Goal: Information Seeking & Learning: Compare options

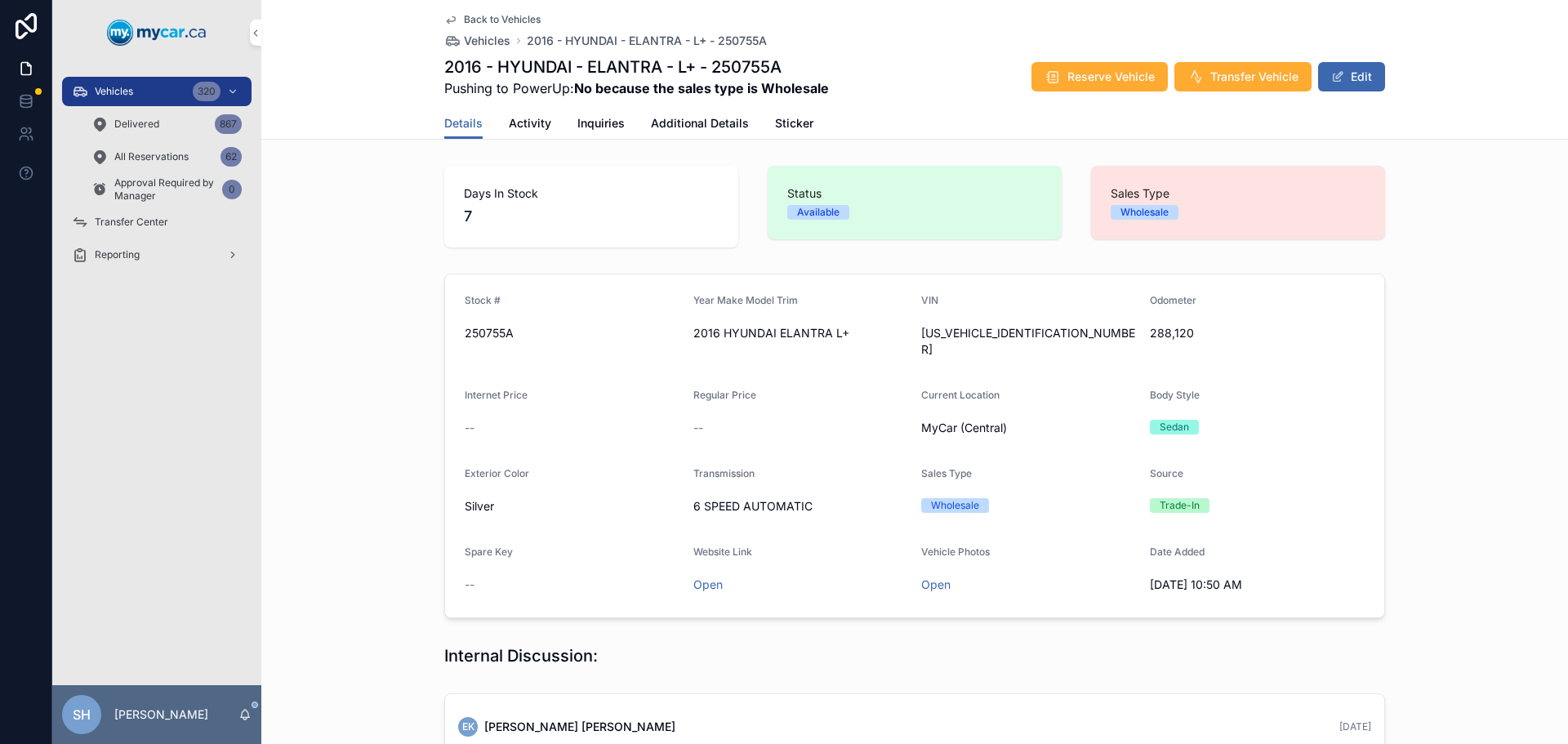
click at [111, 86] on span "Vehicles" at bounding box center [114, 91] width 38 height 13
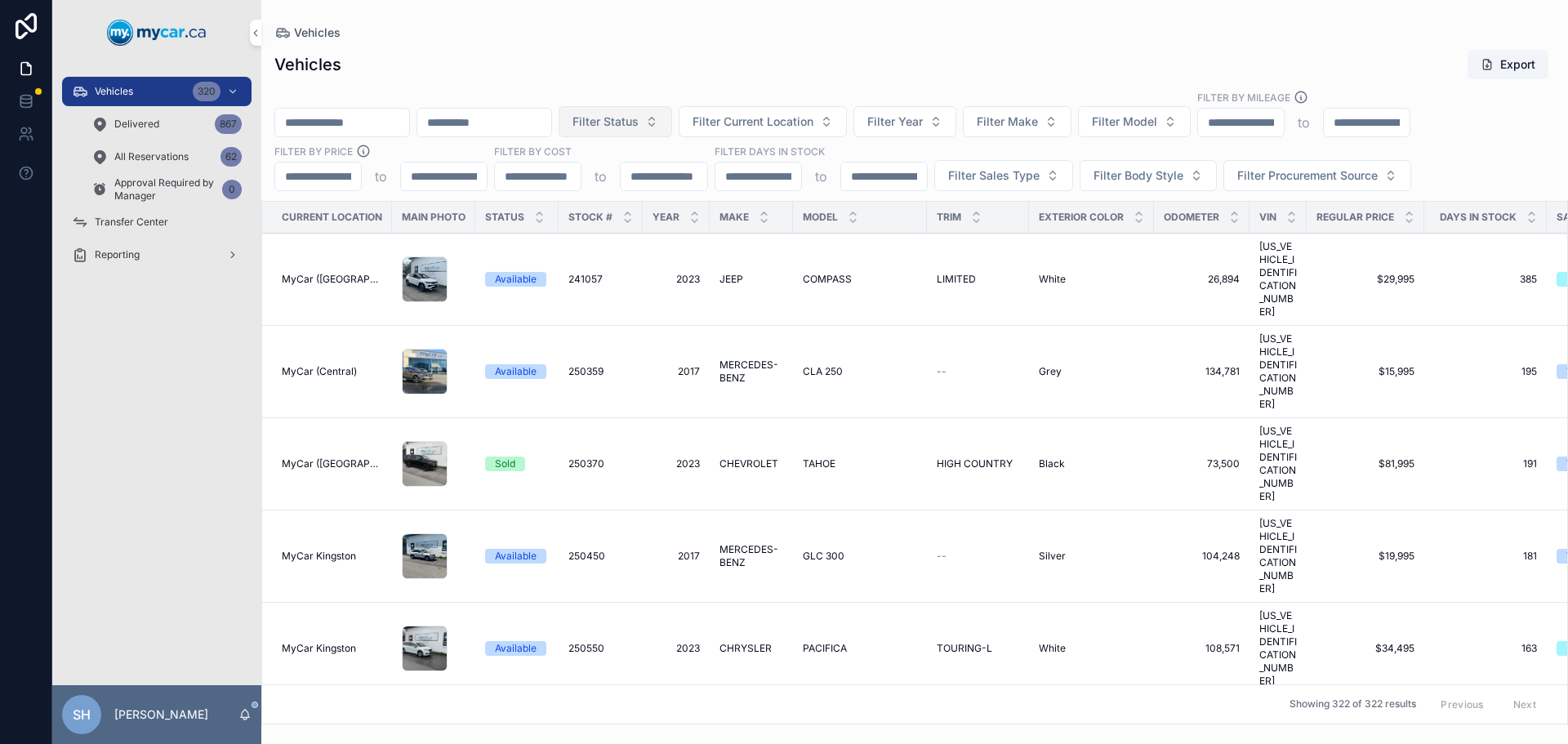
click at [639, 121] on span "Filter Status" at bounding box center [605, 122] width 66 height 17
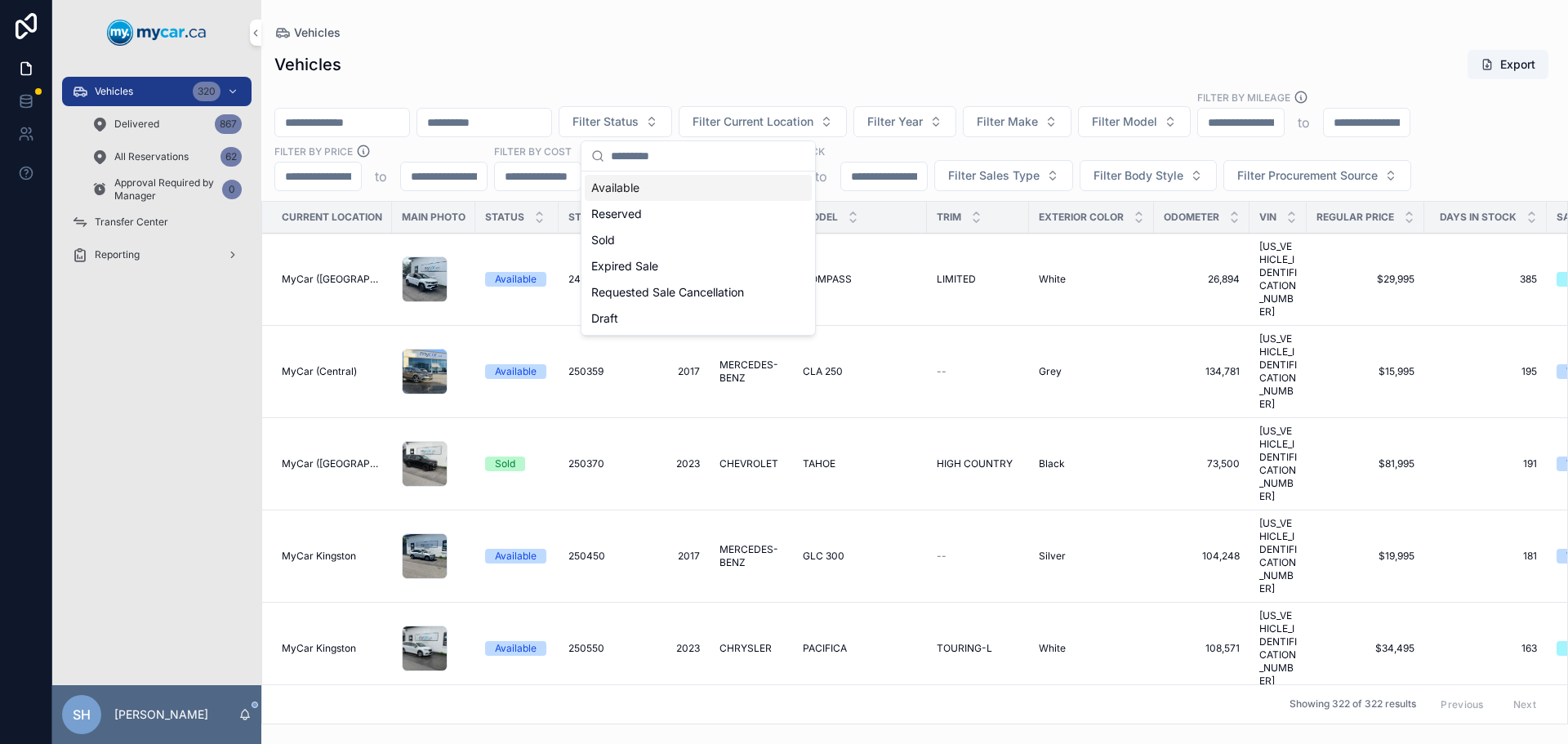
click at [646, 193] on div "Available" at bounding box center [698, 187] width 227 height 26
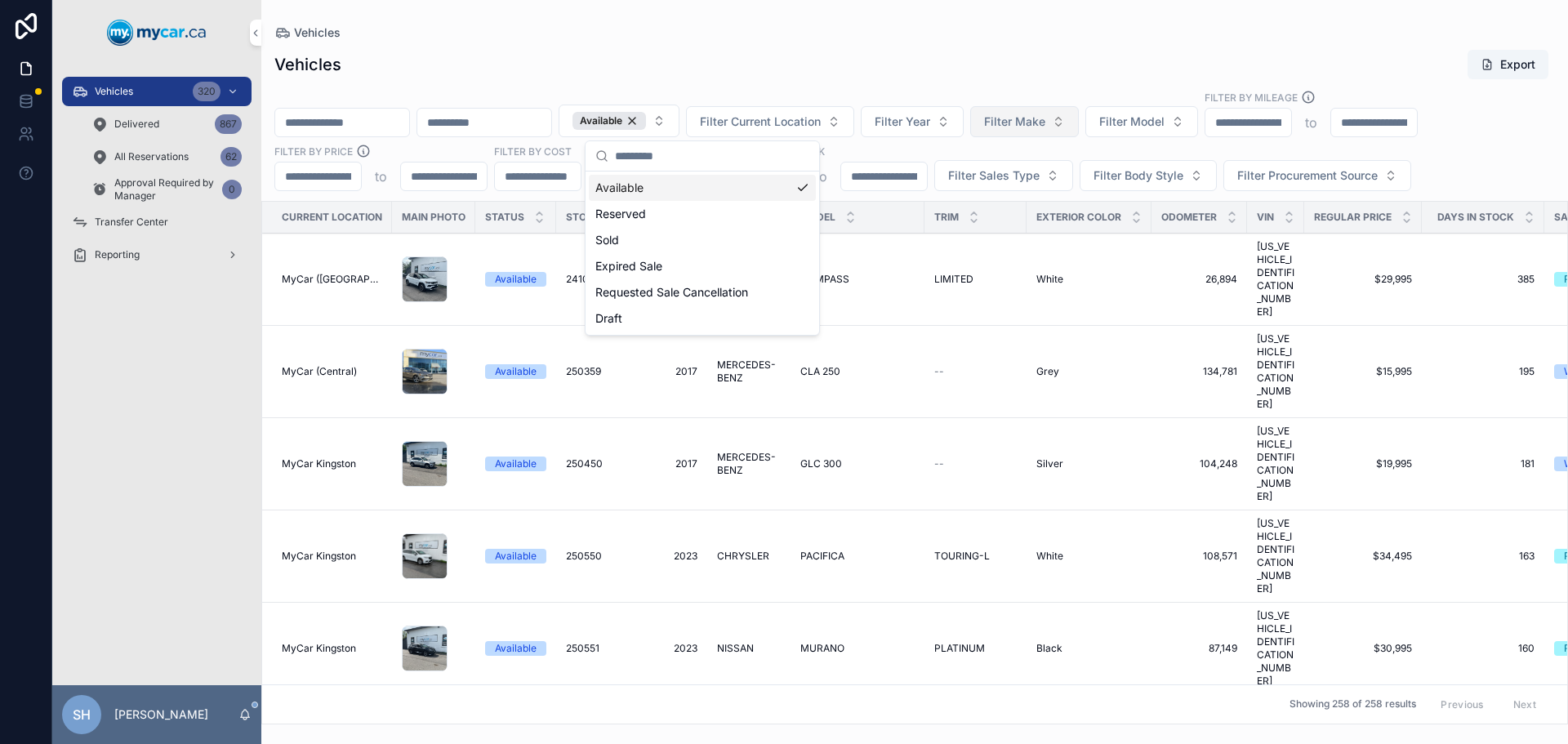
click at [1079, 110] on button "Filter Make" at bounding box center [1024, 121] width 109 height 31
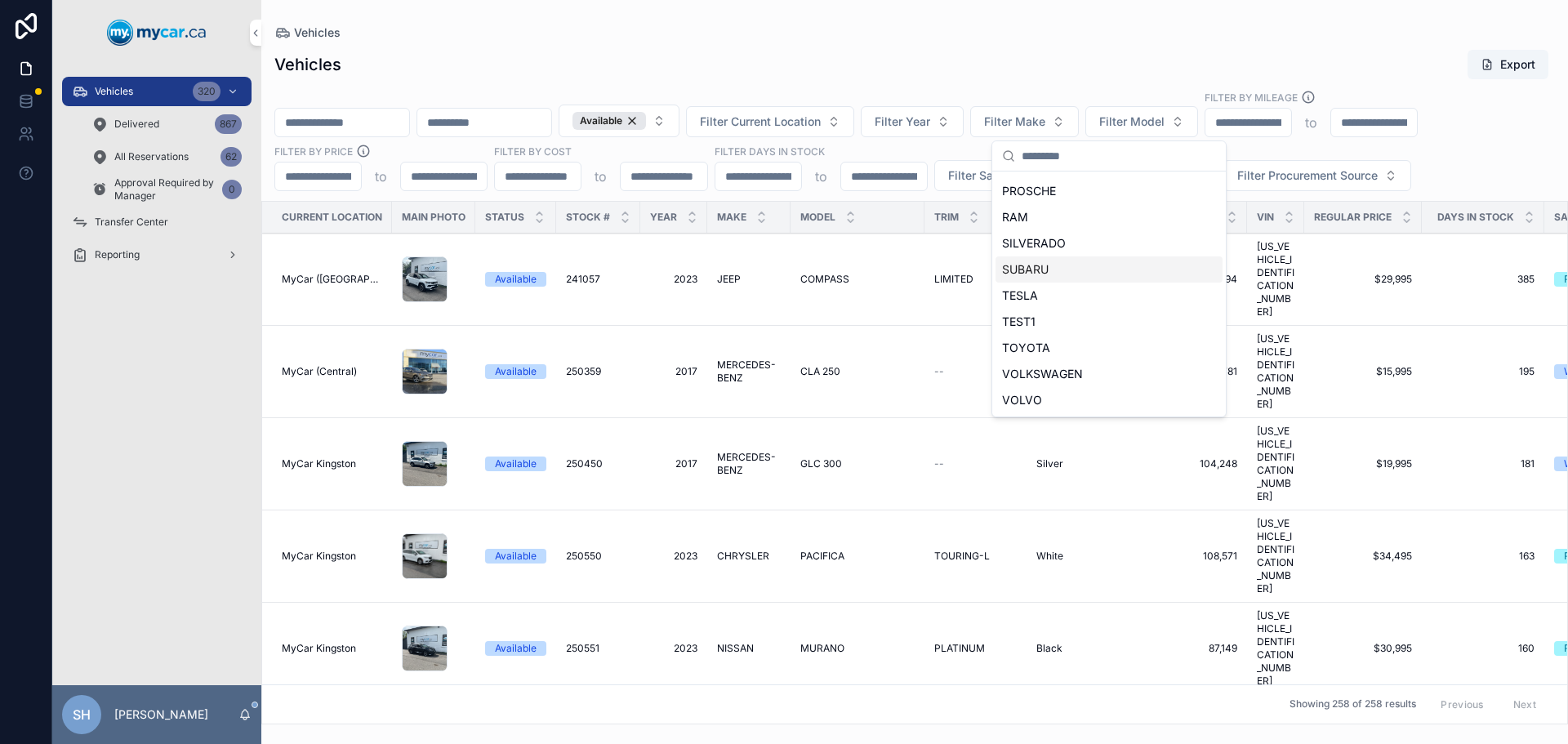
scroll to position [699, 0]
click at [1055, 198] on div "NISSAN" at bounding box center [1109, 193] width 227 height 26
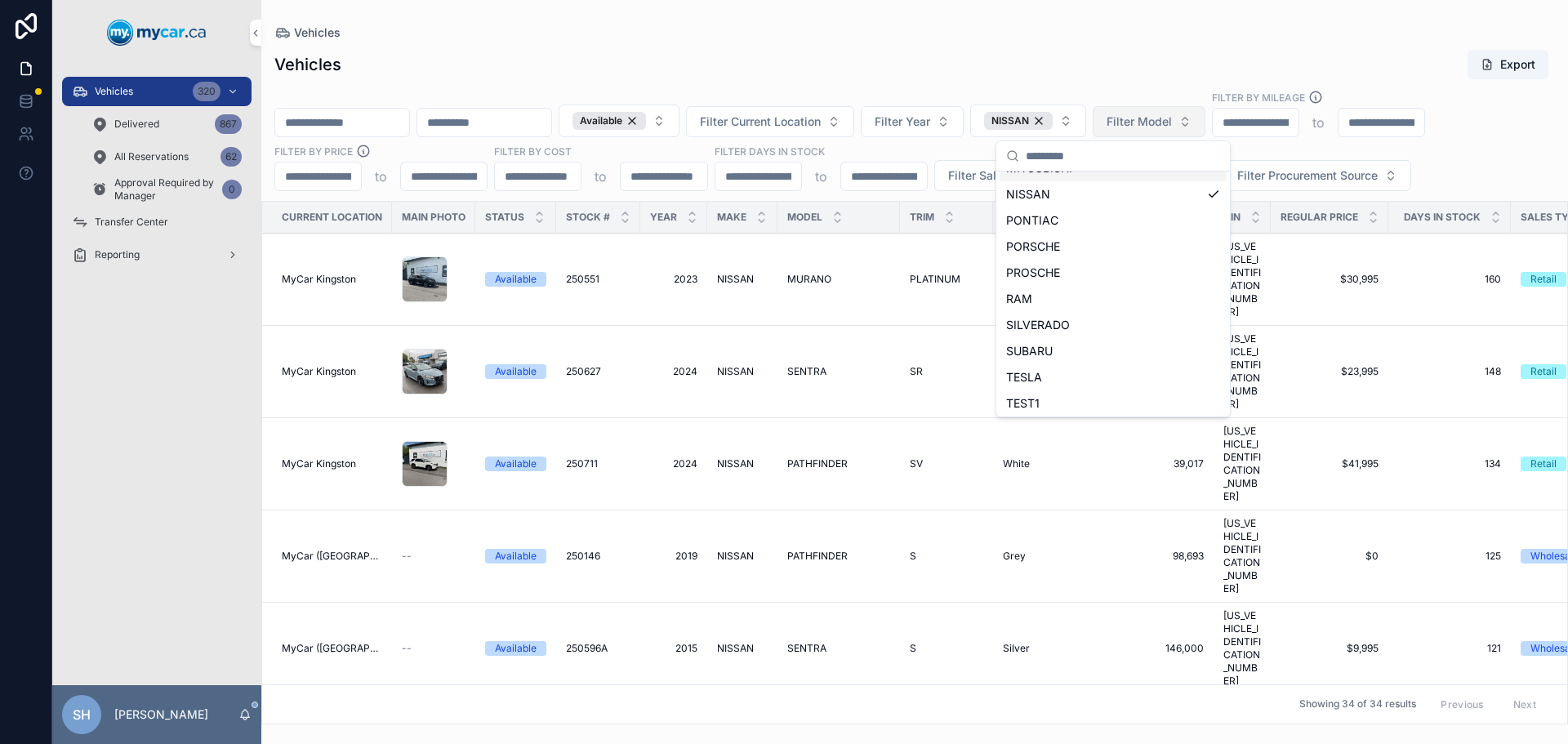
click at [1172, 119] on span "Filter Model" at bounding box center [1139, 122] width 66 height 17
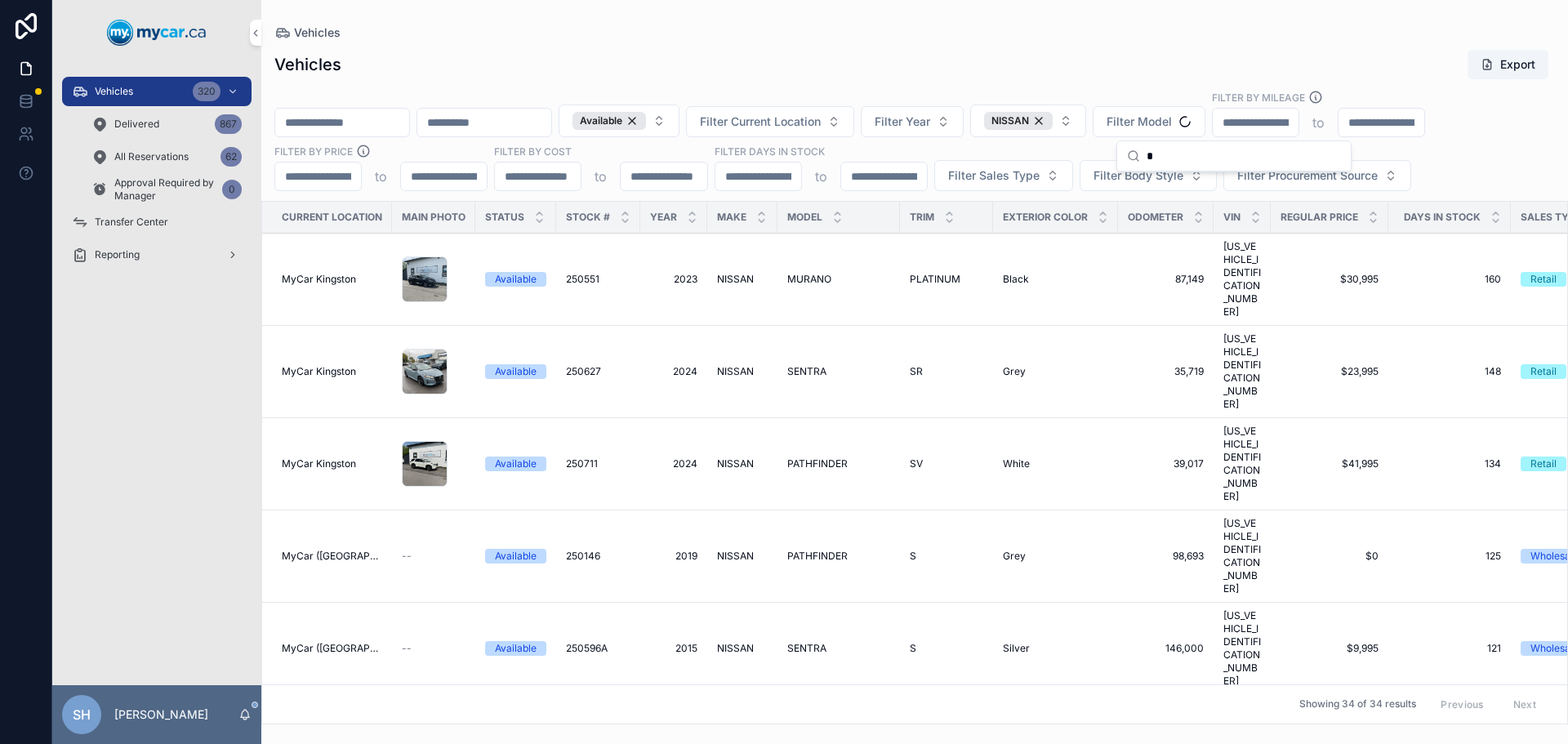
scroll to position [0, 0]
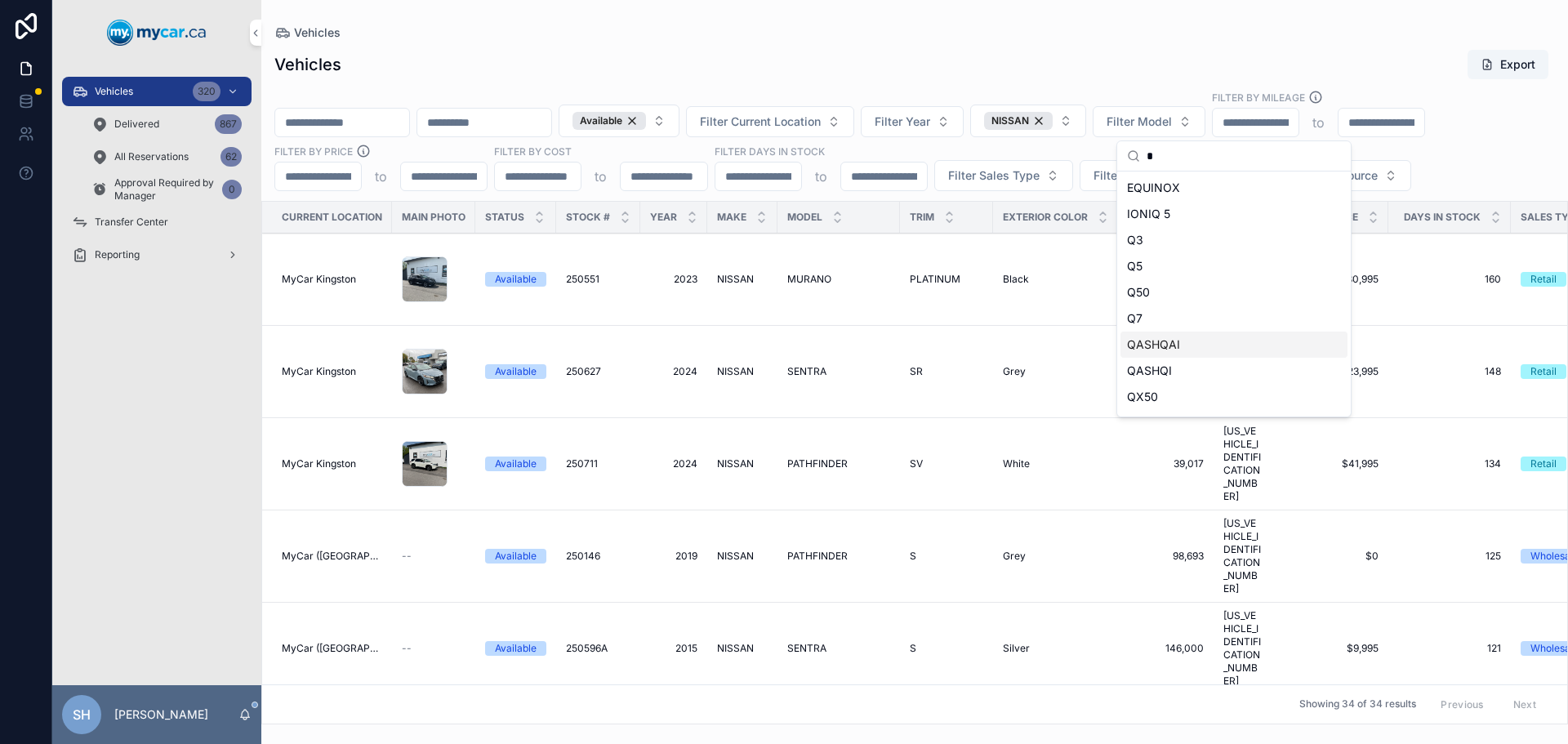
type input "*"
click at [1177, 345] on span "QASHQAI" at bounding box center [1154, 345] width 53 height 17
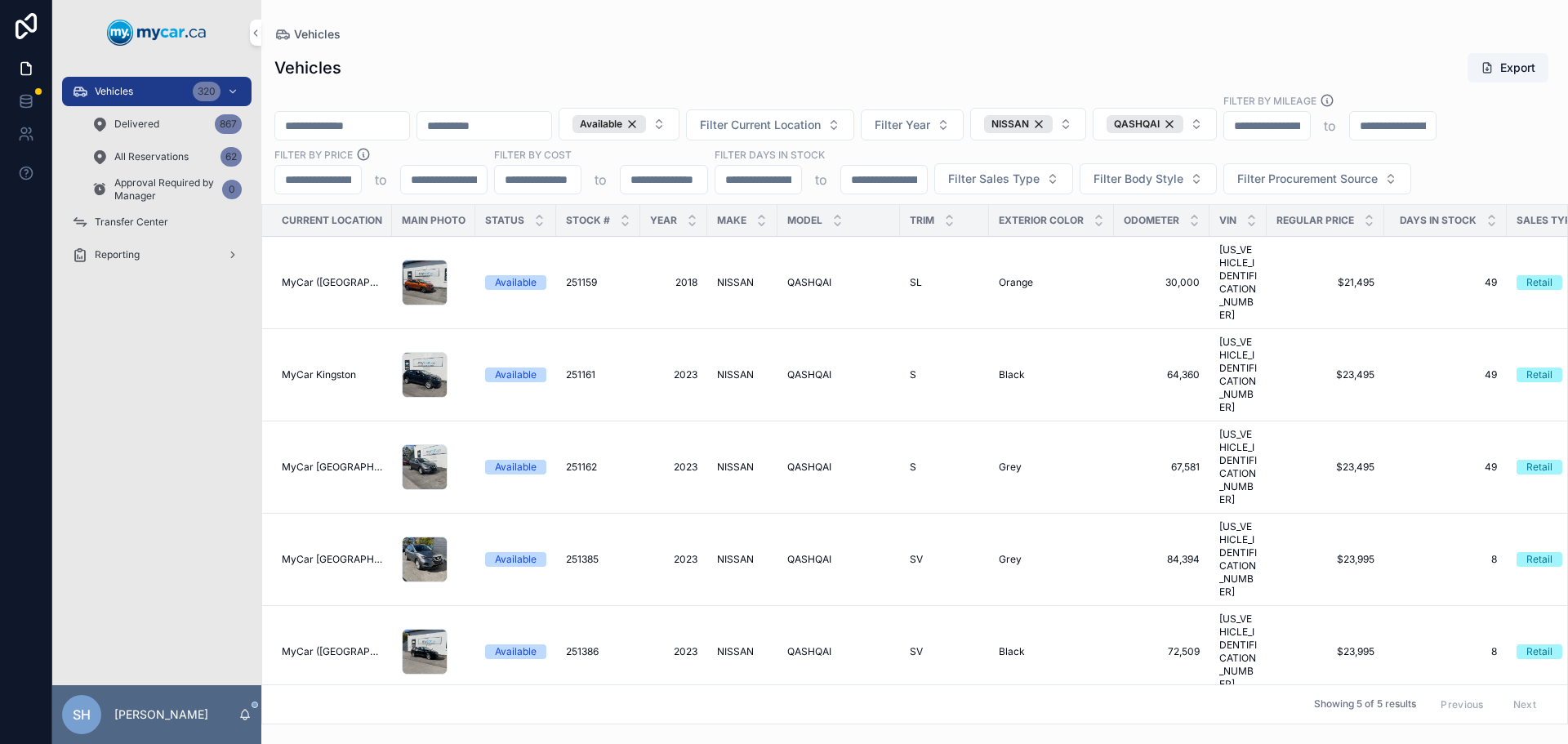
click at [1135, 71] on div "Vehicles Export" at bounding box center [914, 67] width 1281 height 31
click at [1002, 614] on div "Current Location Main Photo Status Stock # Year Make Model Trim Exterior Color …" at bounding box center [914, 464] width 1305 height 518
click at [811, 553] on span "QASHQAI" at bounding box center [809, 560] width 44 height 13
click at [809, 461] on span "QASHQAI" at bounding box center [809, 467] width 44 height 13
click at [727, 368] on span "NISSAN" at bounding box center [735, 374] width 37 height 13
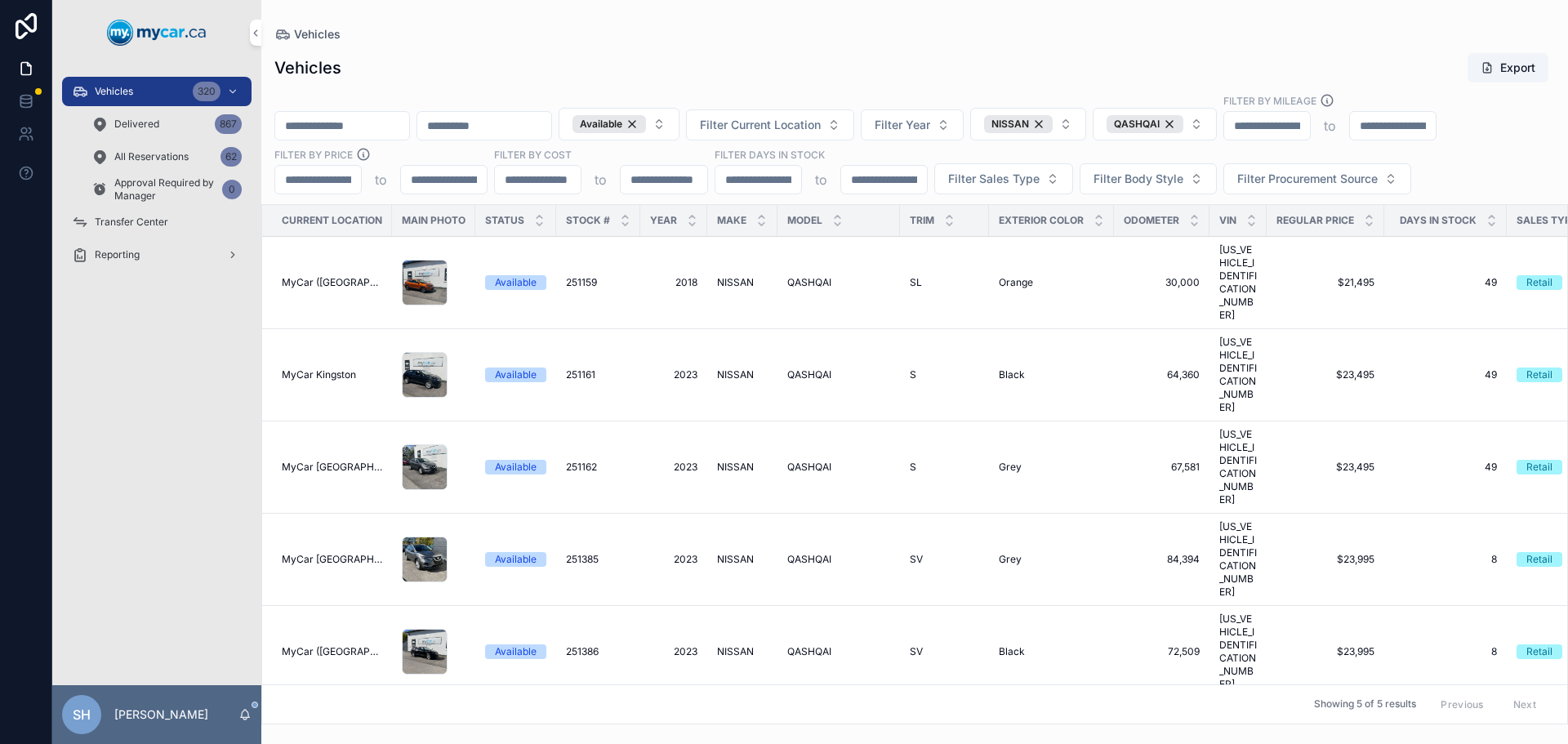
click at [817, 553] on span "QASHQAI" at bounding box center [809, 560] width 44 height 13
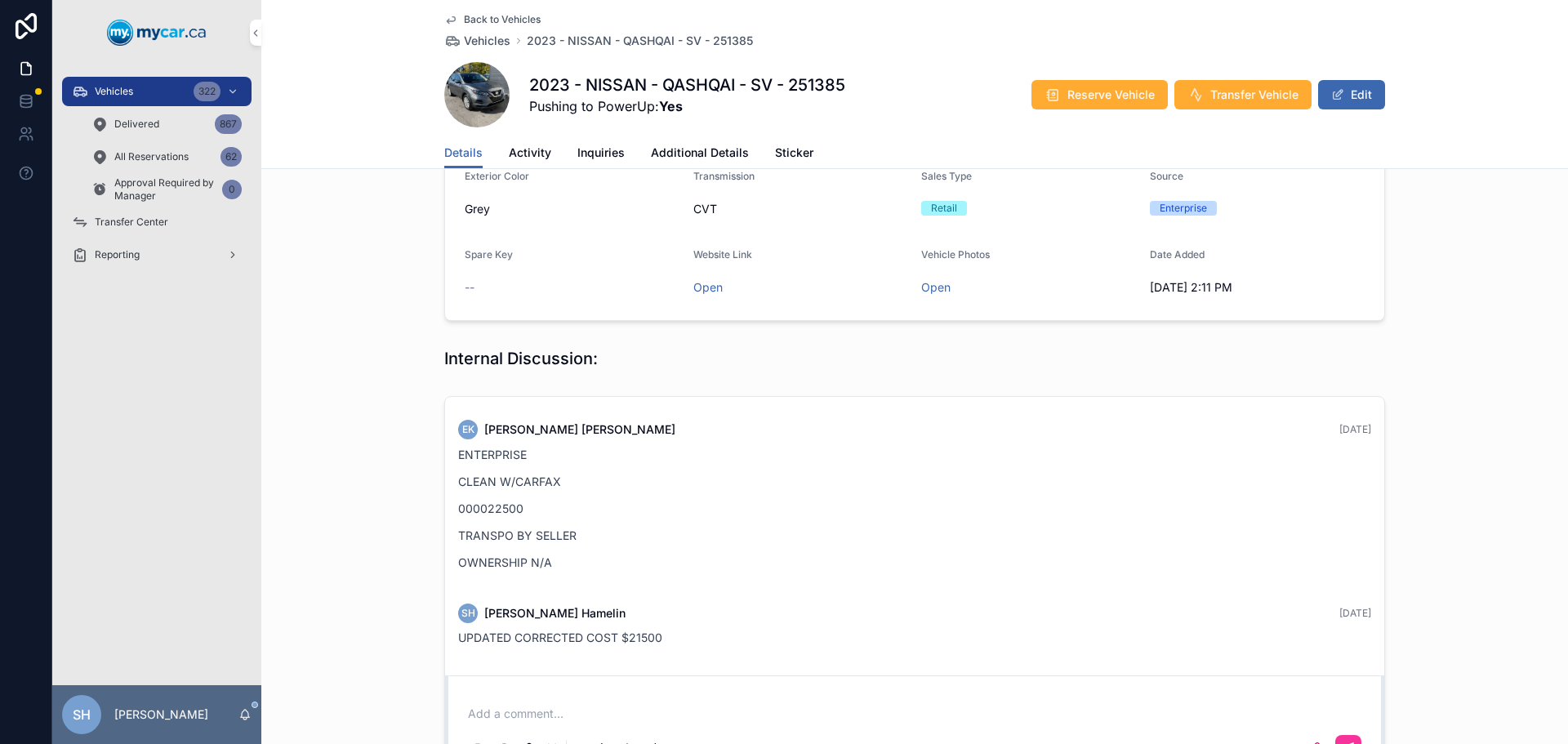
scroll to position [245, 0]
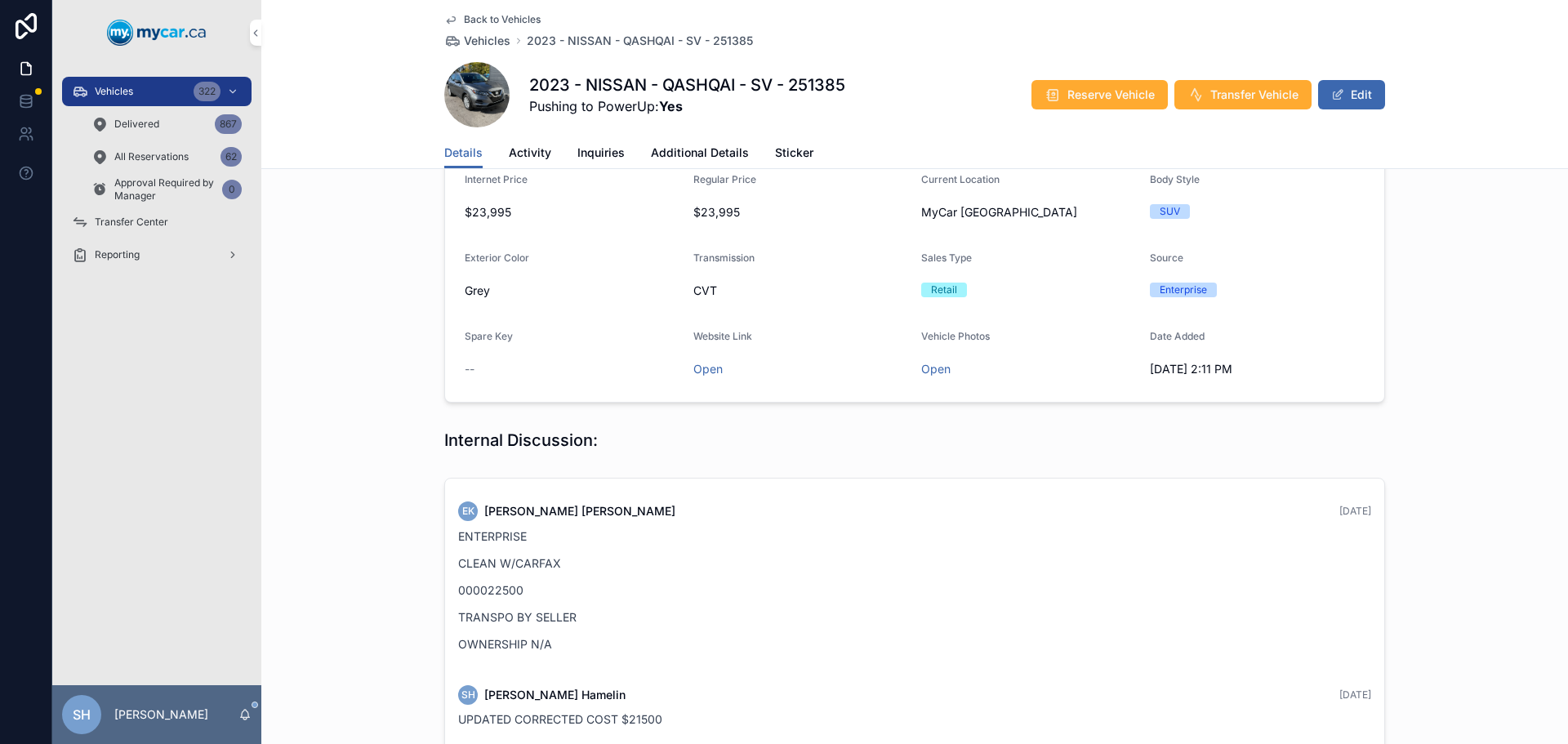
click at [125, 97] on span "Vehicles" at bounding box center [114, 91] width 38 height 13
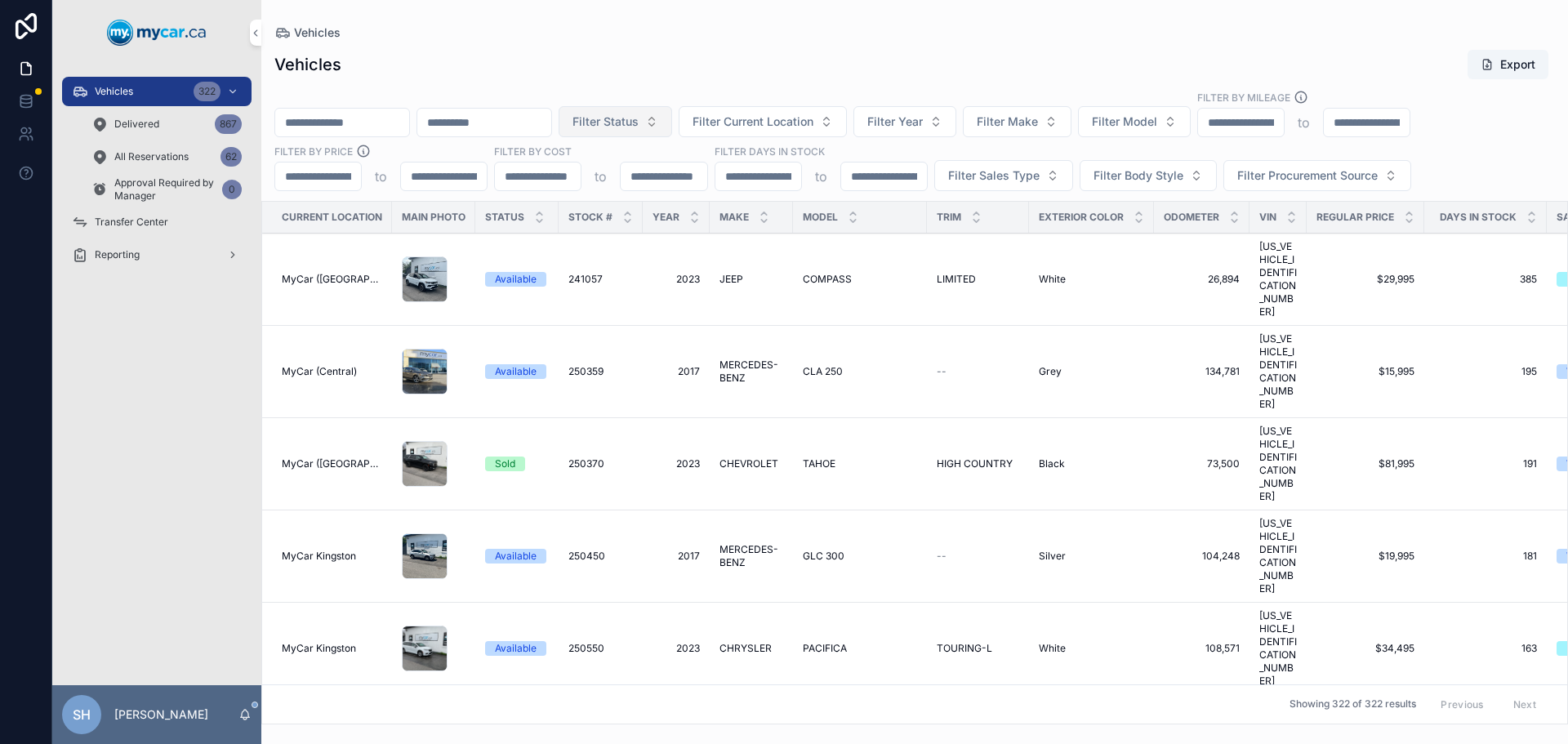
click at [639, 118] on span "Filter Status" at bounding box center [605, 122] width 66 height 17
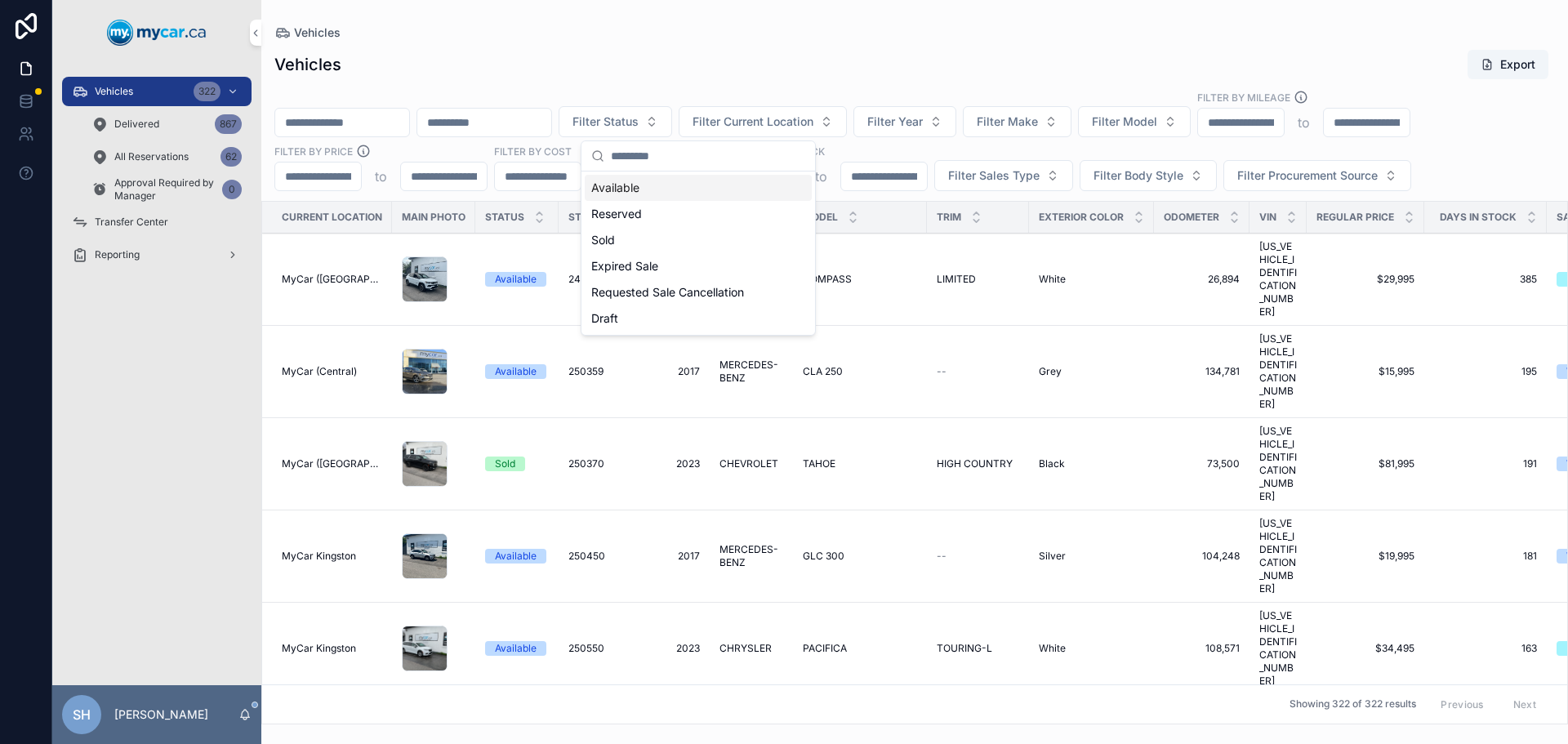
click at [639, 184] on div "Available" at bounding box center [698, 187] width 227 height 26
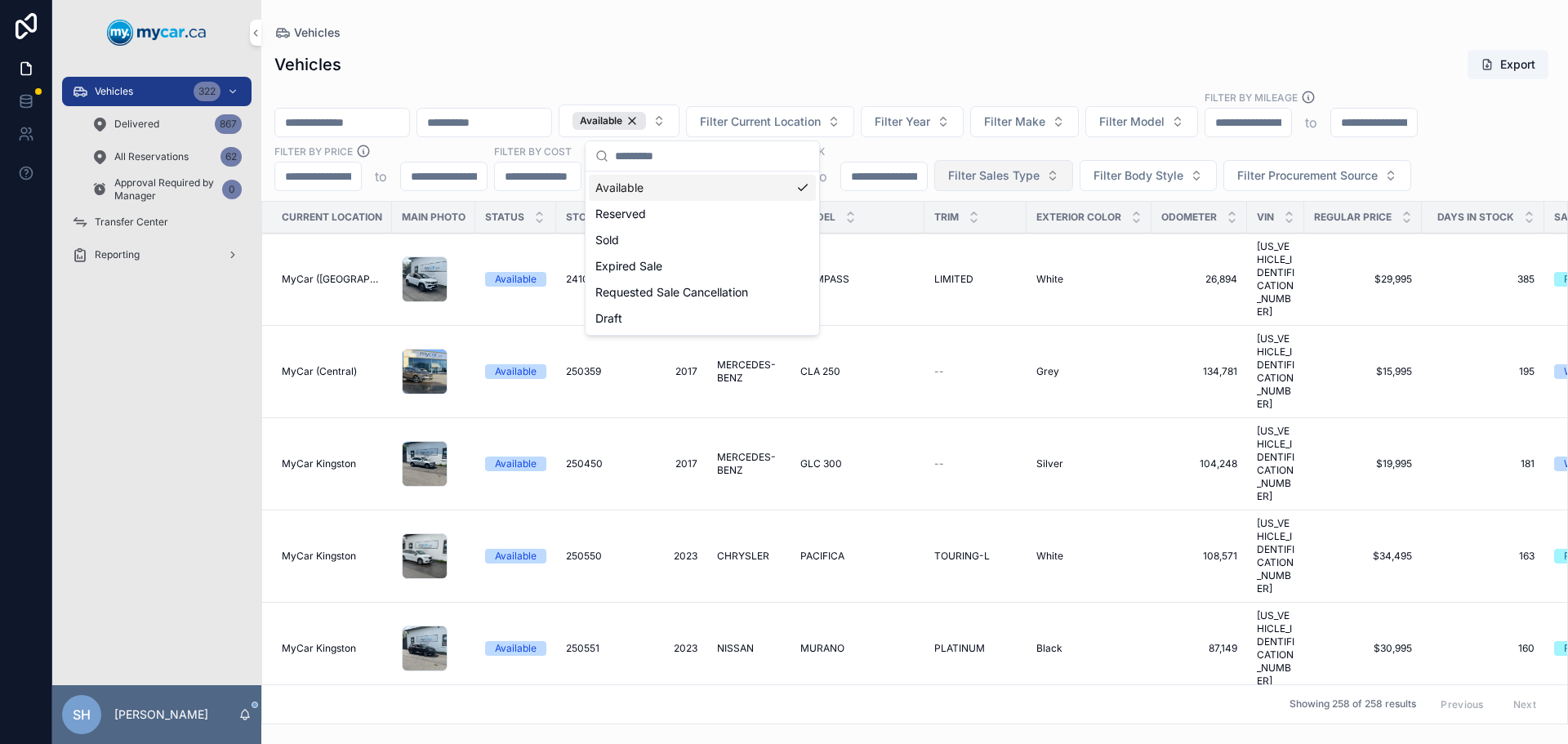
click at [968, 179] on span "Filter Sales Type" at bounding box center [994, 176] width 91 height 17
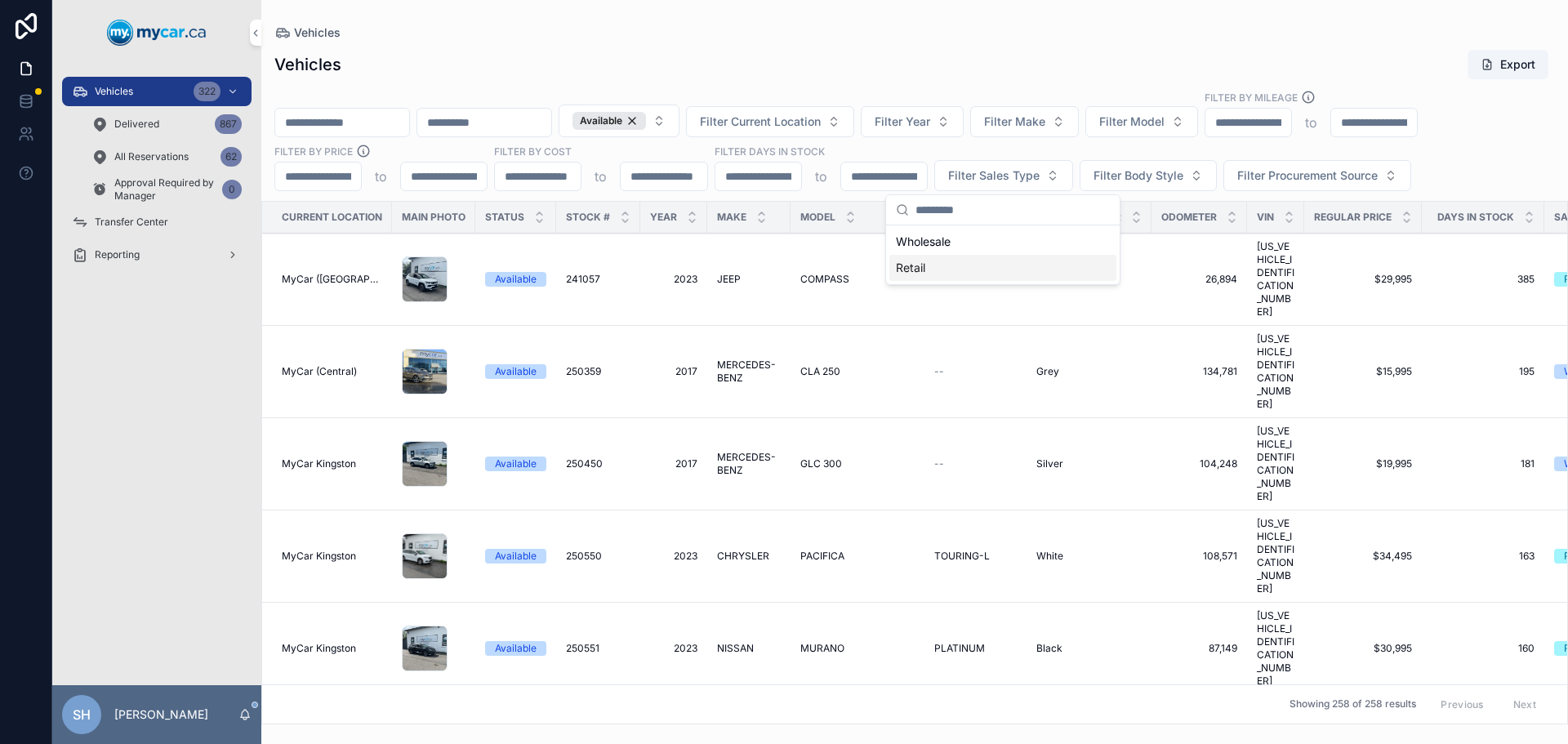
click at [913, 268] on div "Retail" at bounding box center [1002, 267] width 227 height 26
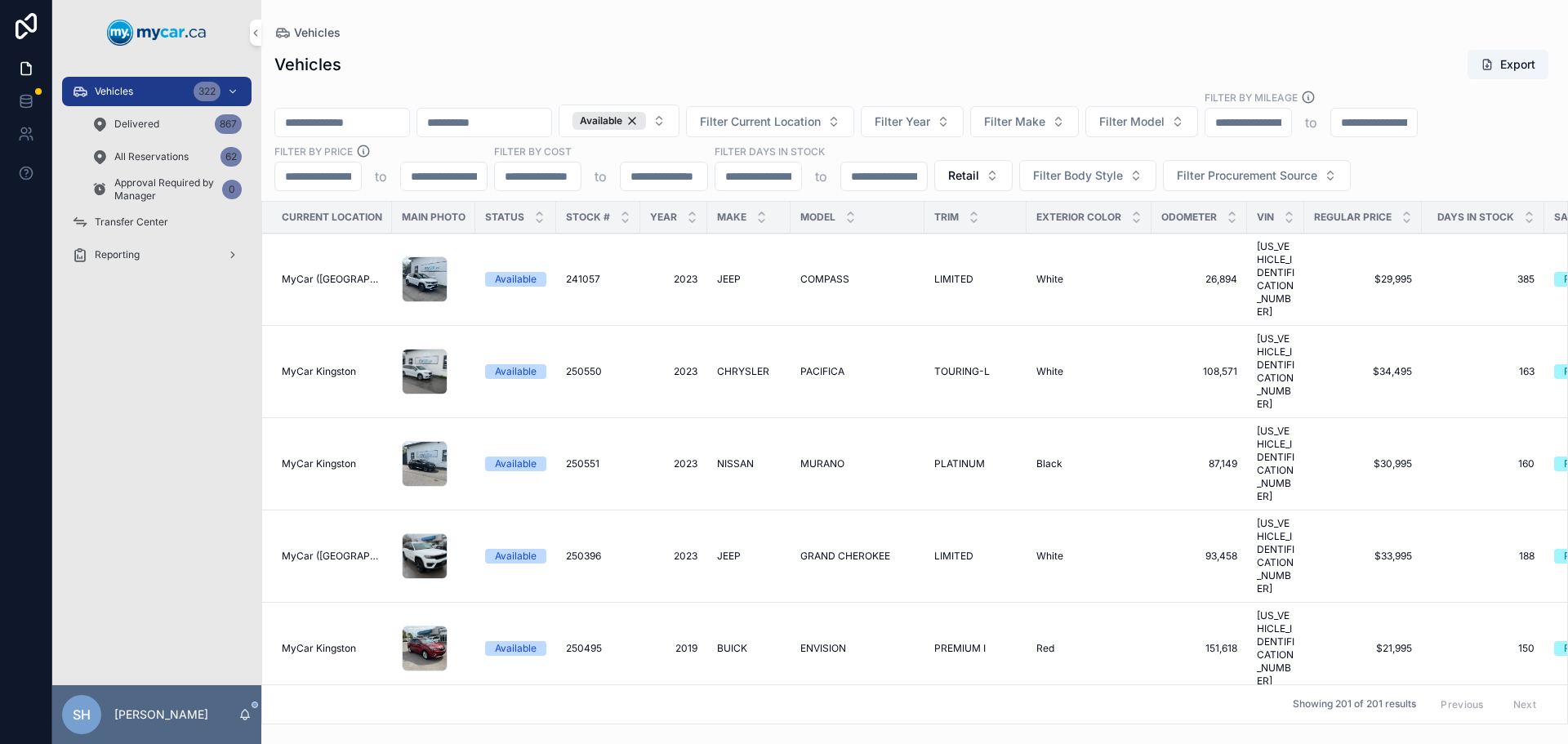
click at [882, 37] on div "Vehicles" at bounding box center [914, 32] width 1281 height 13
click at [976, 79] on div "Vehicles Export" at bounding box center [914, 64] width 1281 height 31
click at [332, 116] on input "scrollable content" at bounding box center [341, 123] width 134 height 23
type input "*******"
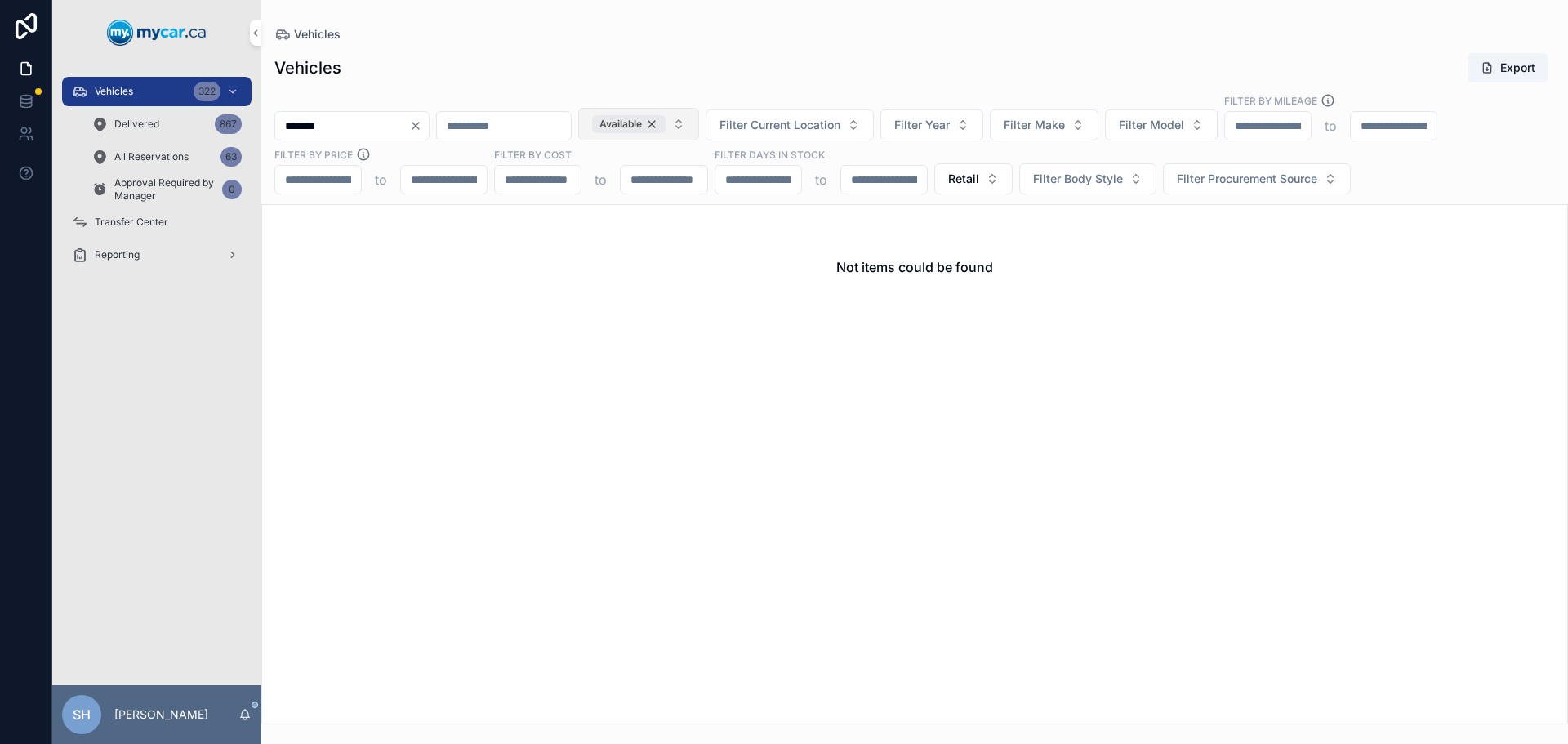
click at [665, 122] on div "Available" at bounding box center [629, 125] width 73 height 18
click at [987, 177] on button "Retail" at bounding box center [973, 179] width 78 height 31
click at [910, 242] on div "None" at bounding box center [972, 244] width 227 height 26
click at [1124, 441] on div "Not items could be found" at bounding box center [914, 464] width 1306 height 520
click at [154, 122] on span "Delivered" at bounding box center [137, 125] width 45 height 13
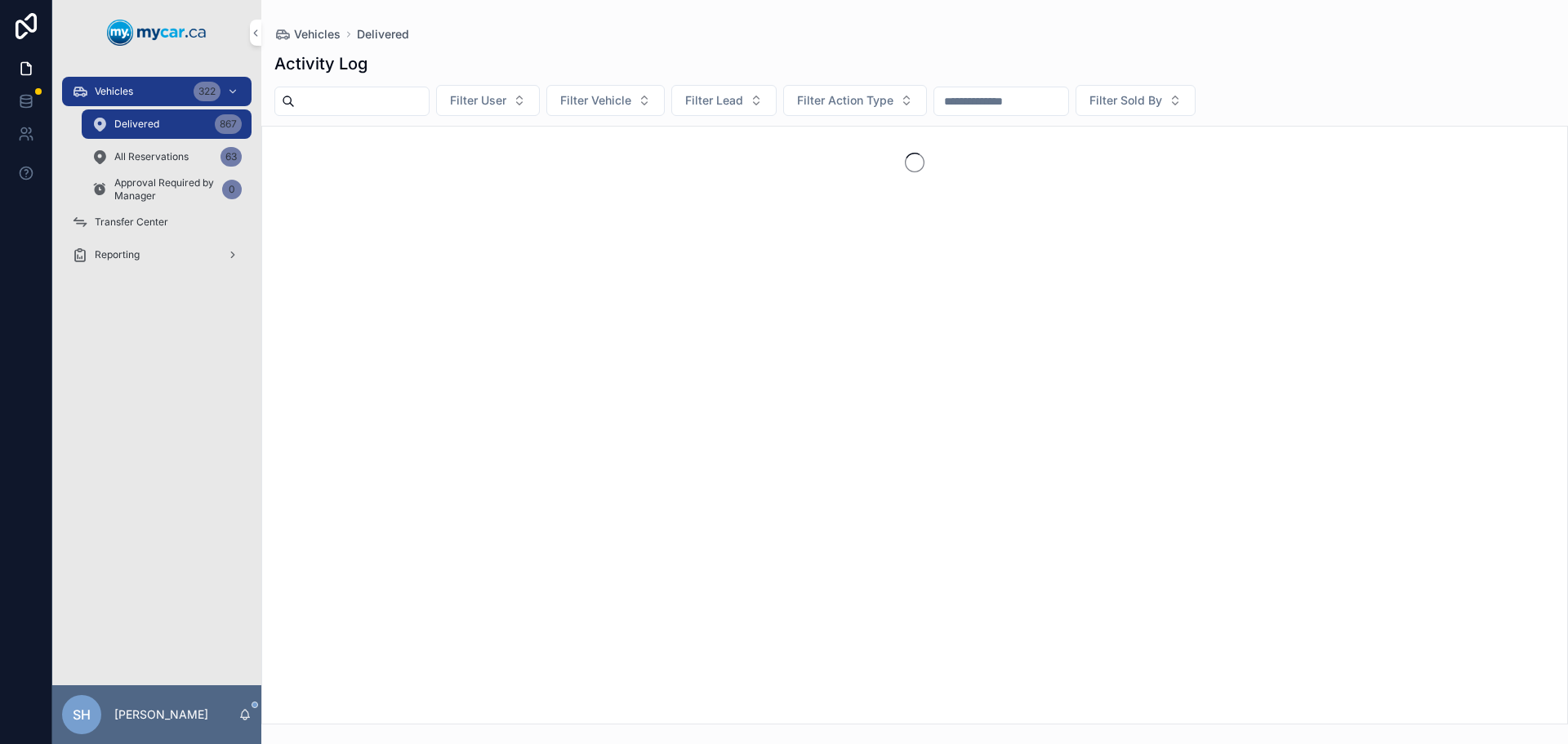
click at [331, 104] on input "scrollable content" at bounding box center [361, 101] width 134 height 23
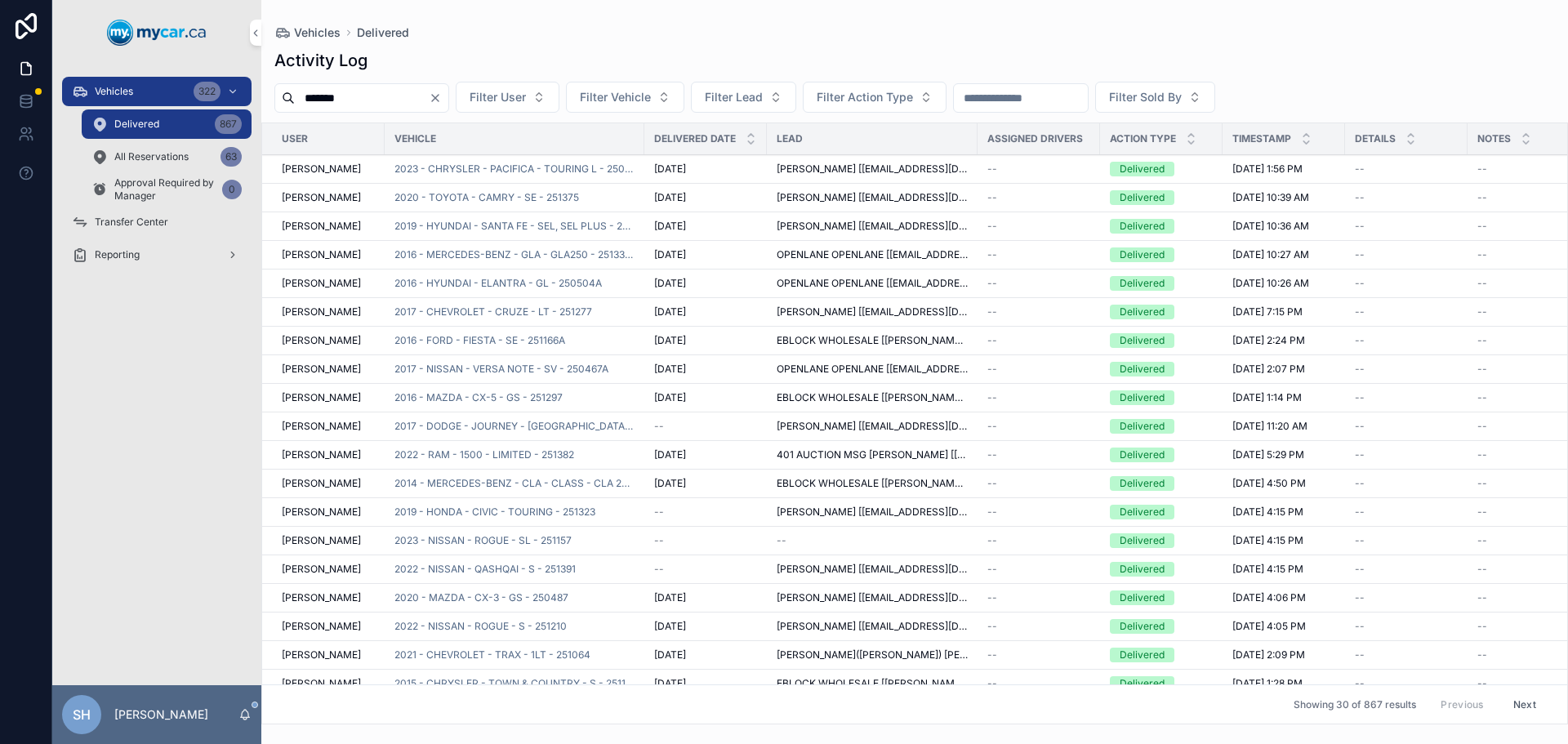
type input "*******"
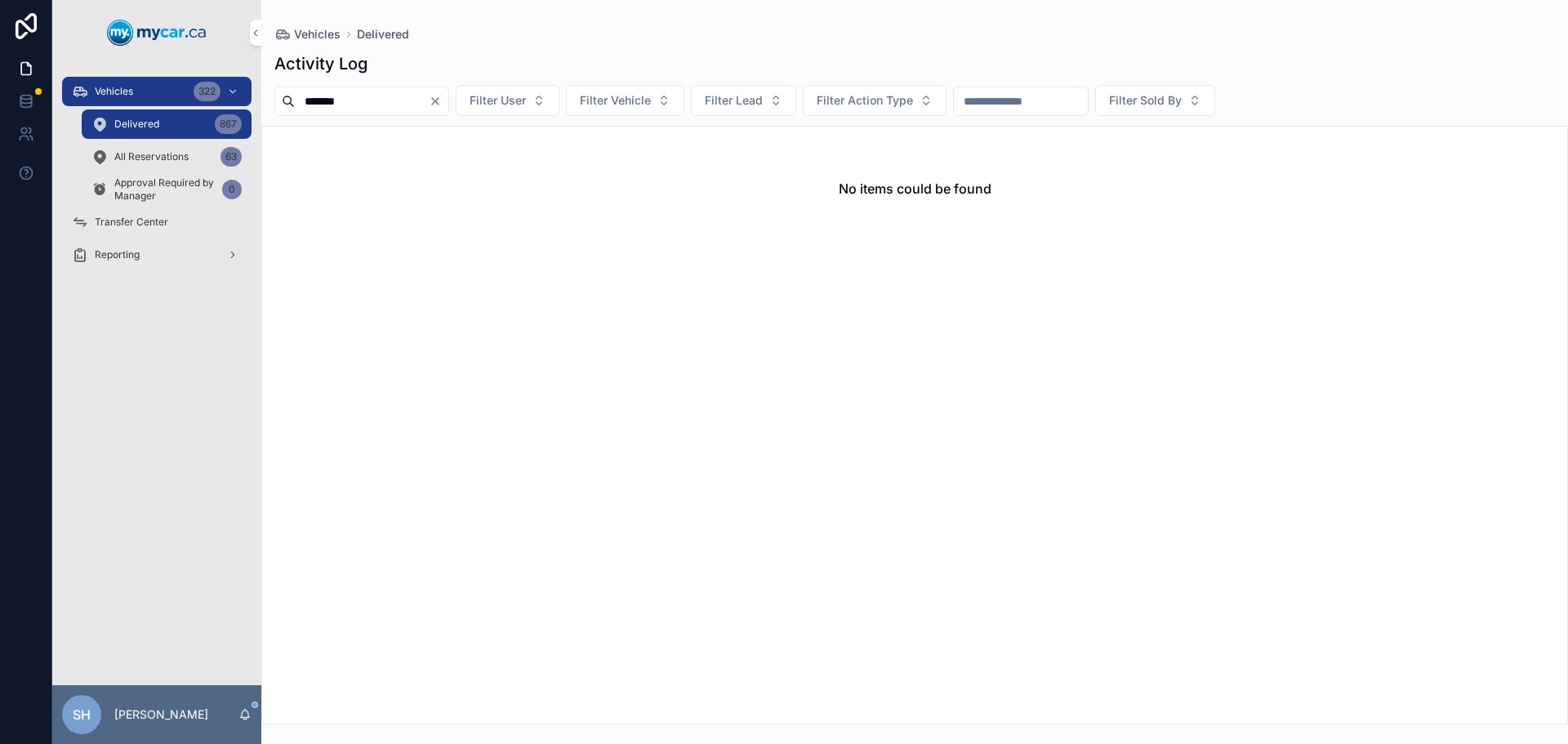
click at [439, 100] on icon "Clear" at bounding box center [435, 101] width 7 height 7
click at [1060, 96] on input "scrollable content" at bounding box center [1001, 101] width 134 height 23
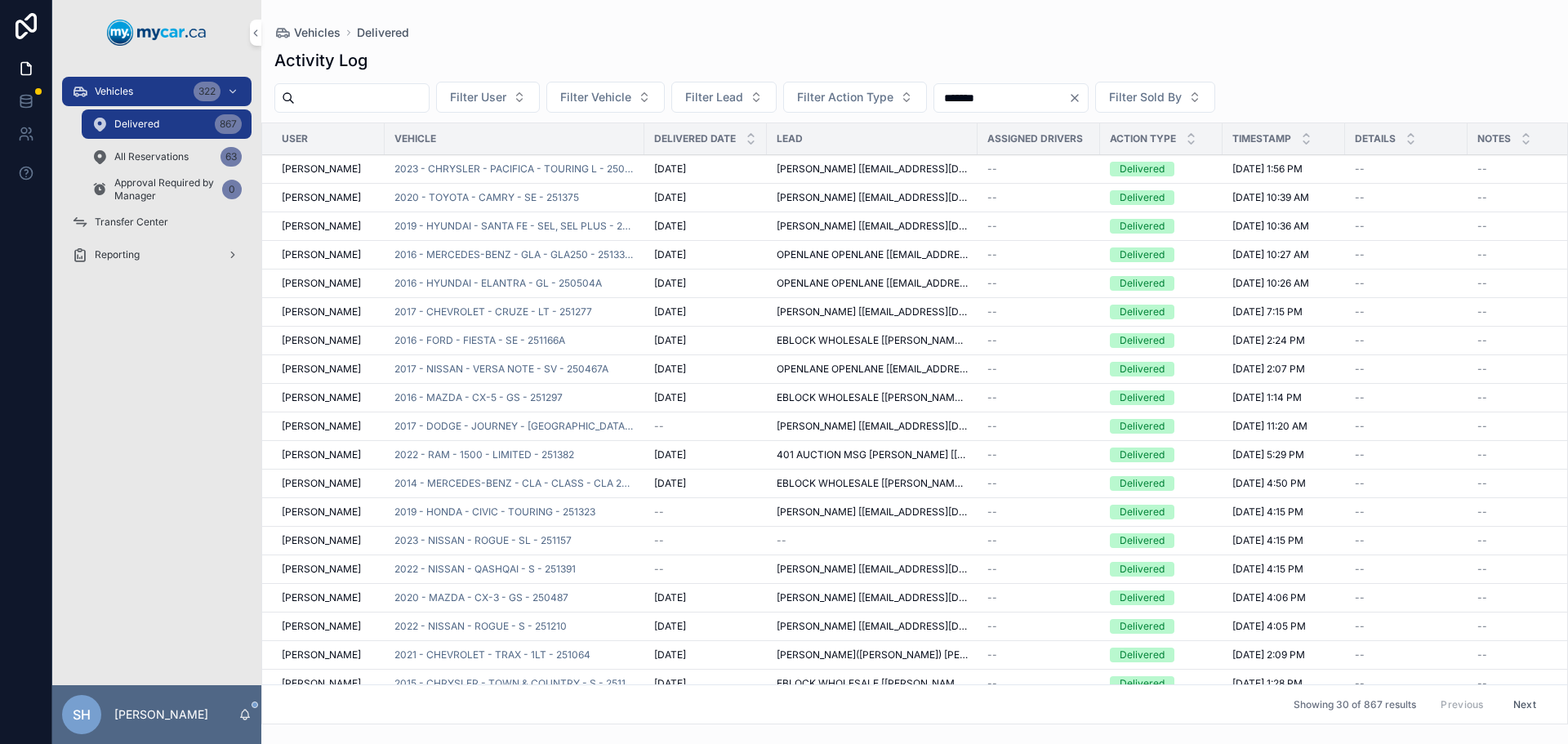
type input "*******"
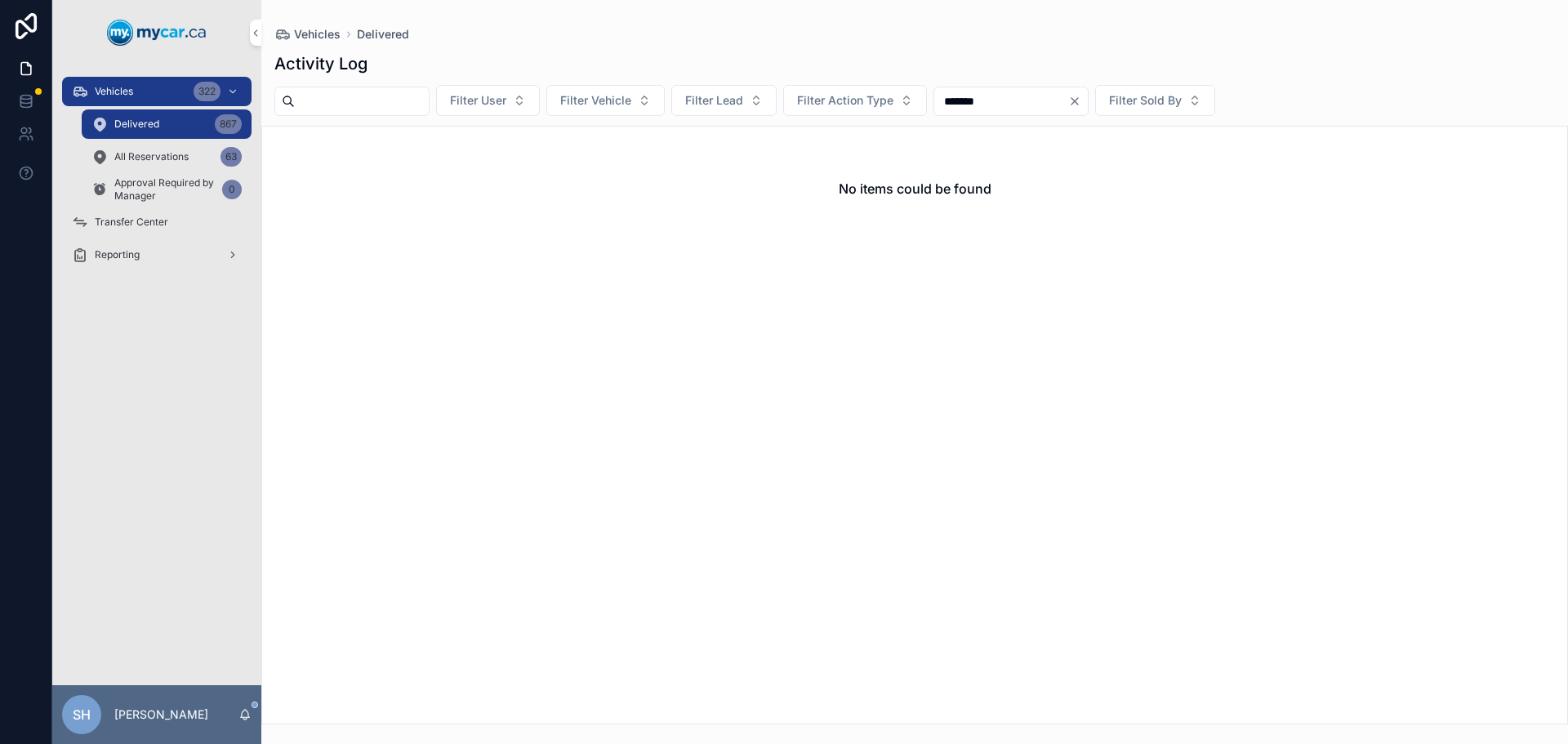
click at [124, 82] on div "Vehicles 322" at bounding box center [157, 91] width 170 height 26
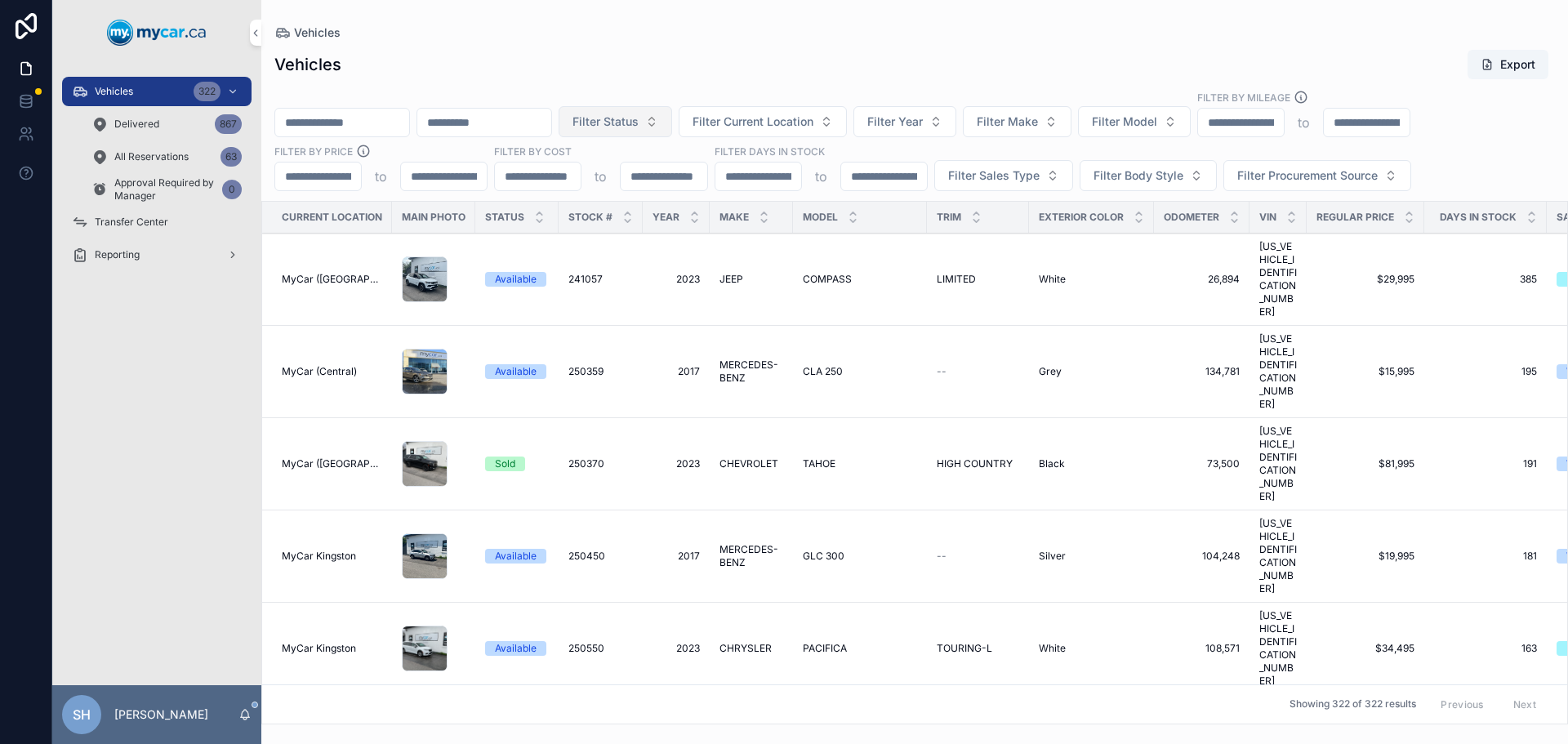
click at [639, 116] on span "Filter Status" at bounding box center [605, 122] width 66 height 17
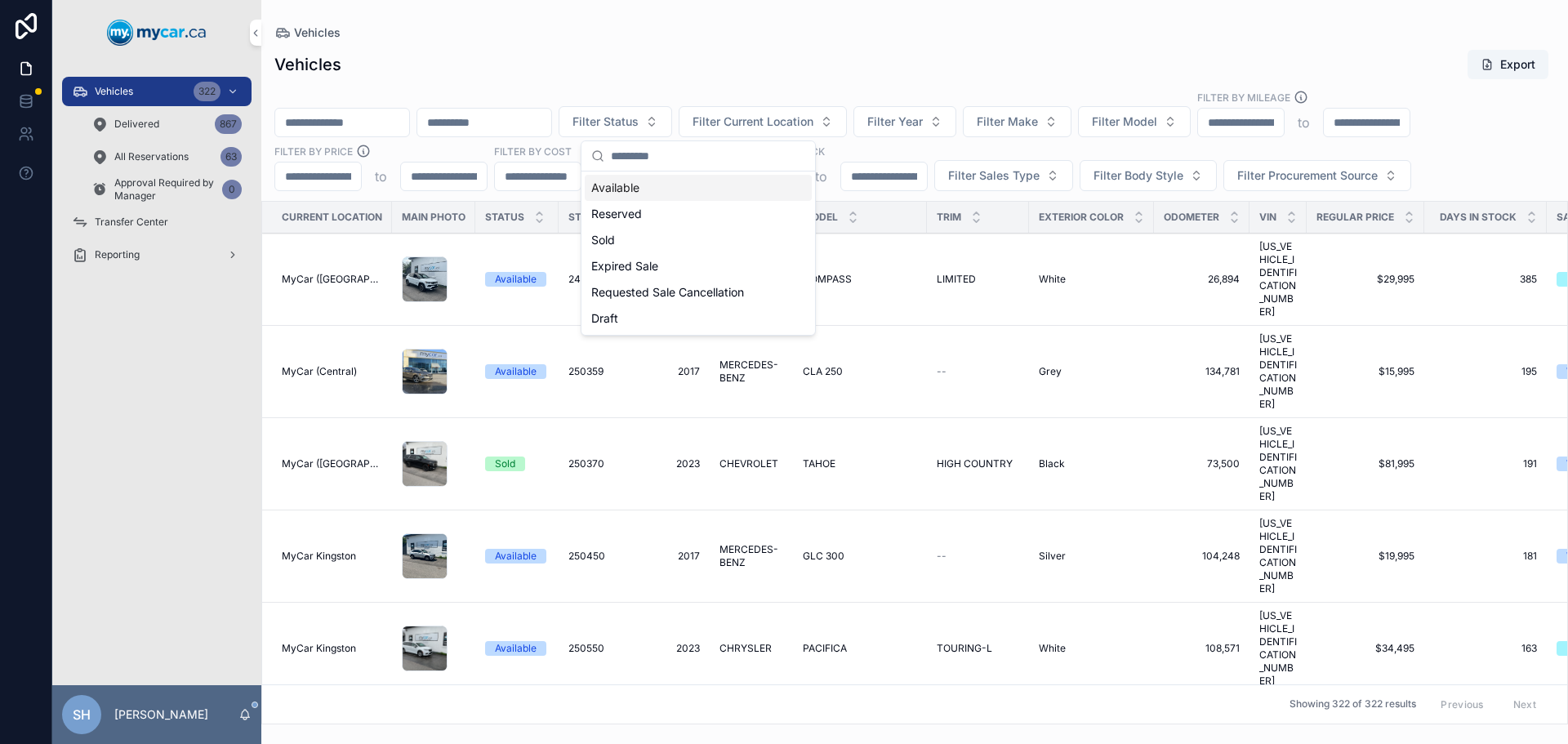
drag, startPoint x: 643, startPoint y: 186, endPoint x: 652, endPoint y: 184, distance: 9.2
click at [643, 185] on div "Available" at bounding box center [698, 187] width 227 height 26
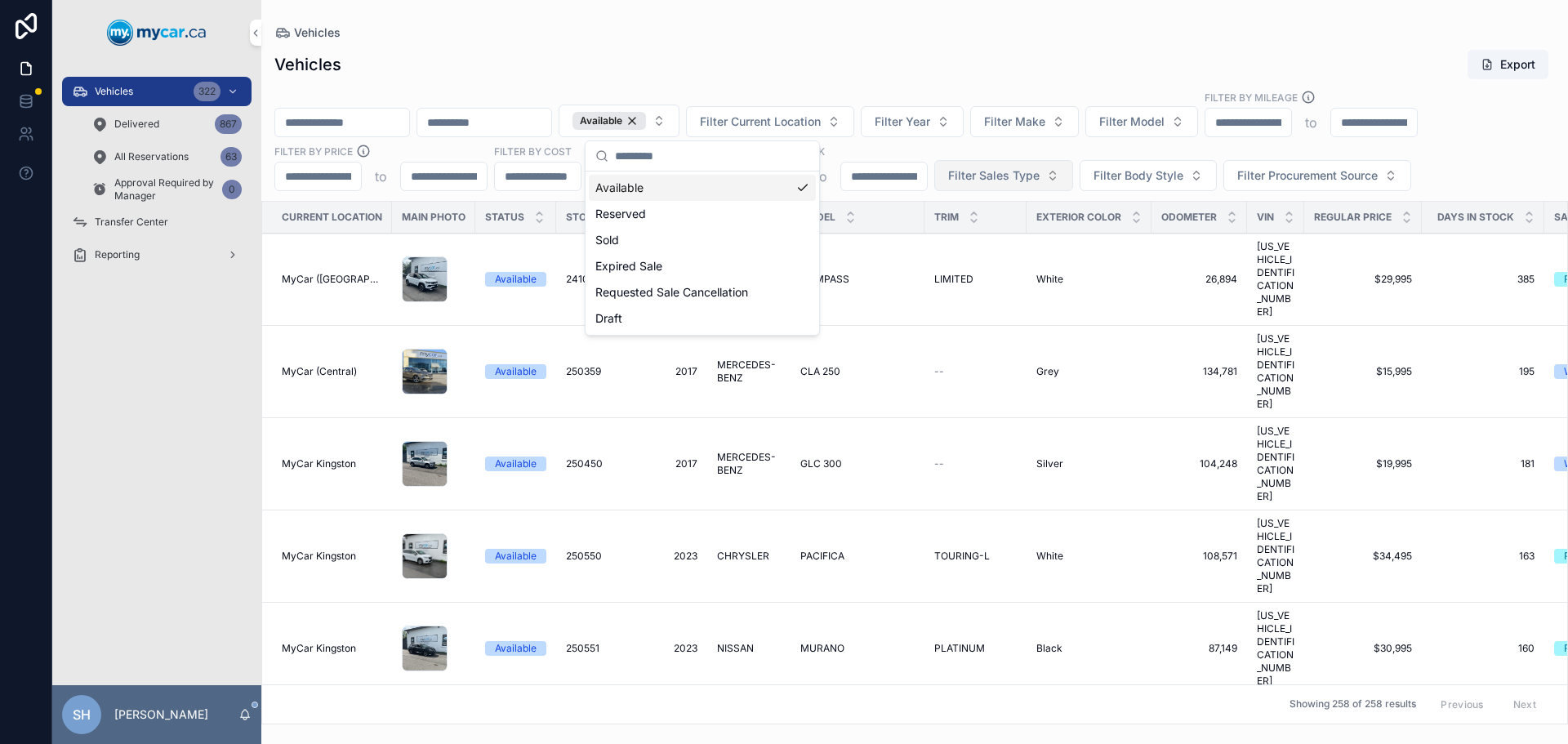
click at [979, 170] on span "Filter Sales Type" at bounding box center [994, 176] width 91 height 17
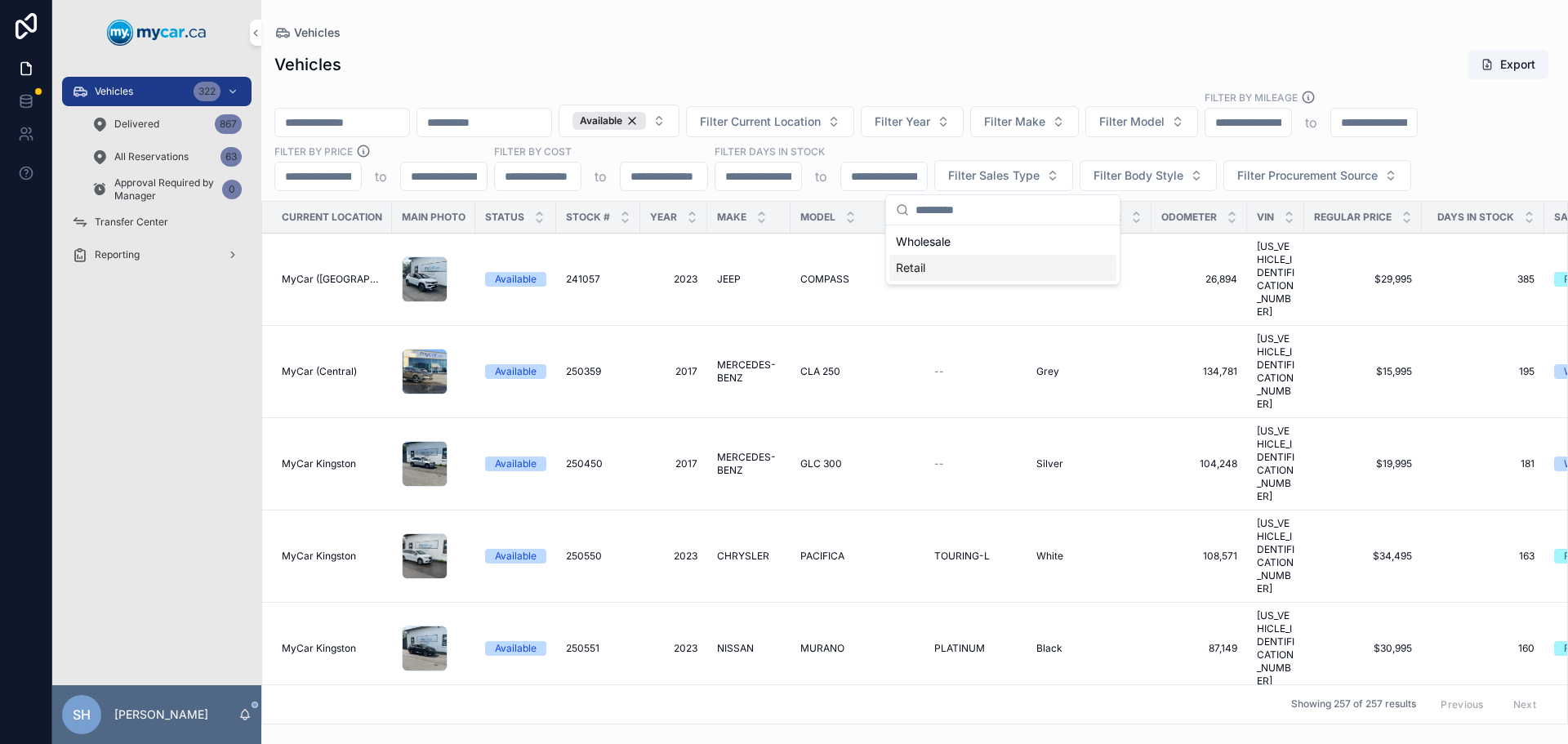
click at [926, 277] on div "Retail" at bounding box center [1002, 267] width 227 height 26
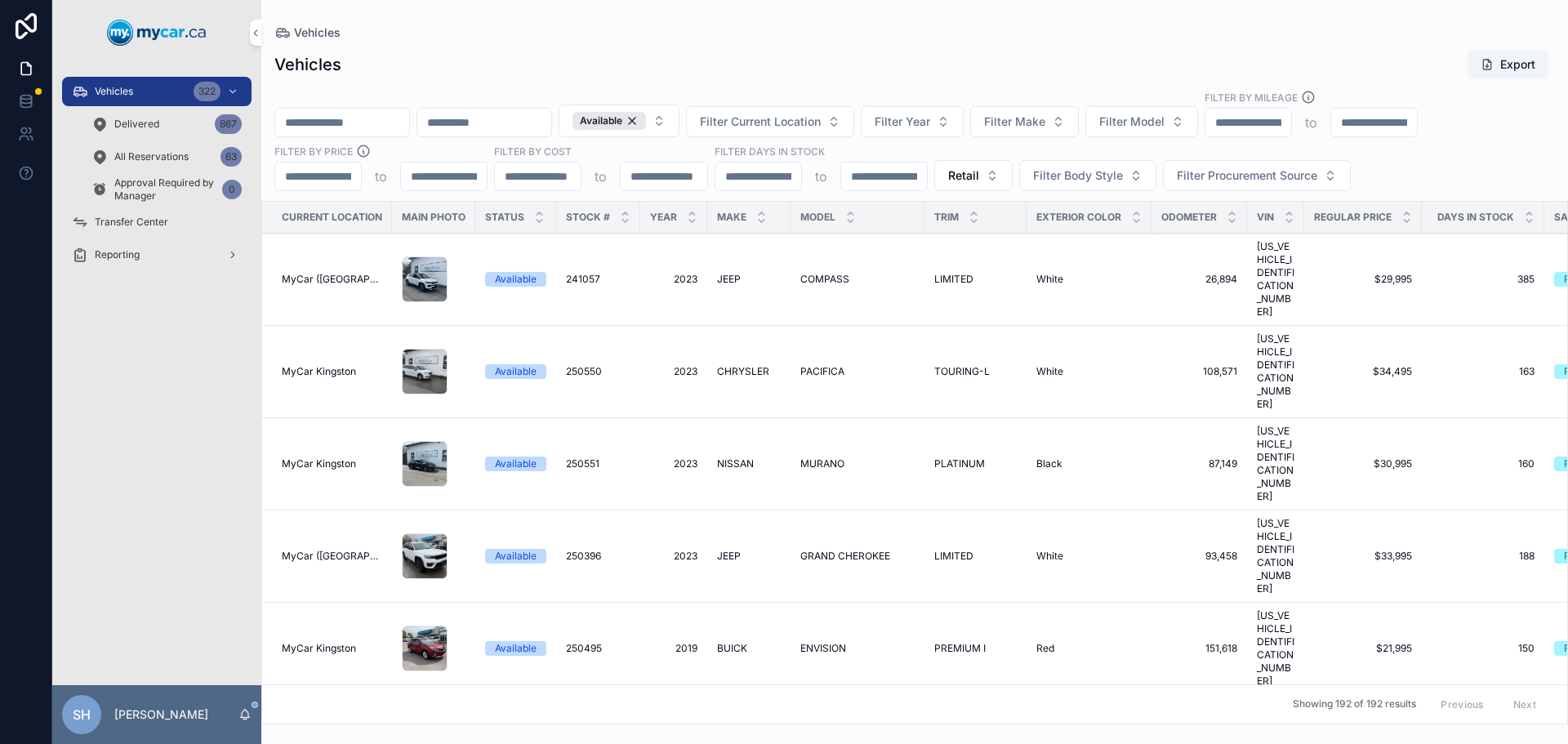
click at [871, 2] on div "Vehicles Vehicles Export Available Filter Current Location Filter Year Filter M…" at bounding box center [914, 362] width 1306 height 724
click at [821, 120] on span "Filter Current Location" at bounding box center [761, 122] width 121 height 17
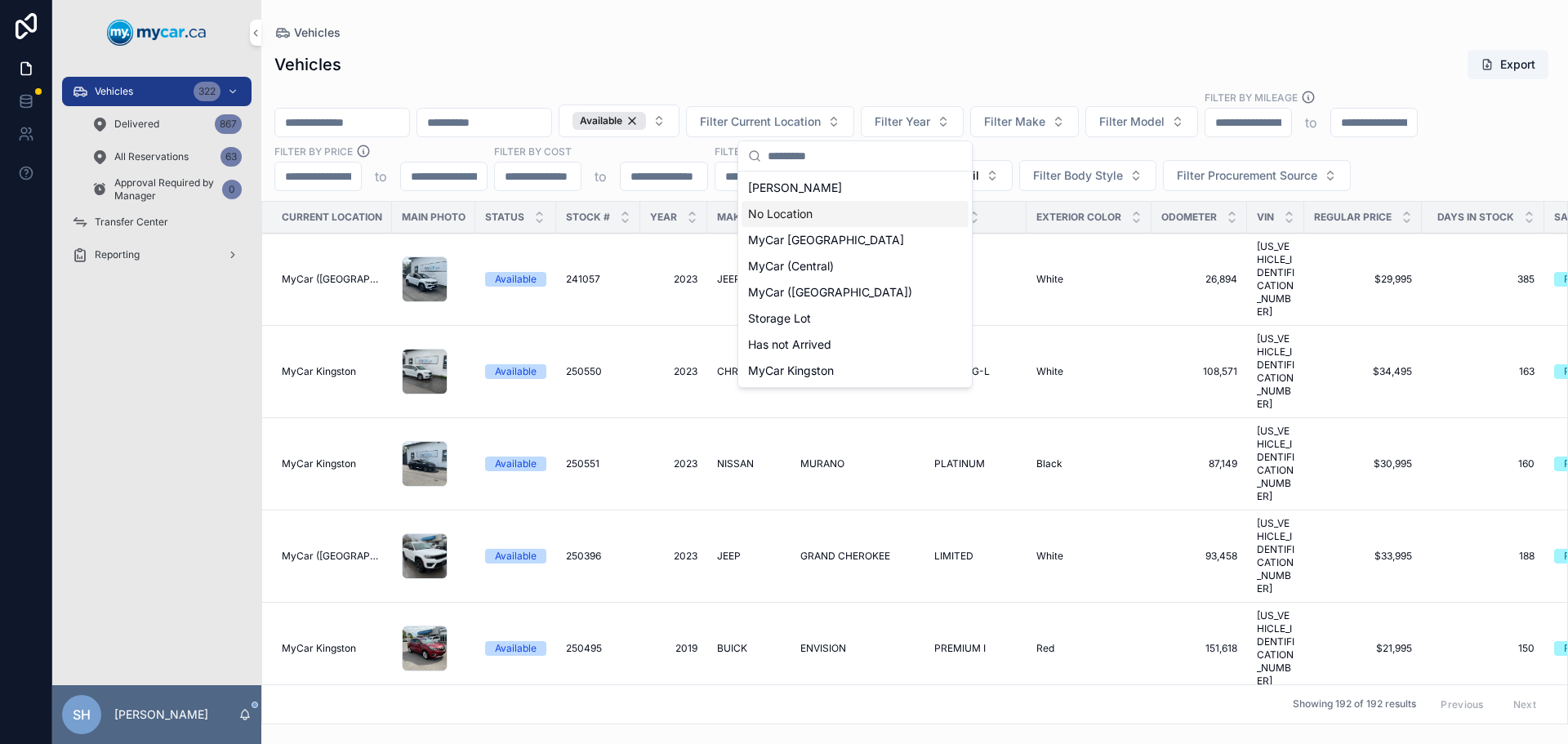
click at [840, 49] on div "Vehicles Export" at bounding box center [914, 64] width 1281 height 31
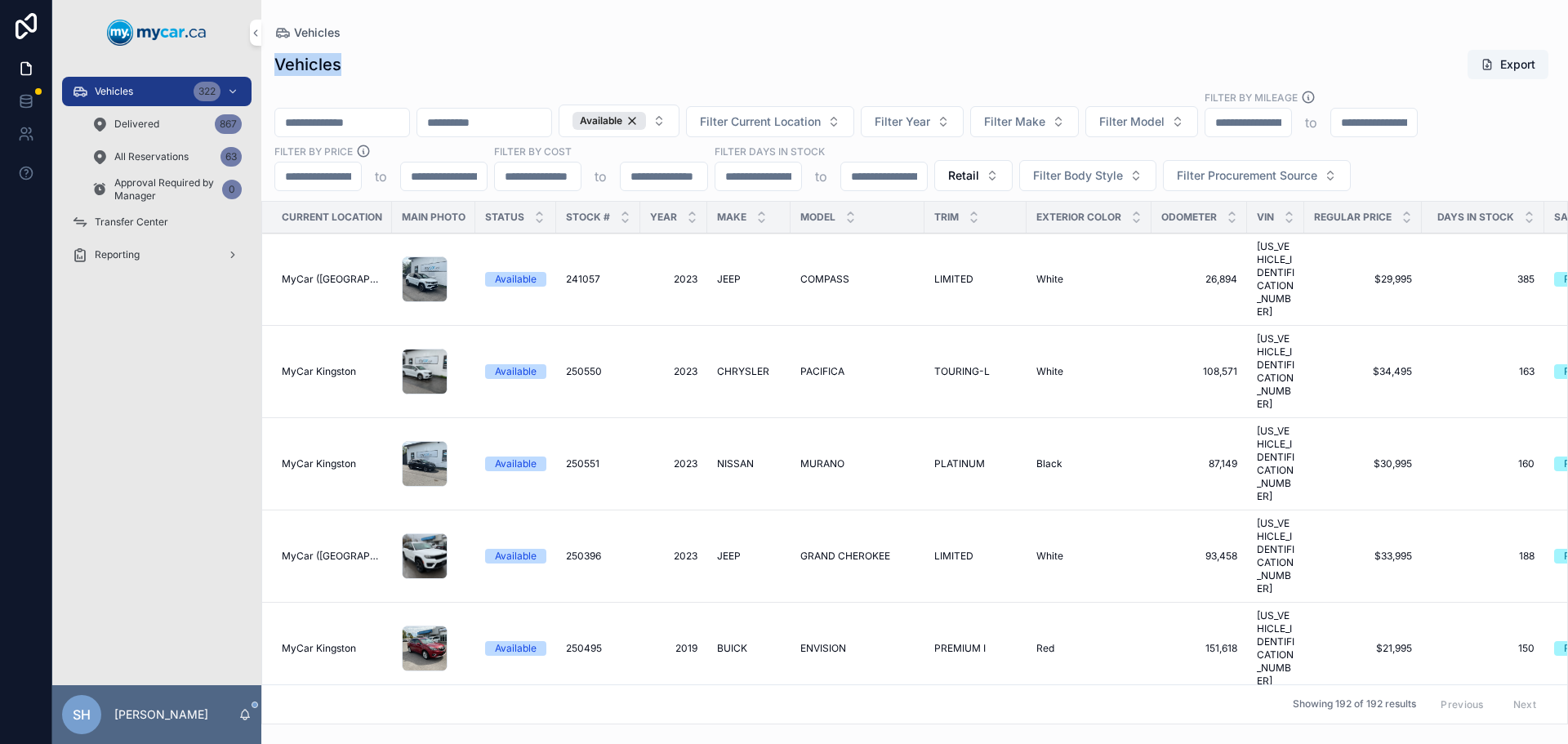
click at [837, 38] on div "Vehicles Vehicles Export Available Filter Current Location Filter Year Filter M…" at bounding box center [914, 362] width 1306 height 724
click at [837, 36] on div "Vehicles" at bounding box center [914, 32] width 1281 height 13
click at [874, 75] on div "Vehicles Export" at bounding box center [914, 64] width 1281 height 31
click at [854, 111] on button "Filter Current Location" at bounding box center [770, 121] width 169 height 31
click at [870, 61] on div "Vehicles Export" at bounding box center [914, 64] width 1281 height 31
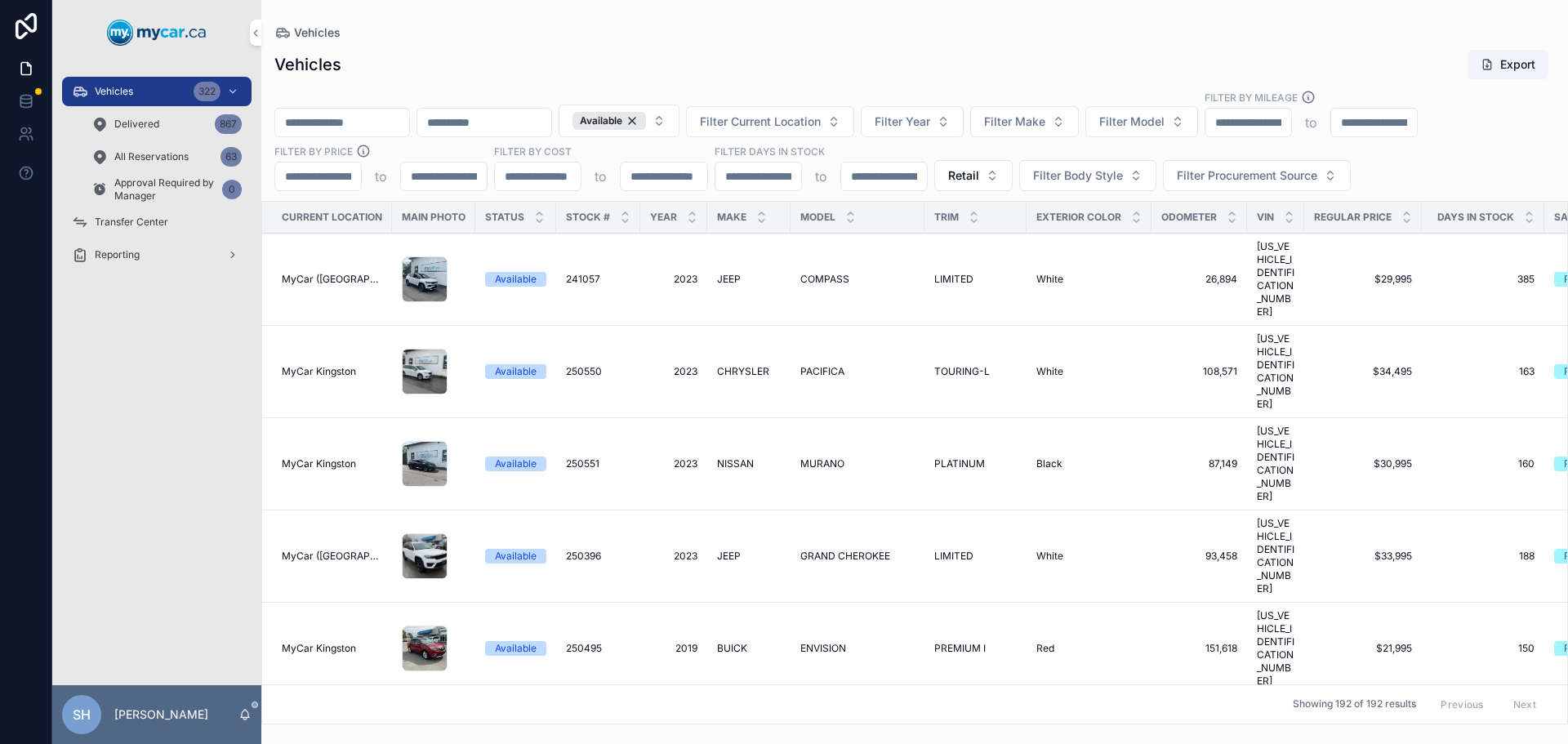
click at [820, 2] on div "Vehicles Vehicles Export Available Filter Current Location Filter Year Filter M…" at bounding box center [914, 362] width 1306 height 724
click at [809, 130] on button "Filter Current Location" at bounding box center [770, 121] width 169 height 31
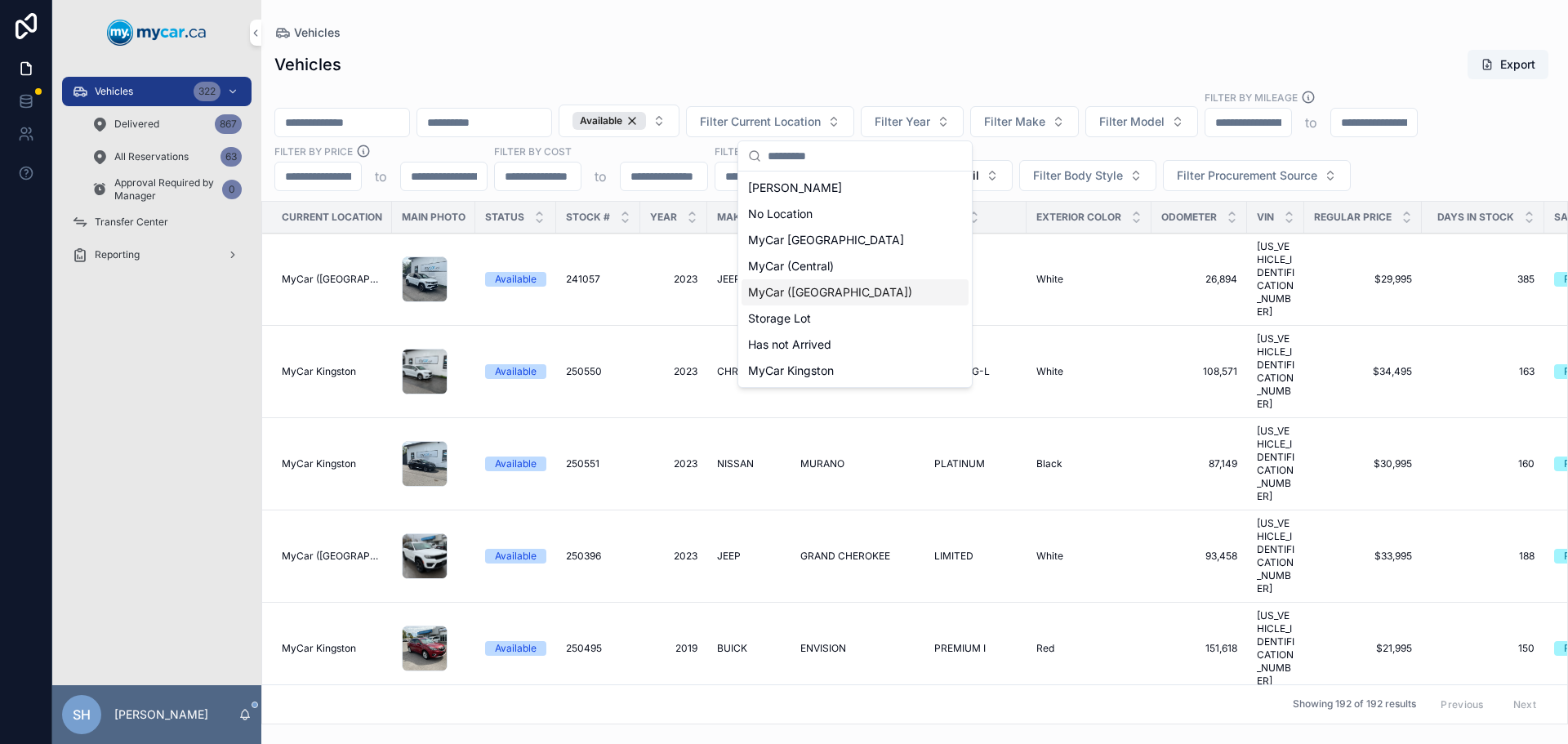
click at [843, 294] on span "MyCar ([GEOGRAPHIC_DATA])" at bounding box center [831, 292] width 164 height 17
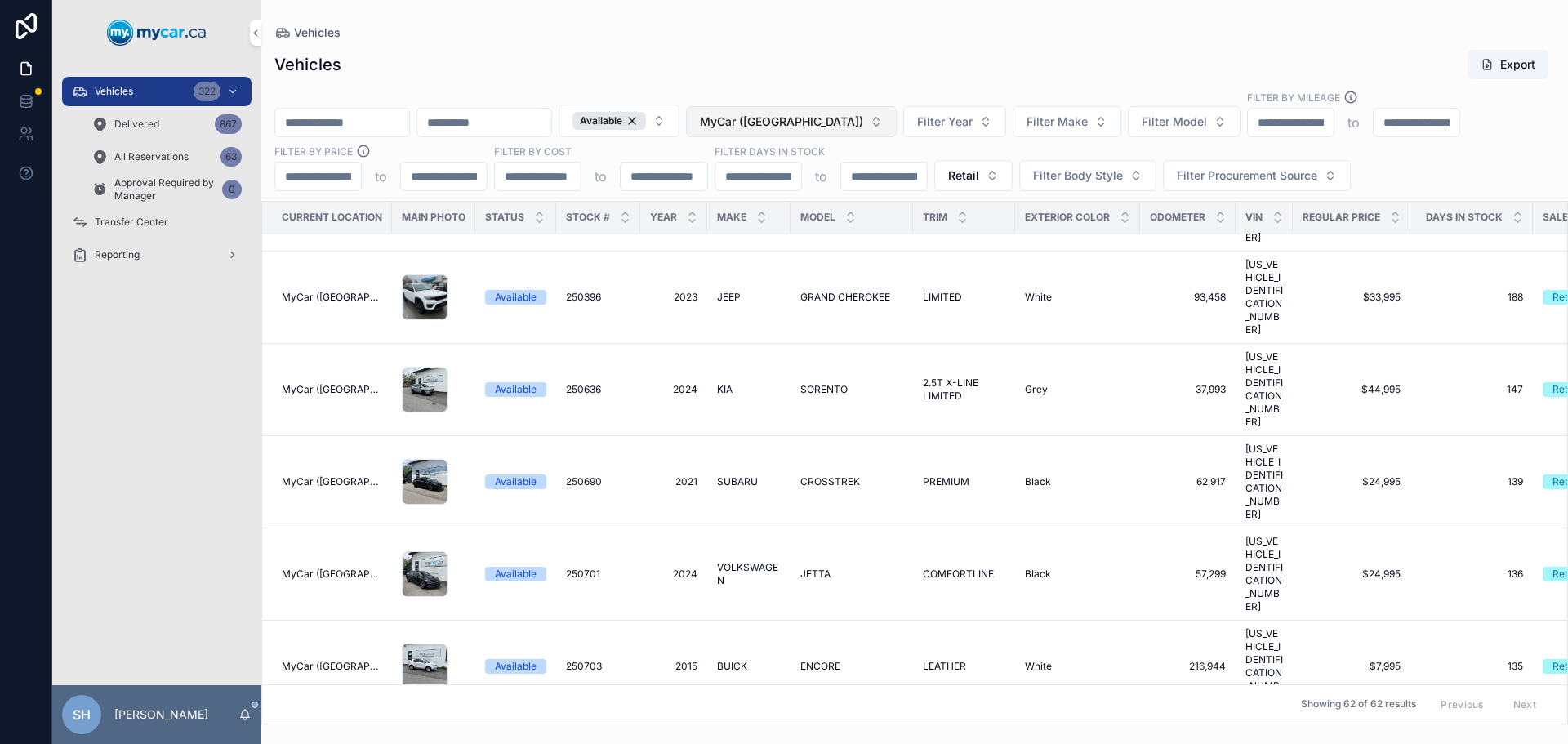
scroll to position [81, 0]
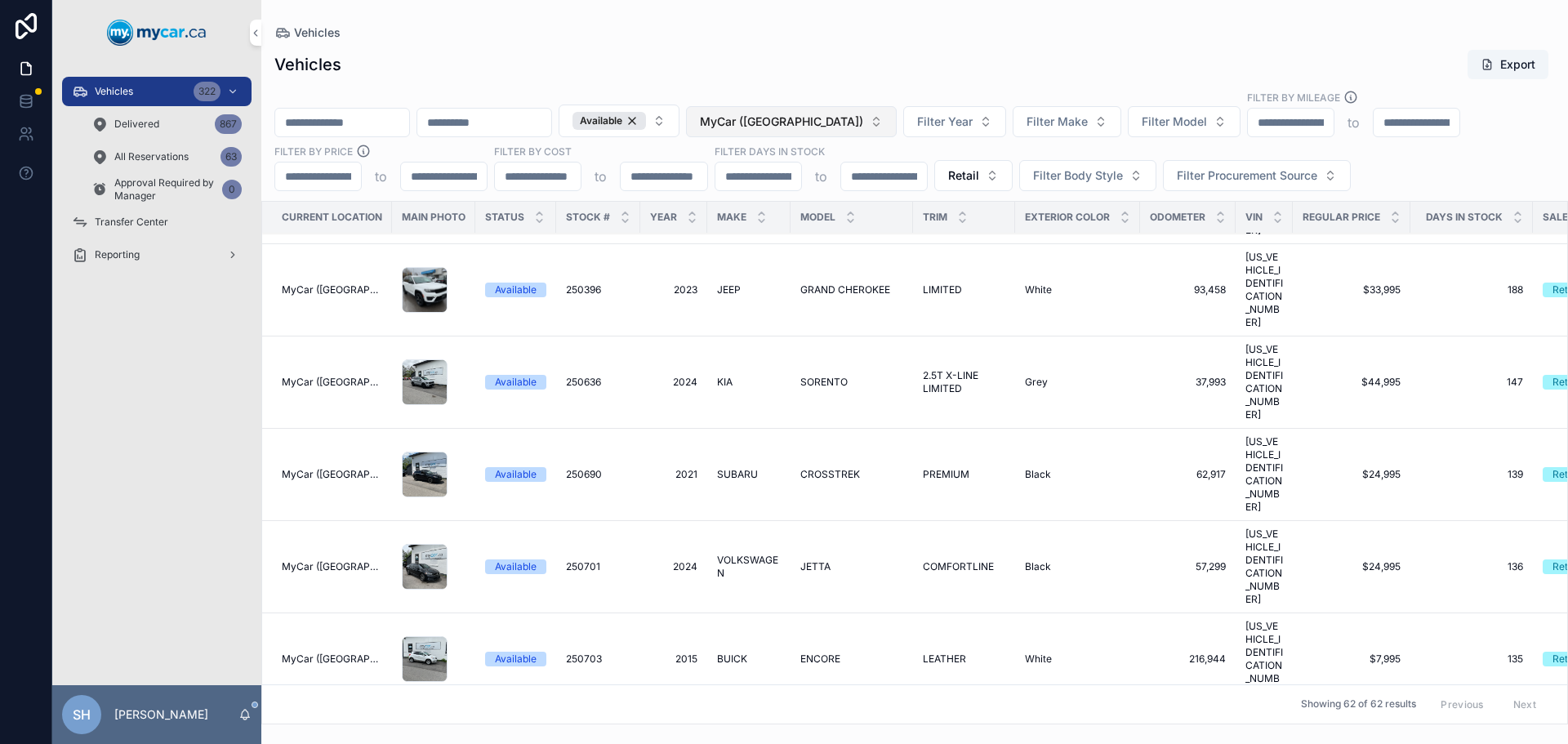
click at [846, 124] on span "MyCar ([GEOGRAPHIC_DATA])" at bounding box center [782, 122] width 164 height 17
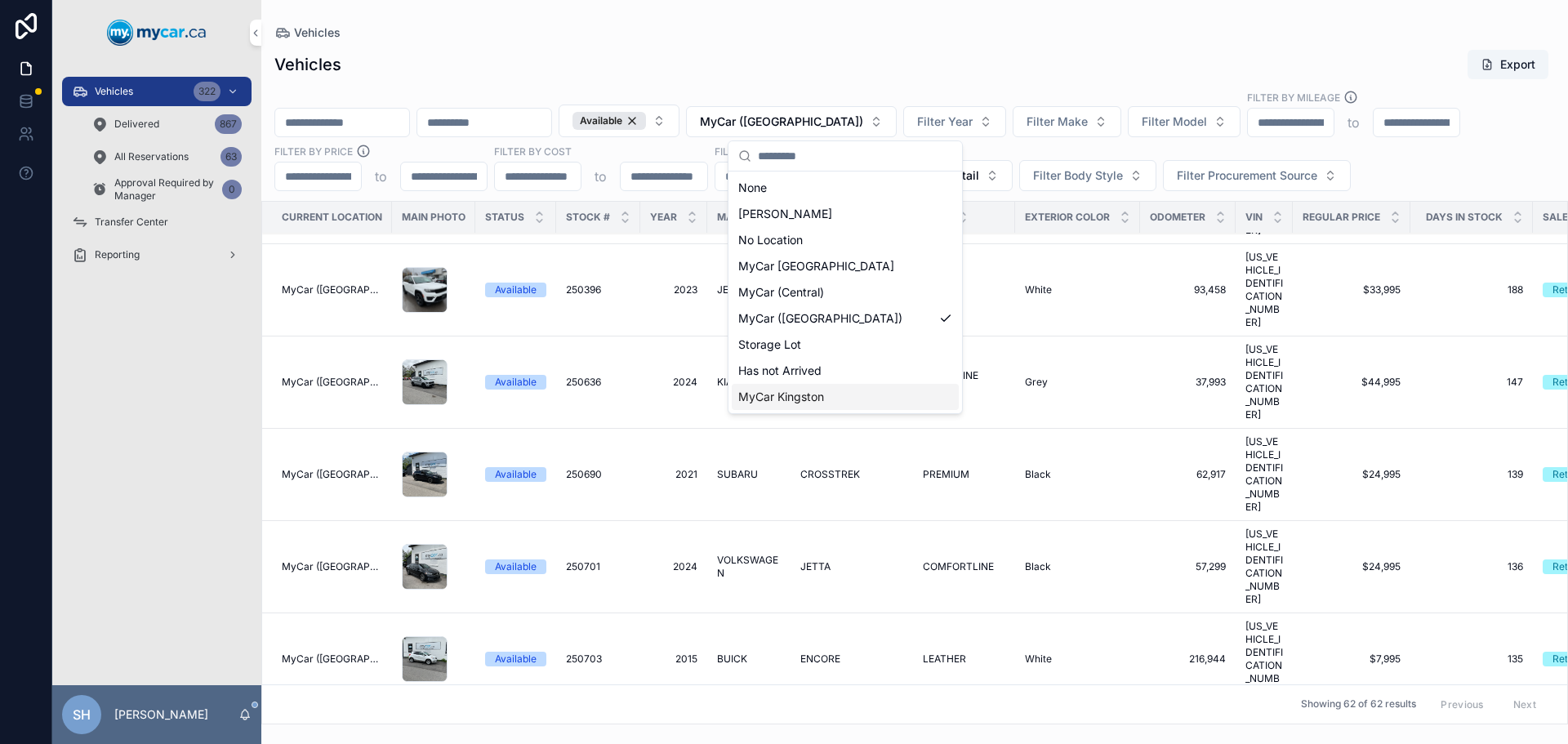
click at [816, 404] on span "MyCar Kingston" at bounding box center [781, 397] width 86 height 17
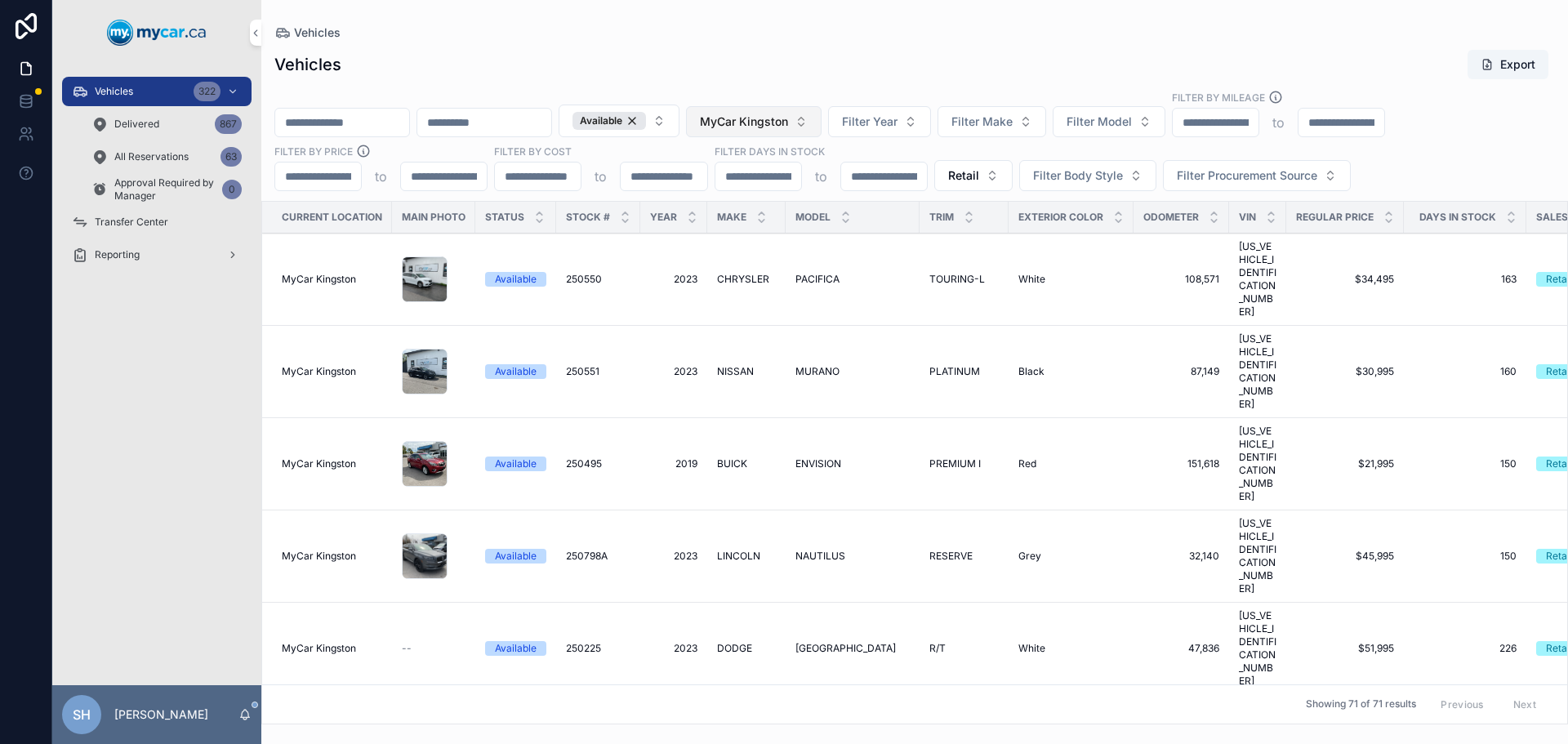
click at [821, 112] on button "MyCar Kingston" at bounding box center [753, 121] width 135 height 31
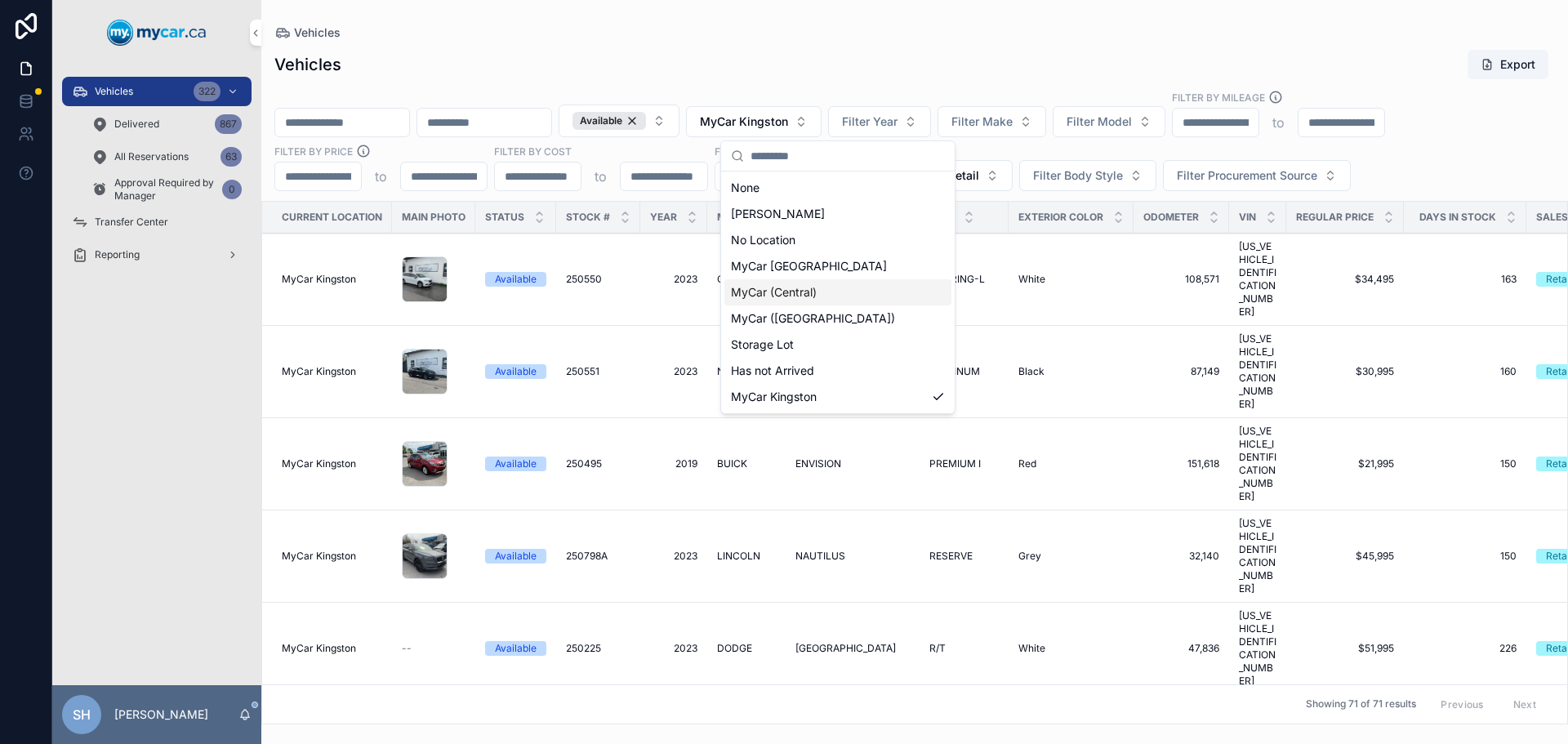
click at [828, 289] on div "MyCar (Central)" at bounding box center [837, 291] width 227 height 26
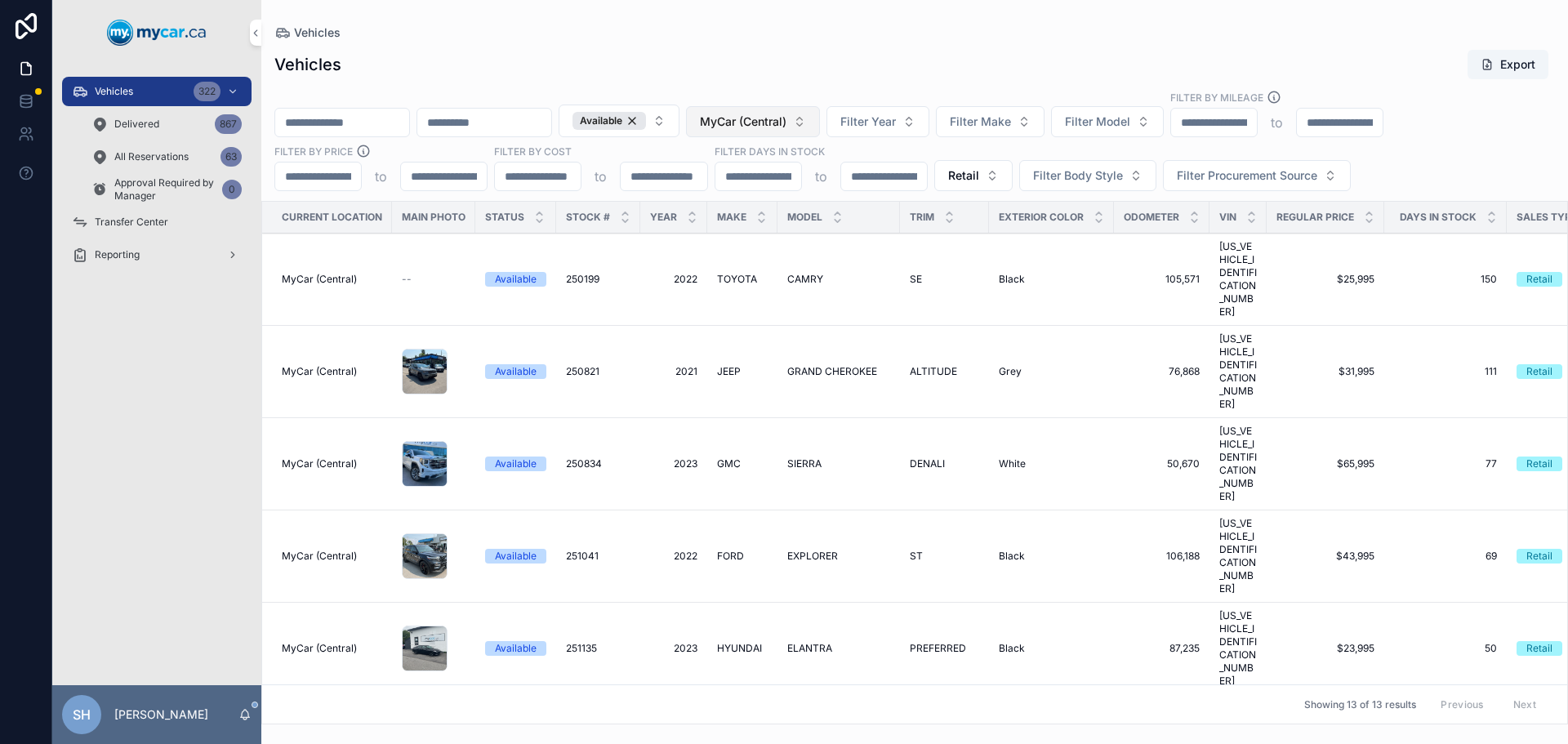
click at [786, 121] on span "MyCar (Central)" at bounding box center [743, 122] width 86 height 17
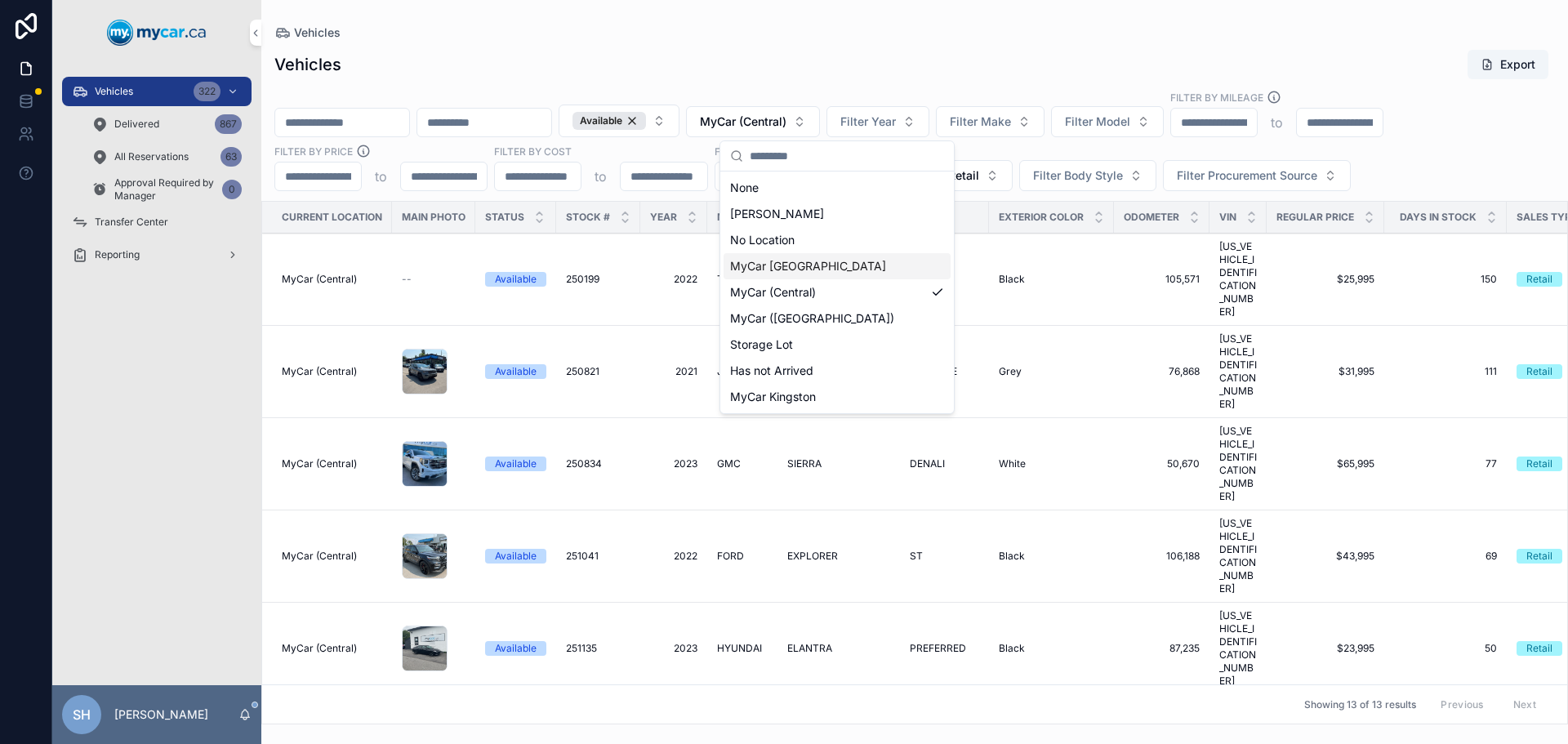
click at [820, 271] on span "MyCar [GEOGRAPHIC_DATA]" at bounding box center [808, 267] width 156 height 17
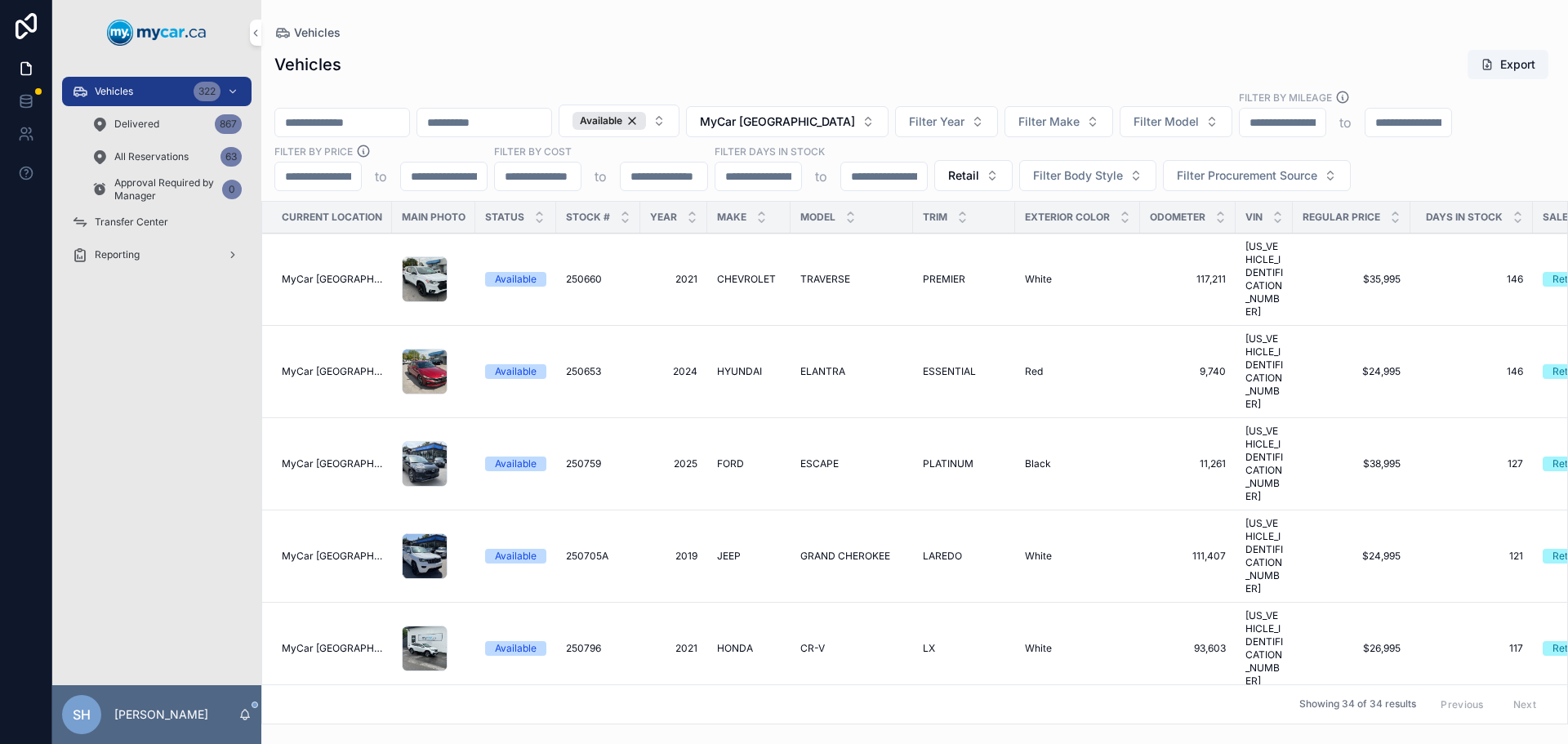
click at [892, 82] on div "Vehicles Export Available MyCar [GEOGRAPHIC_DATA] Filter Year Filter Make Filte…" at bounding box center [914, 381] width 1306 height 685
click at [907, 52] on div "Vehicles Export" at bounding box center [914, 64] width 1281 height 31
click at [646, 120] on div "Available" at bounding box center [609, 121] width 73 height 18
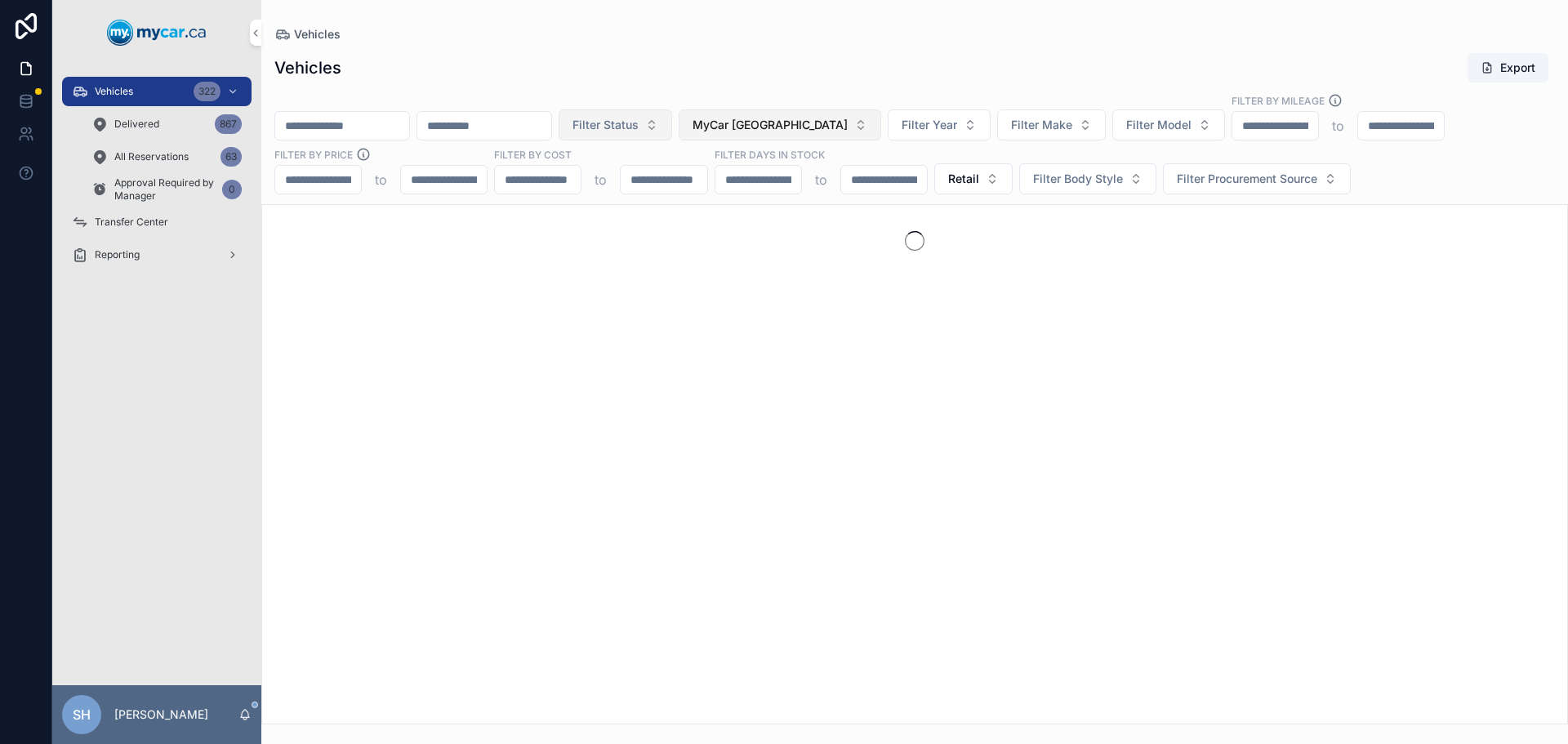
click at [877, 123] on button "MyCar [GEOGRAPHIC_DATA]" at bounding box center [780, 125] width 203 height 31
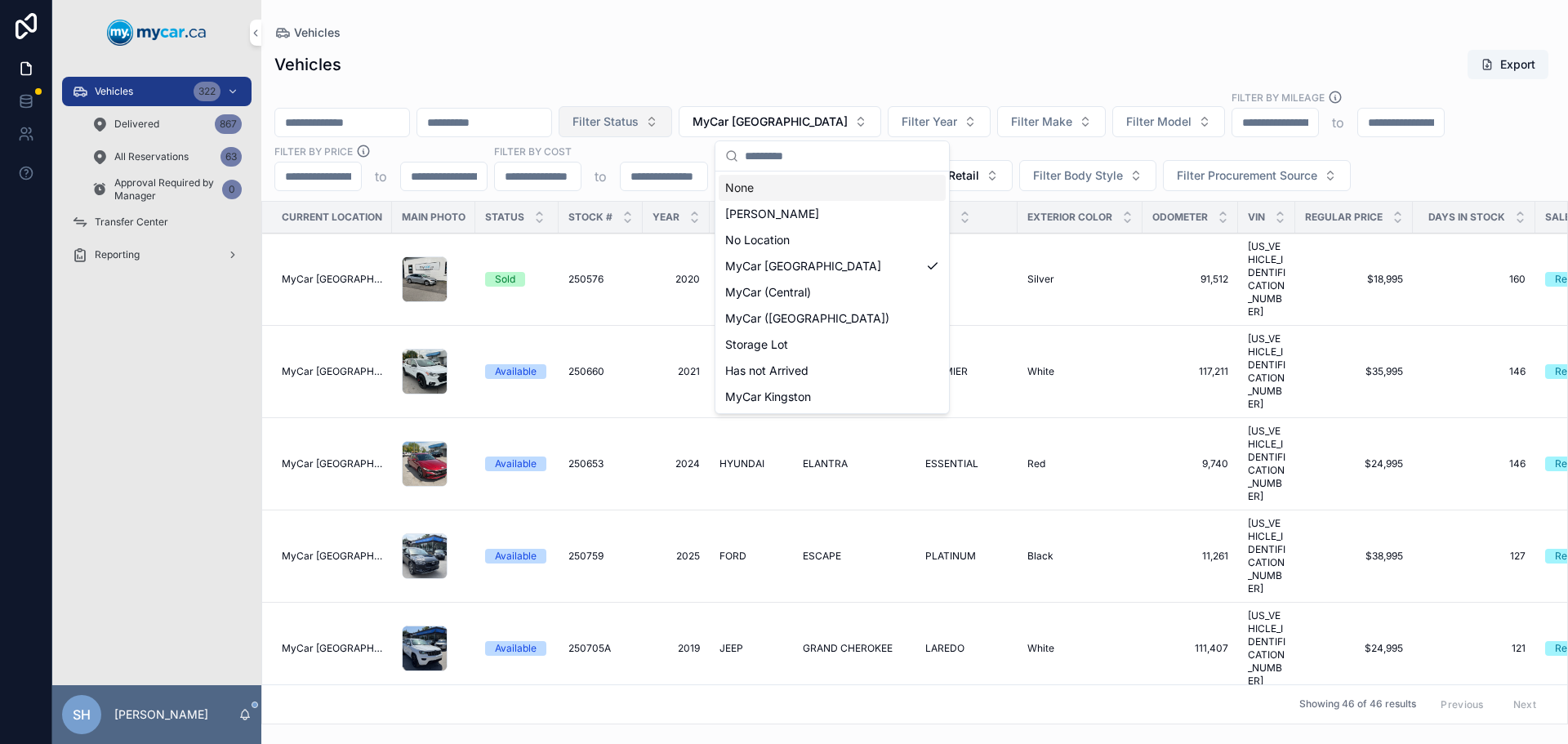
click at [739, 188] on div "None" at bounding box center [831, 187] width 227 height 26
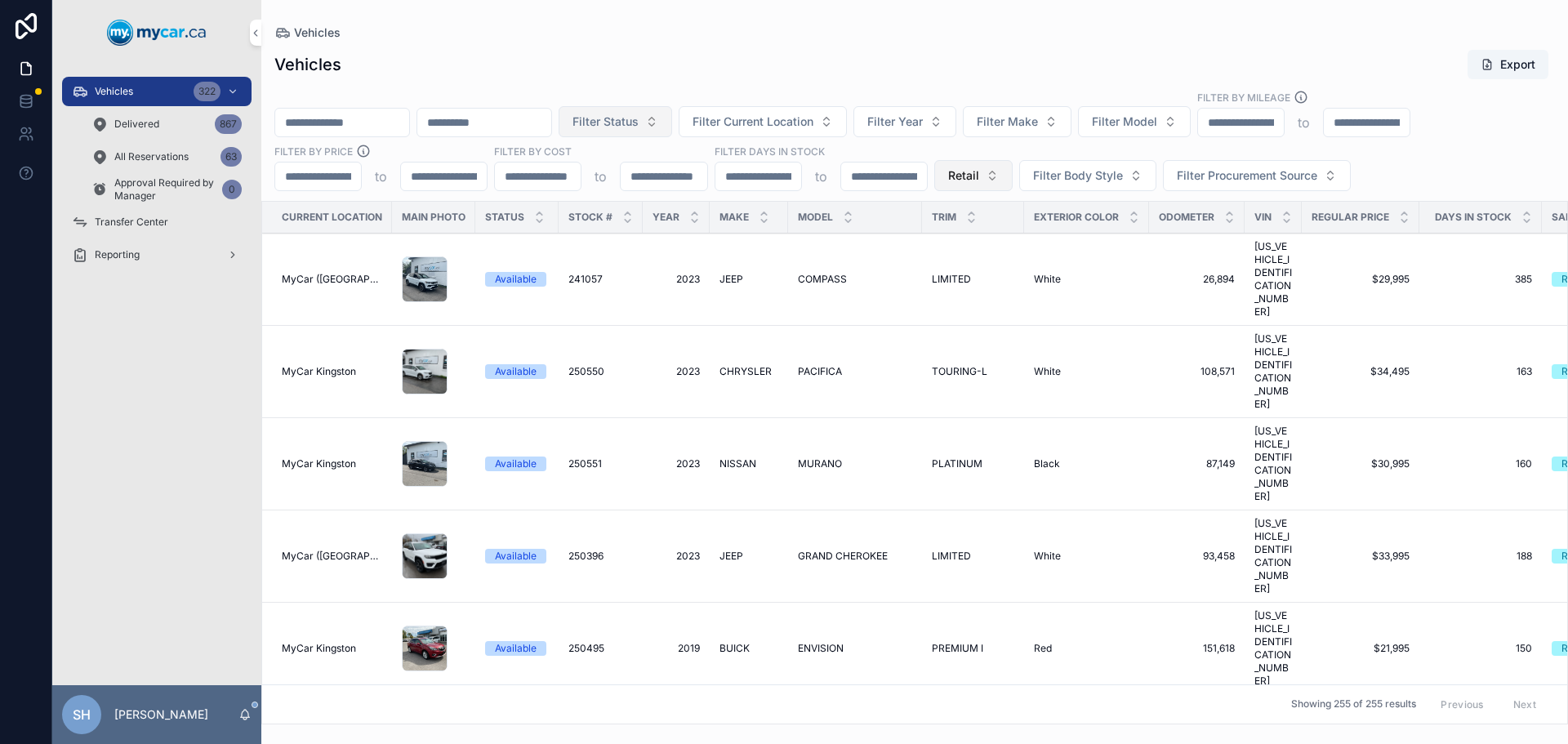
click at [948, 164] on button "Retail" at bounding box center [973, 175] width 78 height 31
click at [894, 241] on div "None" at bounding box center [972, 241] width 227 height 26
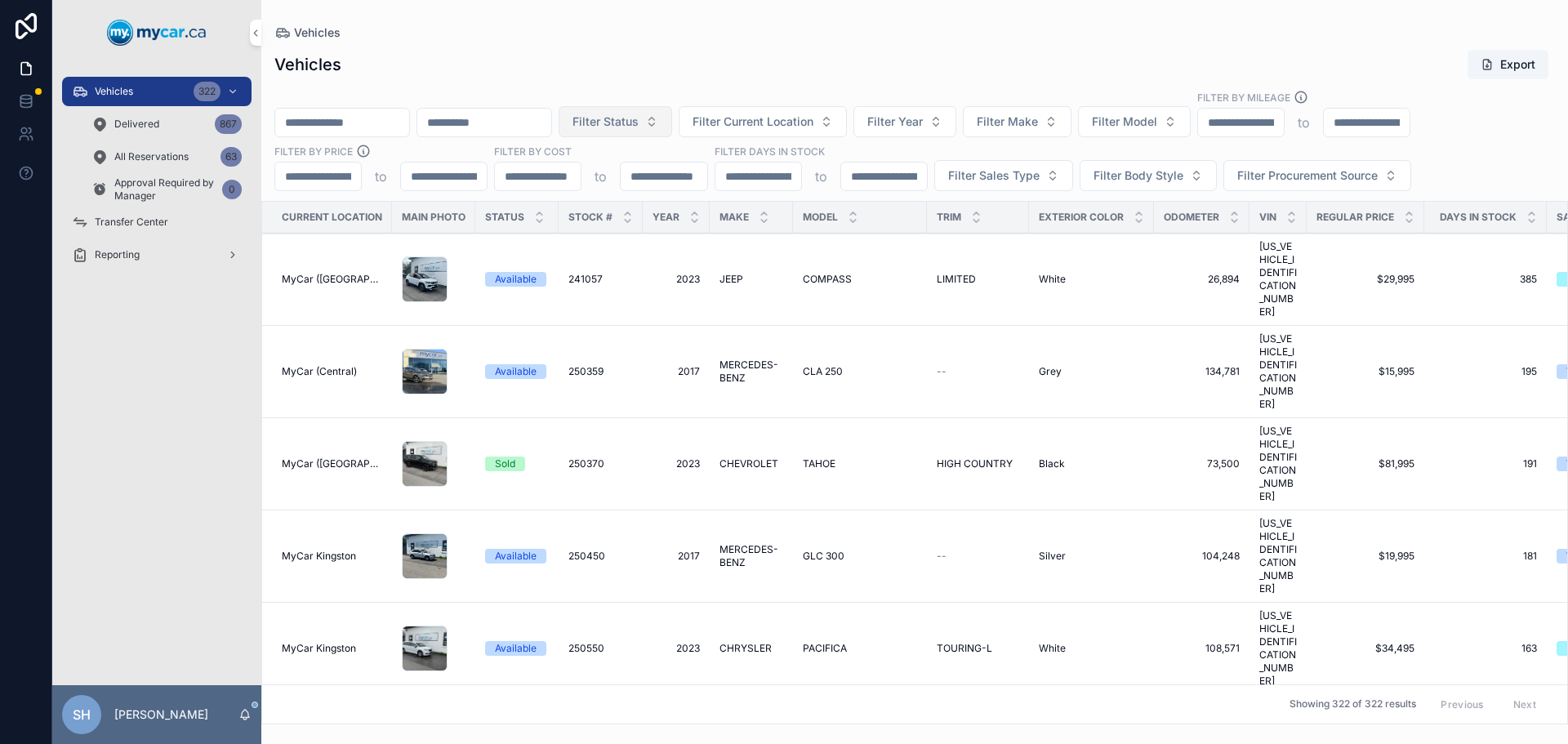
click at [854, 65] on div "Vehicles Export" at bounding box center [914, 64] width 1281 height 31
click at [370, 125] on input "scrollable content" at bounding box center [341, 123] width 134 height 23
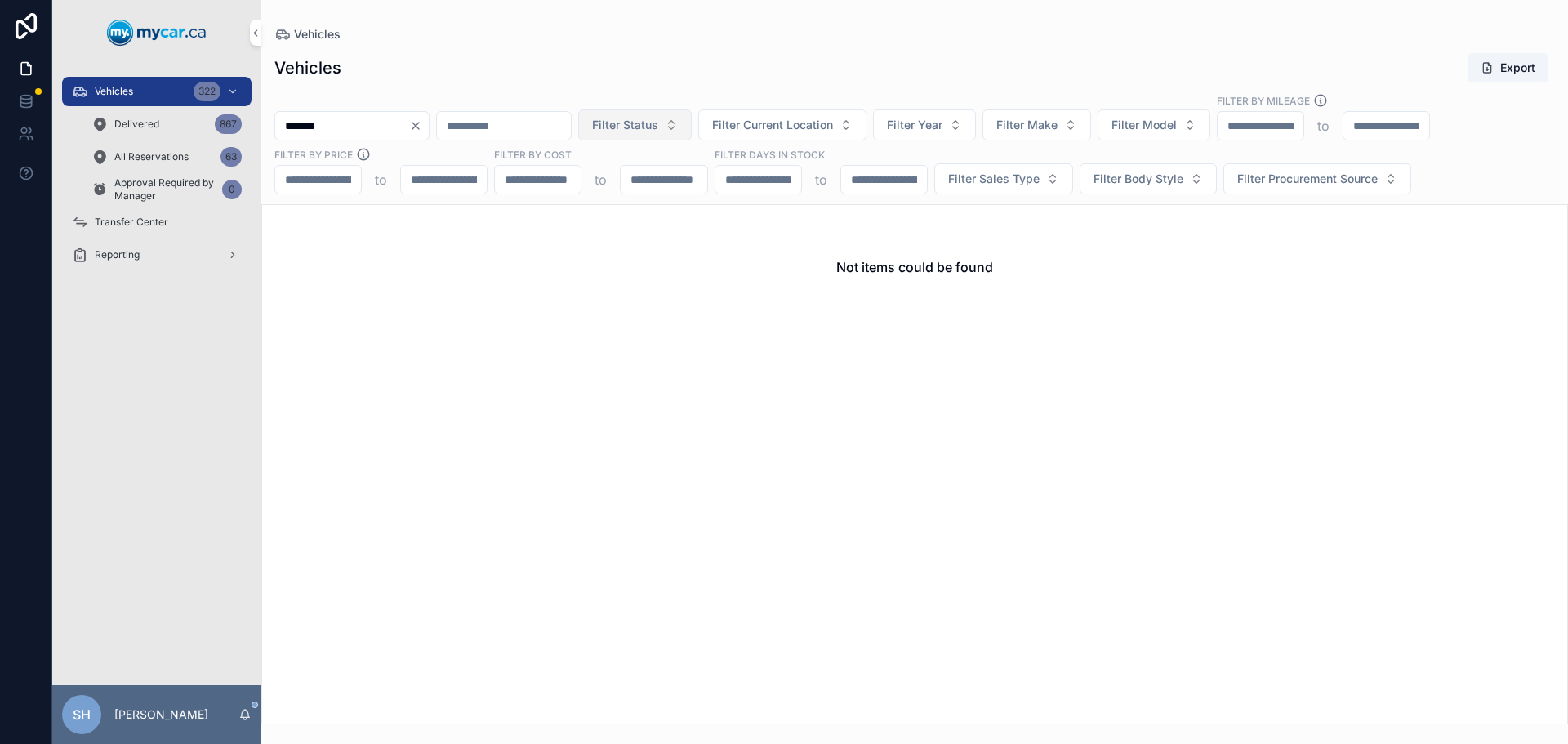
type input "*******"
click at [837, 27] on div "Vehicles" at bounding box center [914, 34] width 1281 height 17
click at [132, 122] on span "Delivered" at bounding box center [137, 125] width 45 height 13
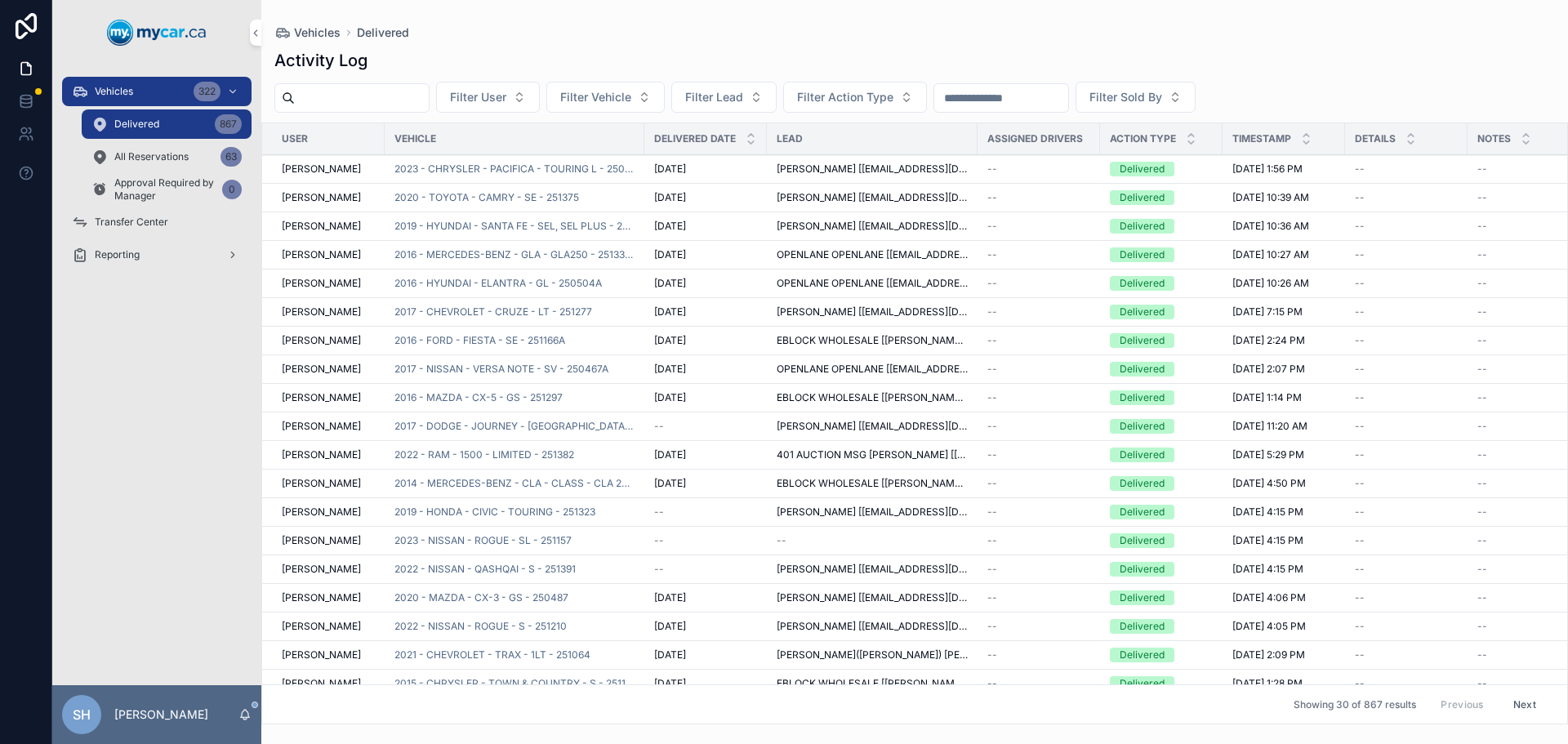
click at [1019, 93] on input "scrollable content" at bounding box center [1001, 98] width 134 height 23
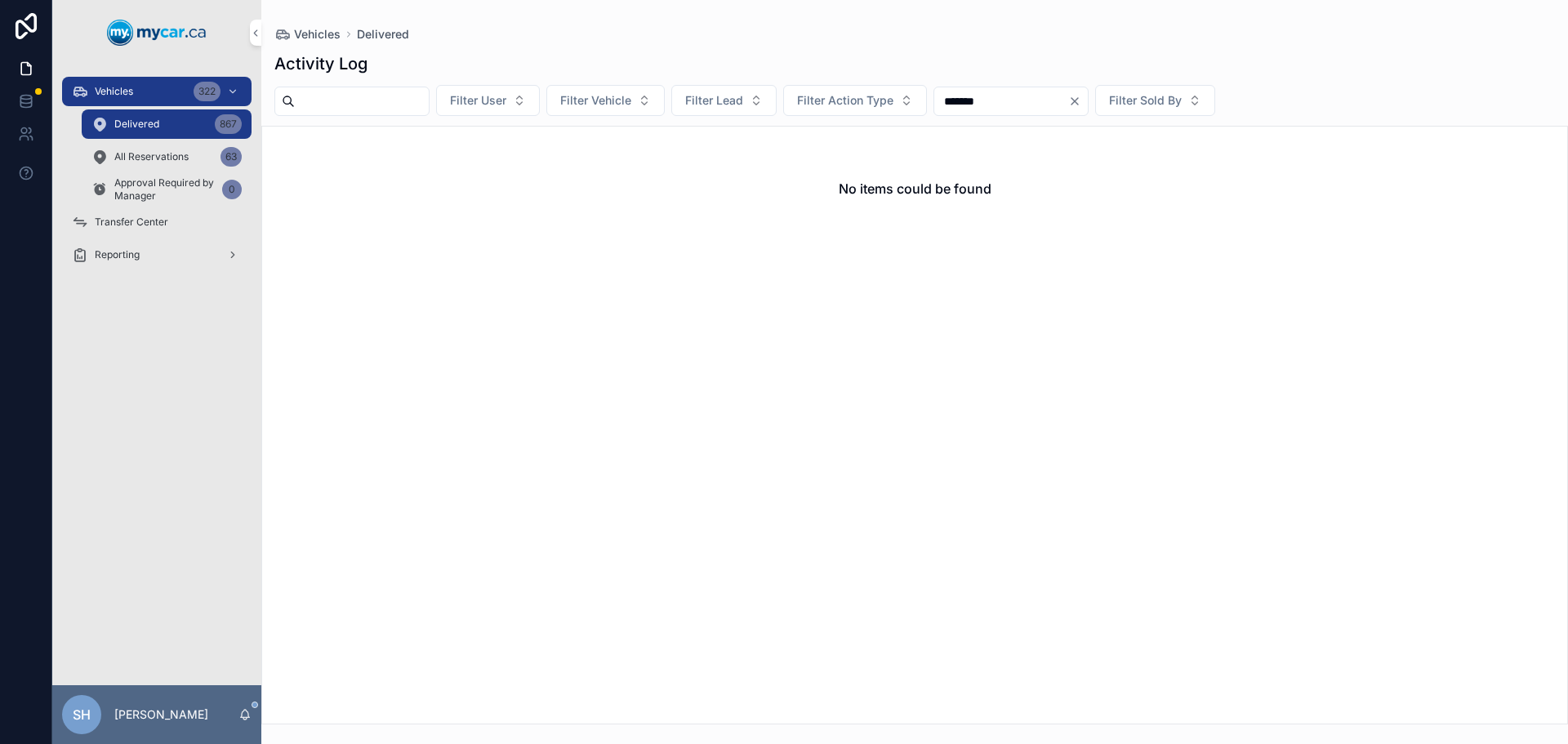
type input "*******"
click at [1081, 99] on icon "Clear" at bounding box center [1075, 101] width 13 height 13
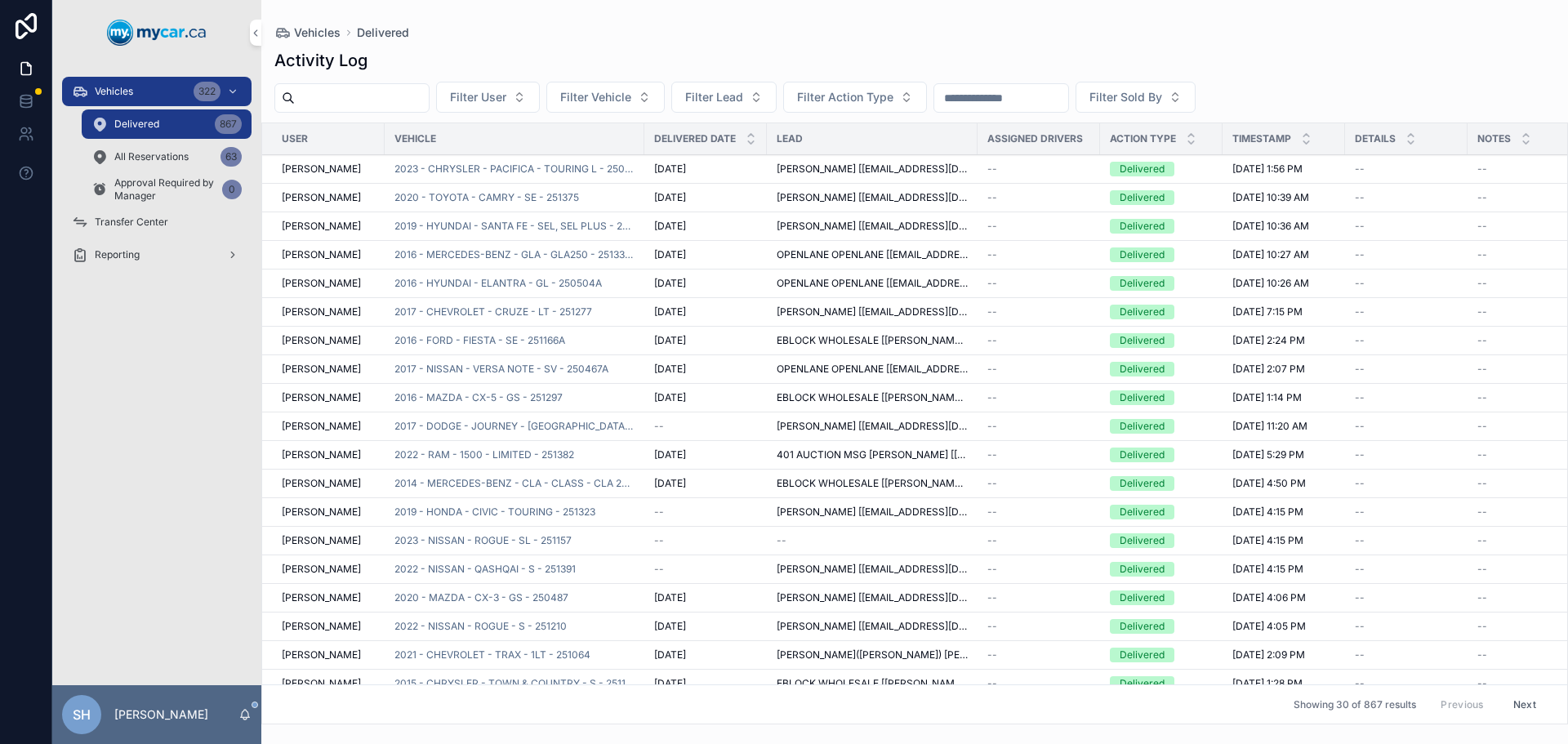
click at [110, 88] on span "Vehicles" at bounding box center [114, 91] width 38 height 13
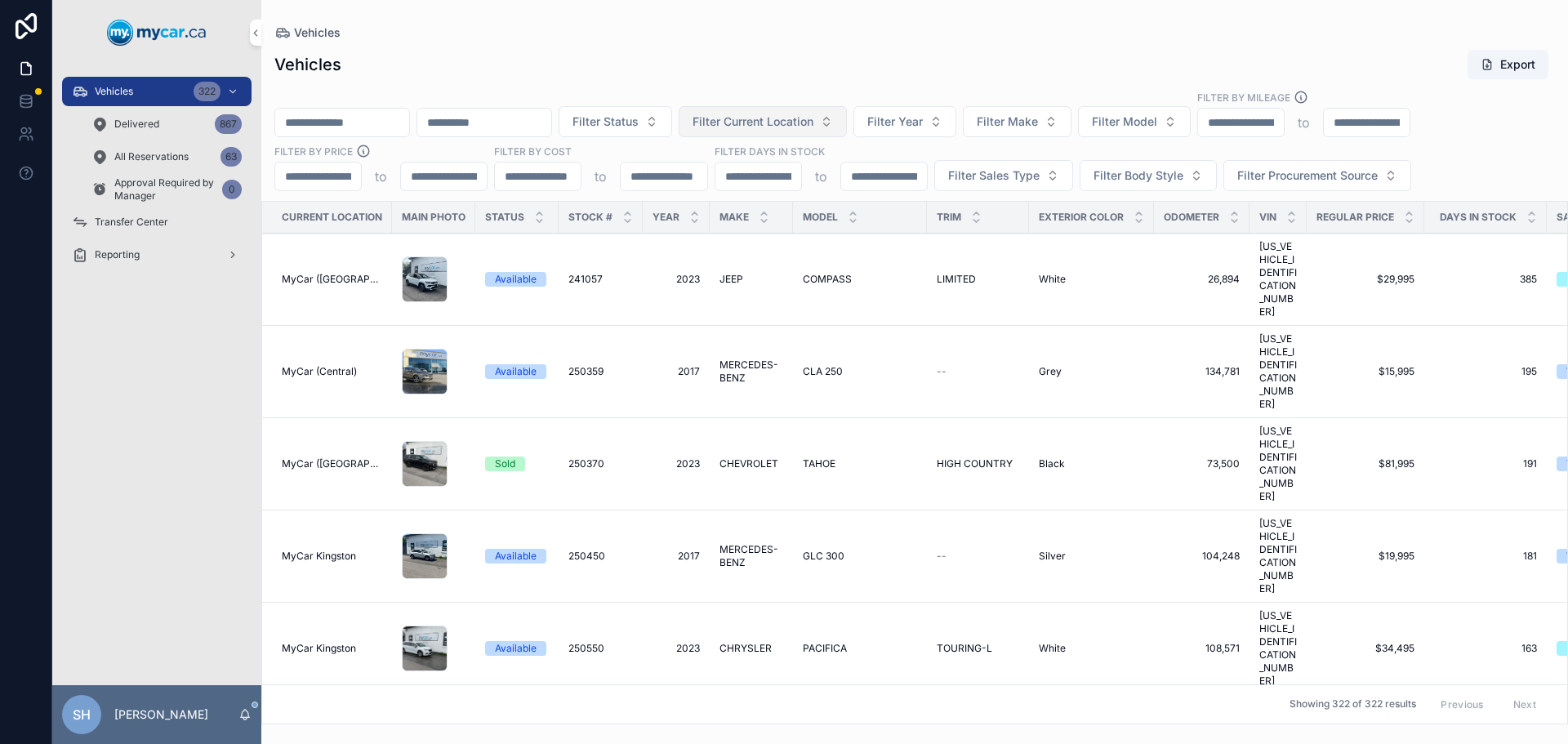
click at [813, 119] on span "Filter Current Location" at bounding box center [753, 122] width 121 height 17
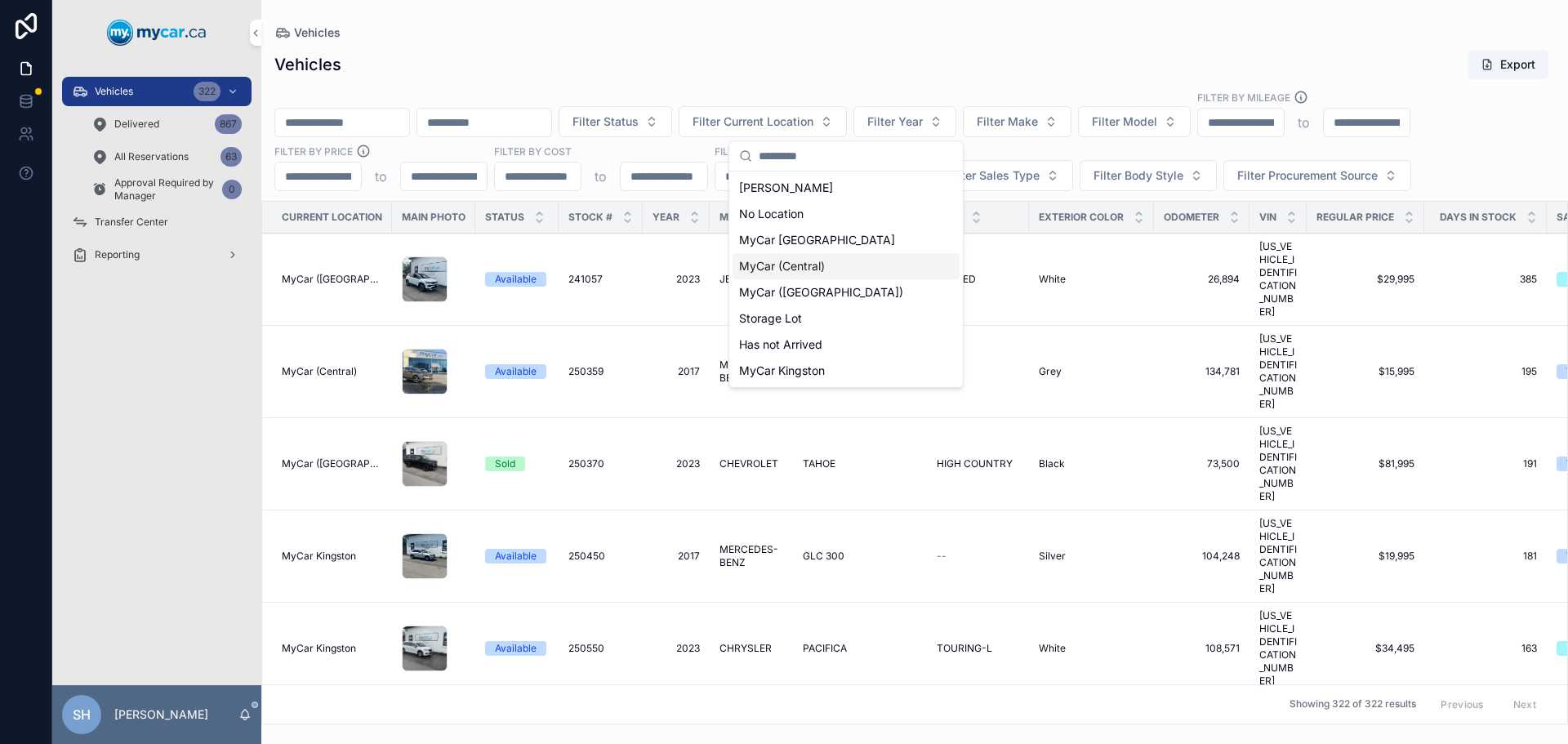
click at [834, 263] on div "MyCar (Central)" at bounding box center [845, 266] width 227 height 26
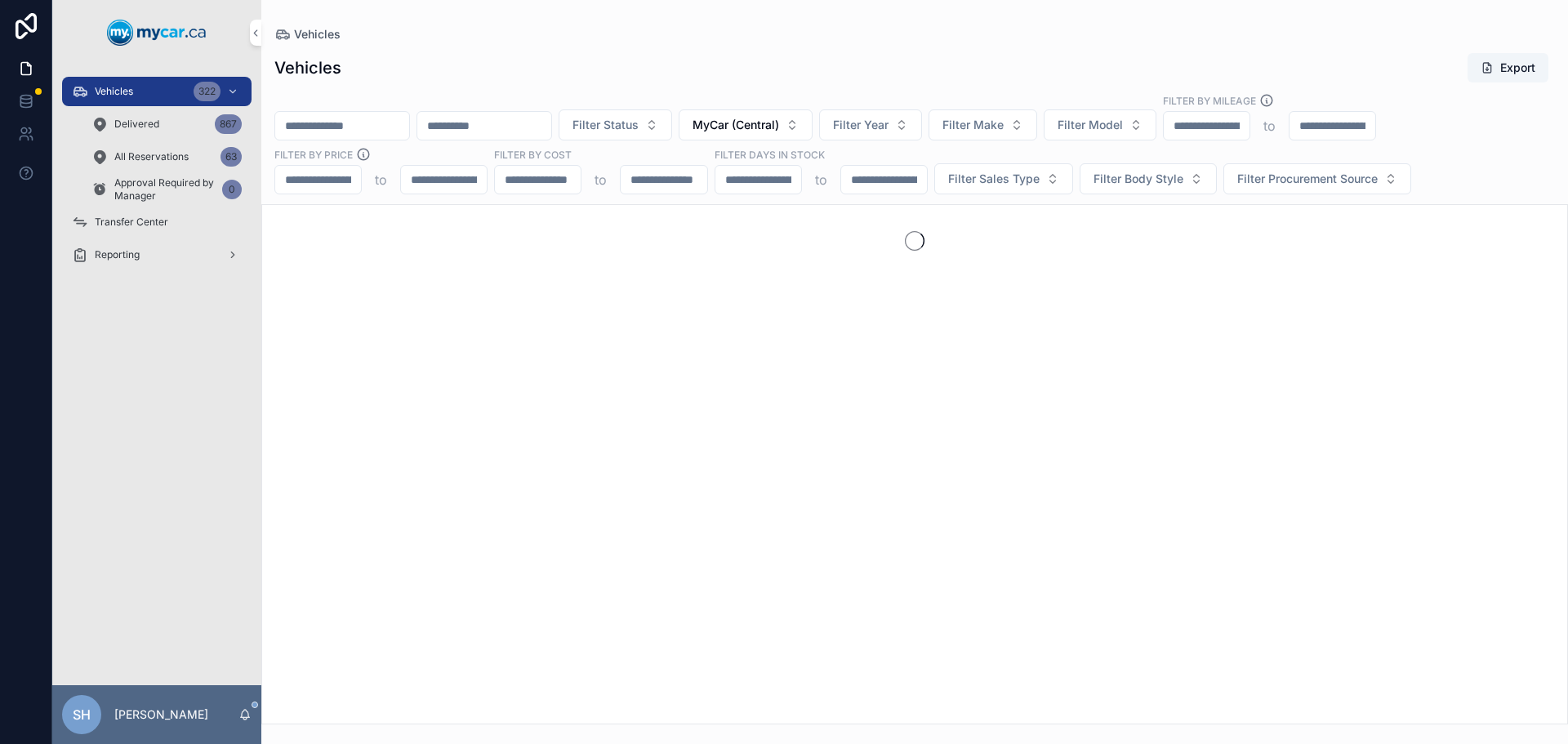
click at [817, 58] on div "Vehicles Export" at bounding box center [914, 67] width 1281 height 31
click at [639, 124] on span "Filter Status" at bounding box center [605, 125] width 66 height 17
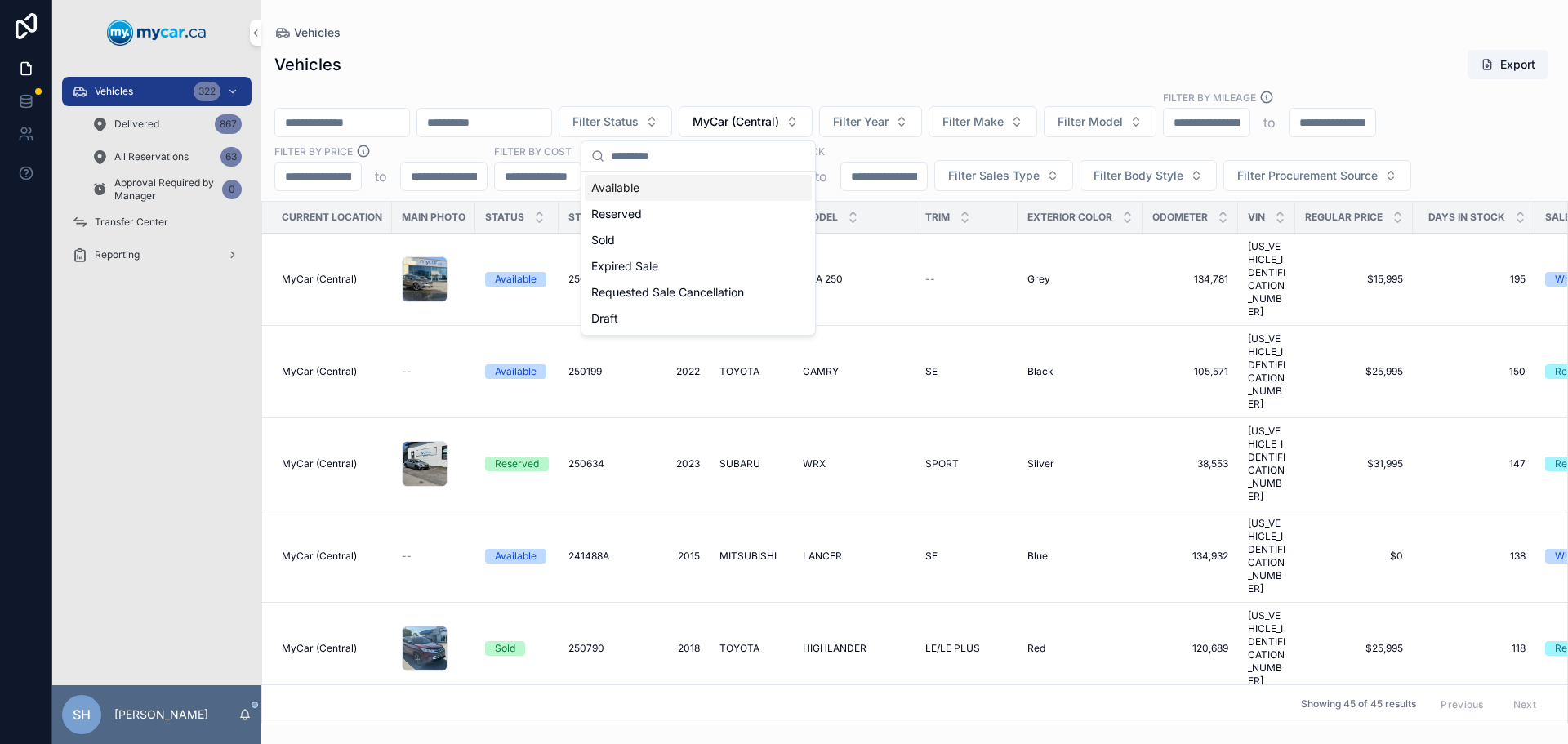
click at [716, 59] on div "Vehicles Export" at bounding box center [914, 64] width 1281 height 31
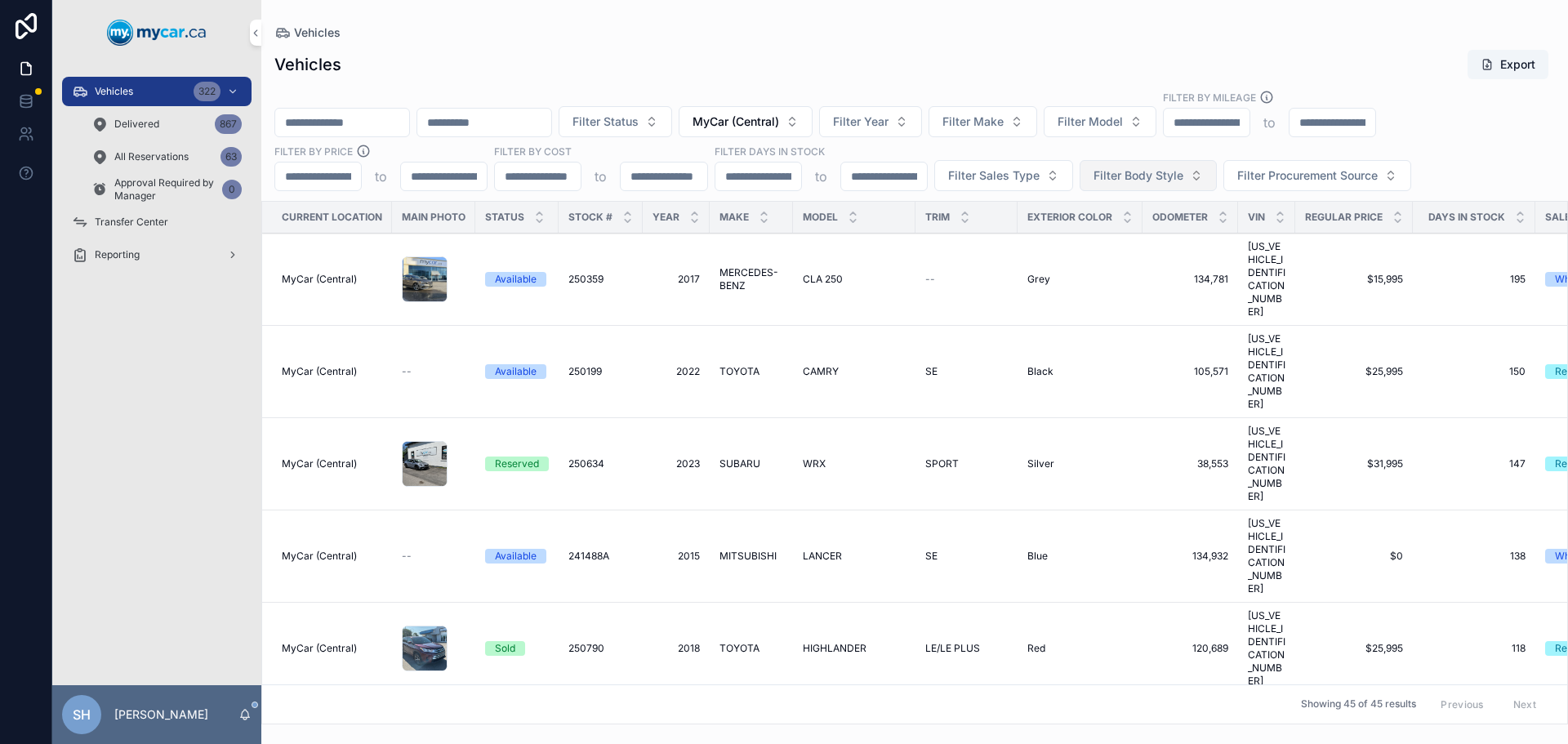
click at [1120, 170] on span "Filter Body Style" at bounding box center [1139, 176] width 90 height 17
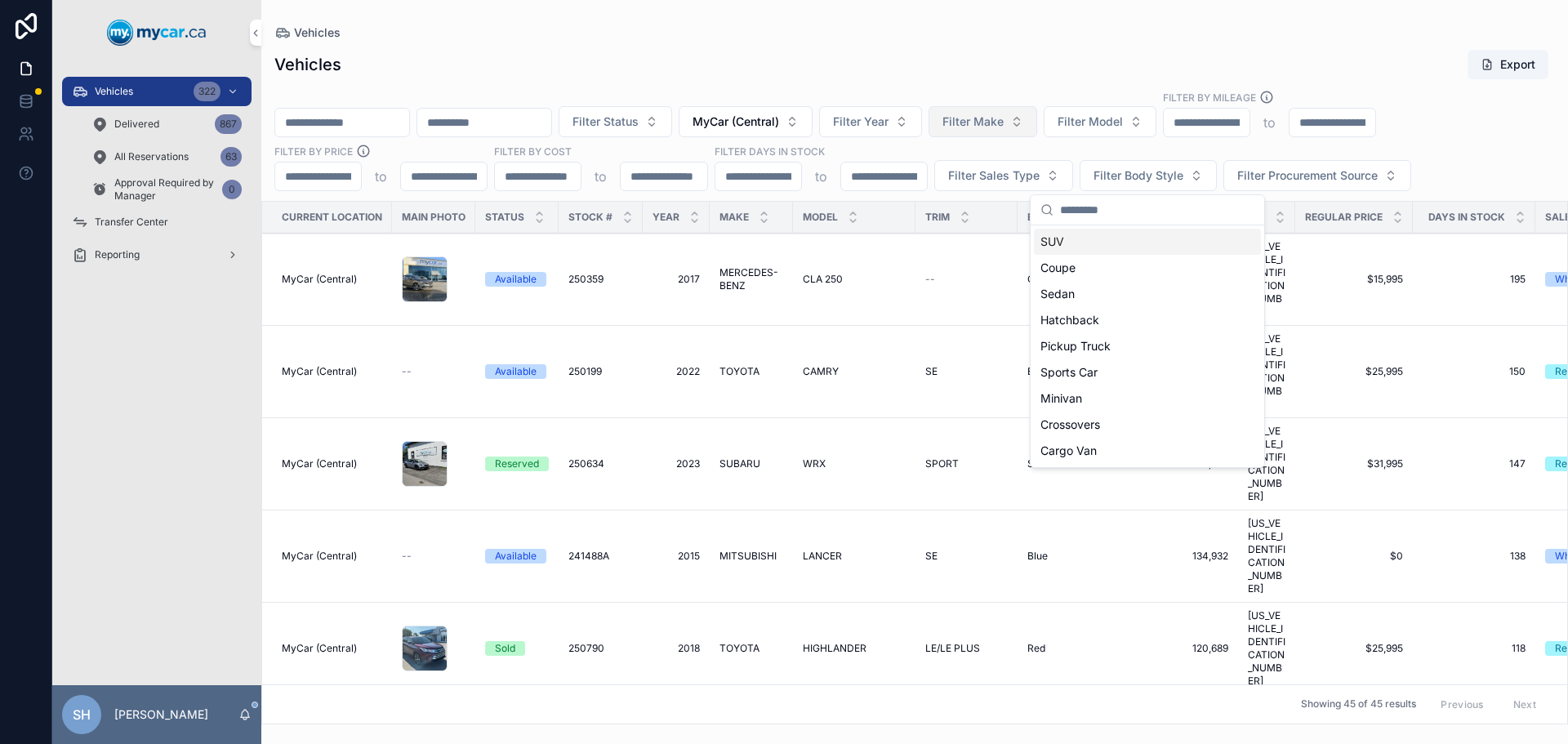
click at [1037, 126] on button "Filter Make" at bounding box center [982, 121] width 109 height 31
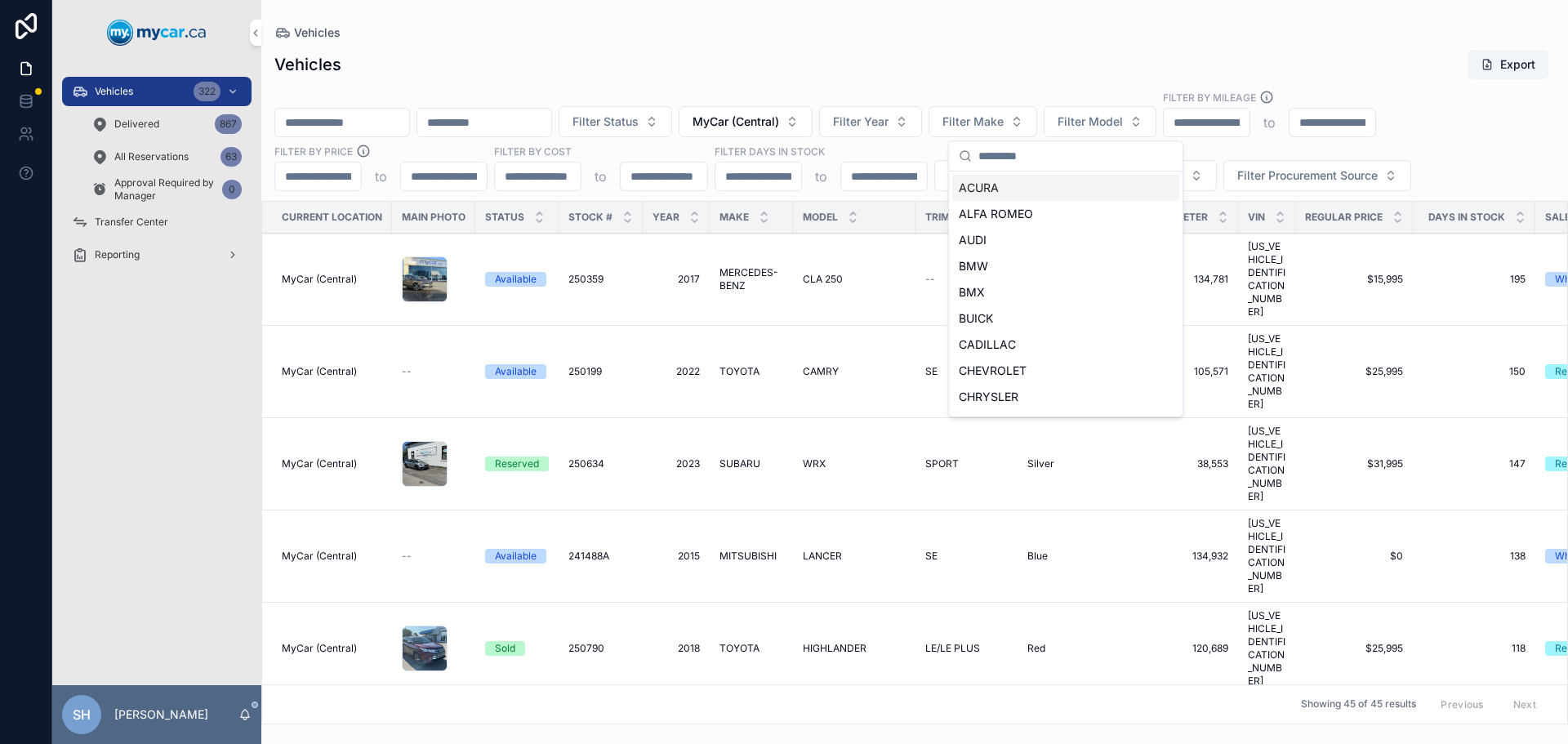
click at [1105, 69] on div "Vehicles Export" at bounding box center [914, 64] width 1281 height 31
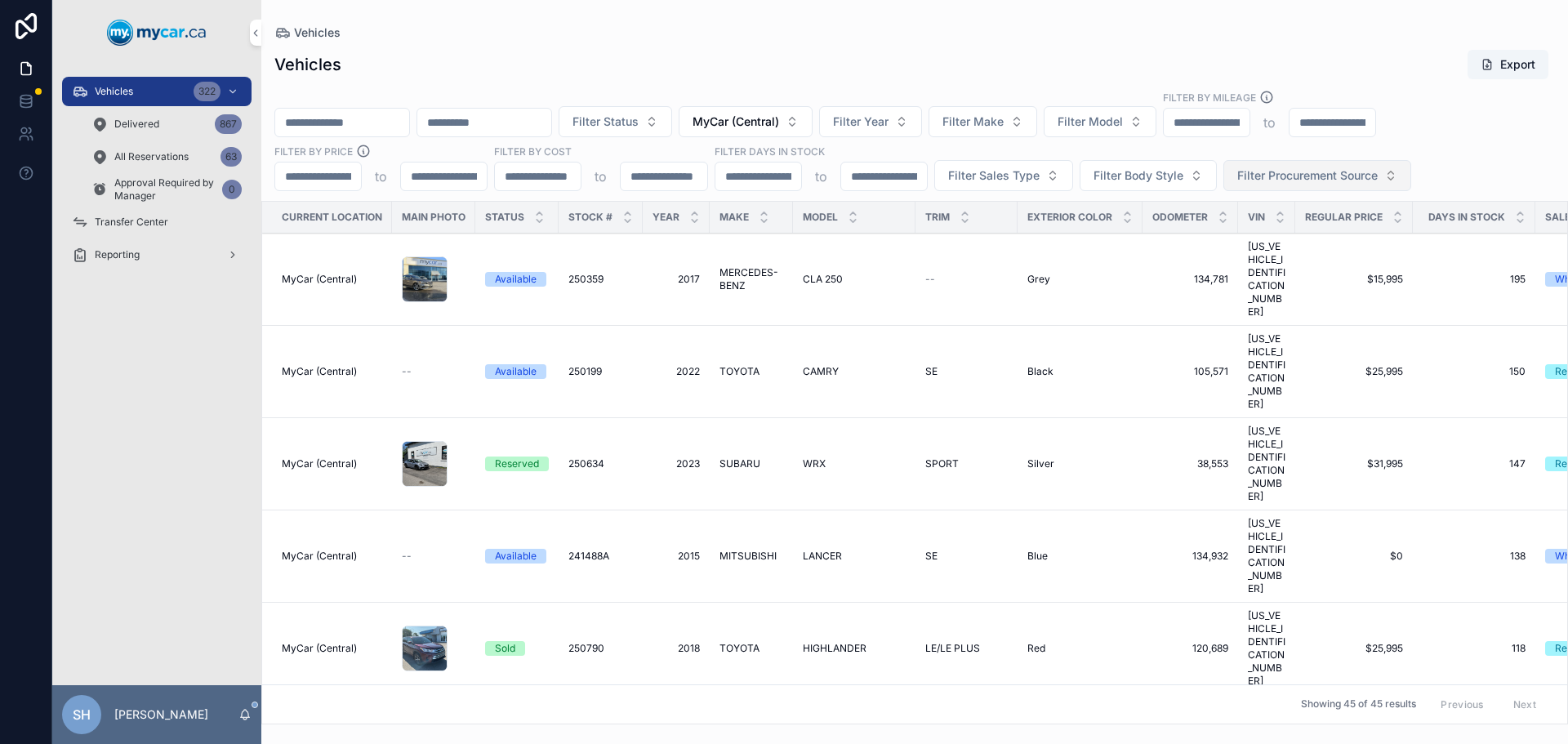
click at [1272, 169] on span "Filter Procurement Source" at bounding box center [1307, 176] width 140 height 17
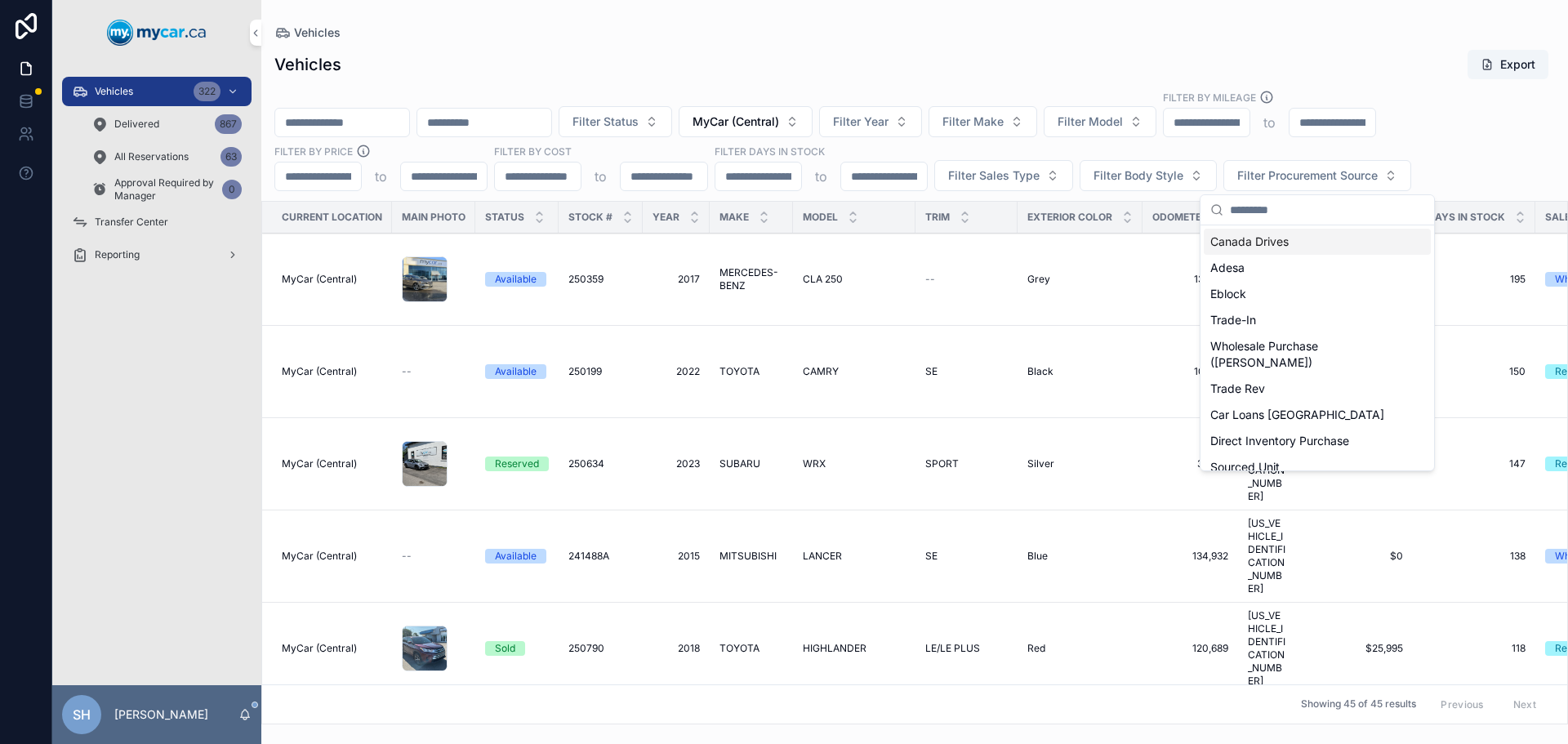
click at [1105, 66] on div "Vehicles Export" at bounding box center [914, 64] width 1281 height 31
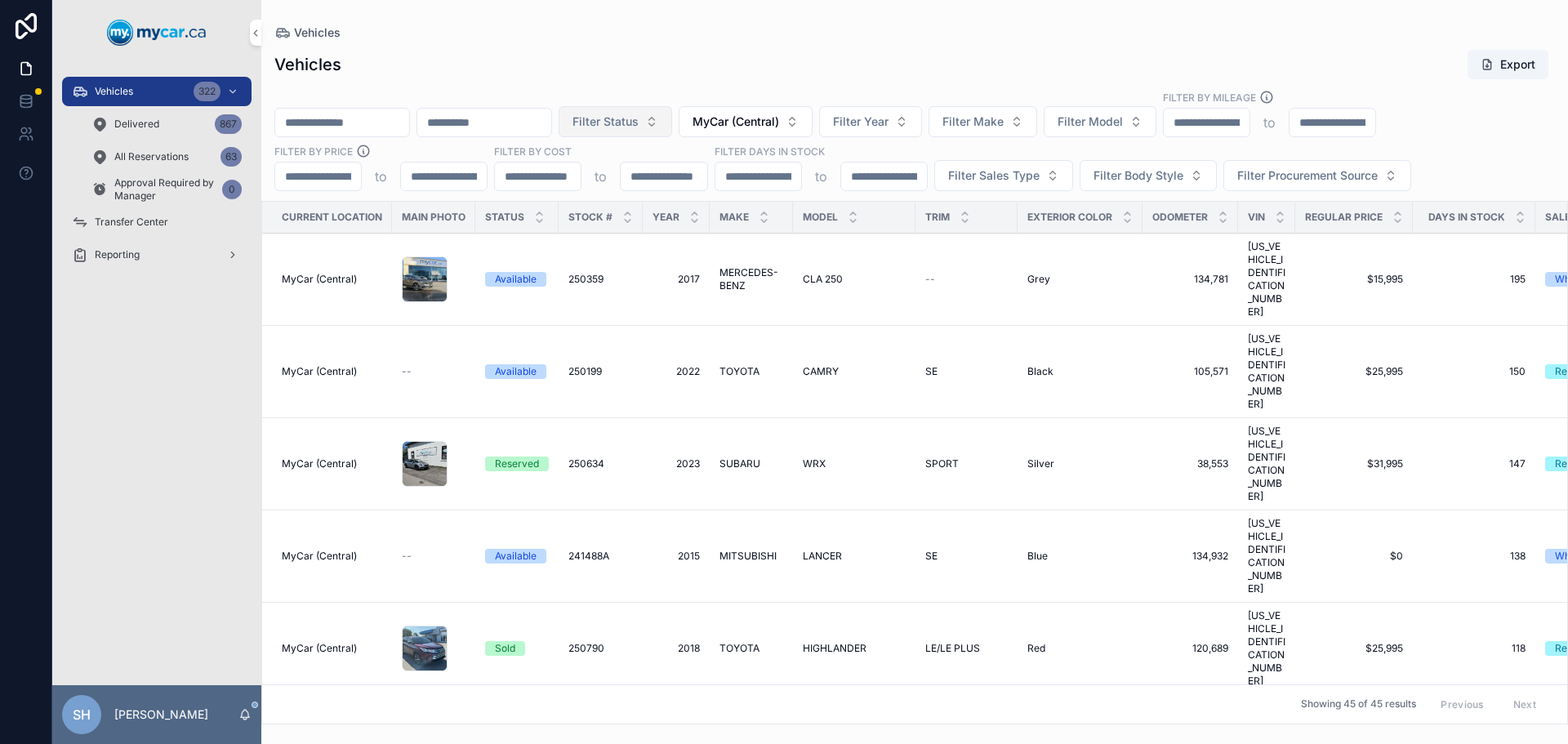
click at [639, 125] on span "Filter Status" at bounding box center [605, 122] width 66 height 17
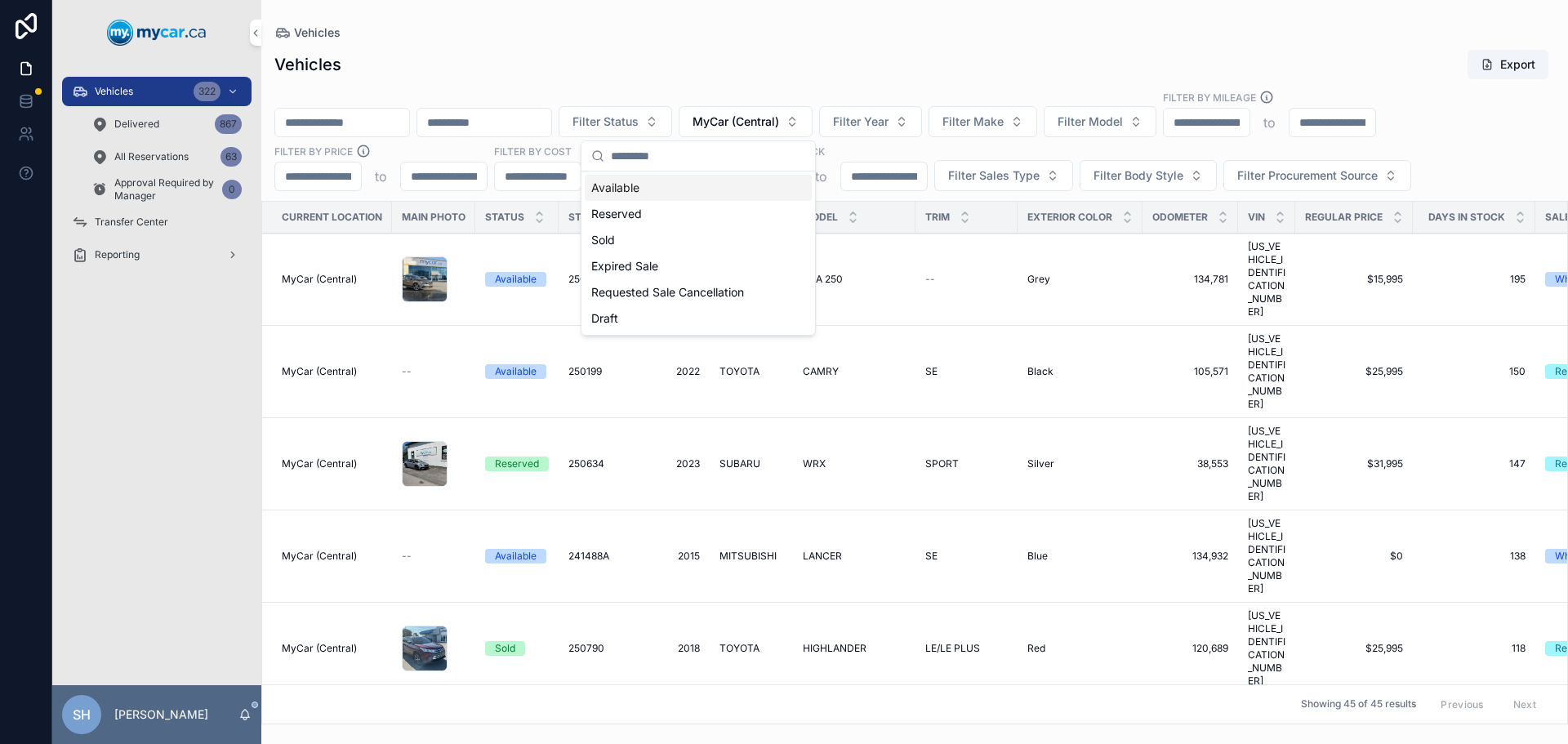
click at [703, 73] on div "Vehicles Export" at bounding box center [914, 64] width 1281 height 31
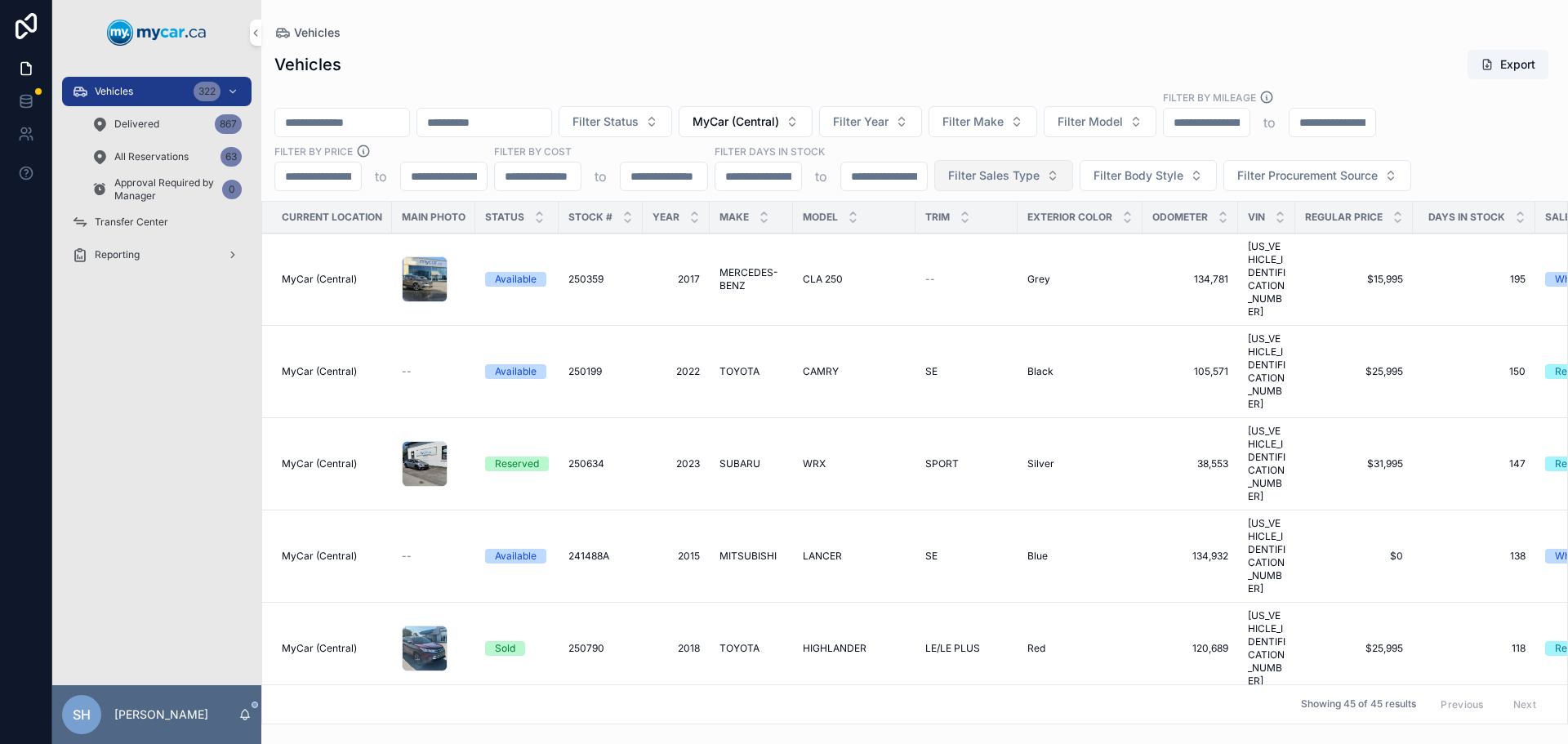
click at [969, 185] on button "Filter Sales Type" at bounding box center [1003, 175] width 139 height 31
click at [946, 239] on div "Wholesale" at bounding box center [1002, 241] width 227 height 26
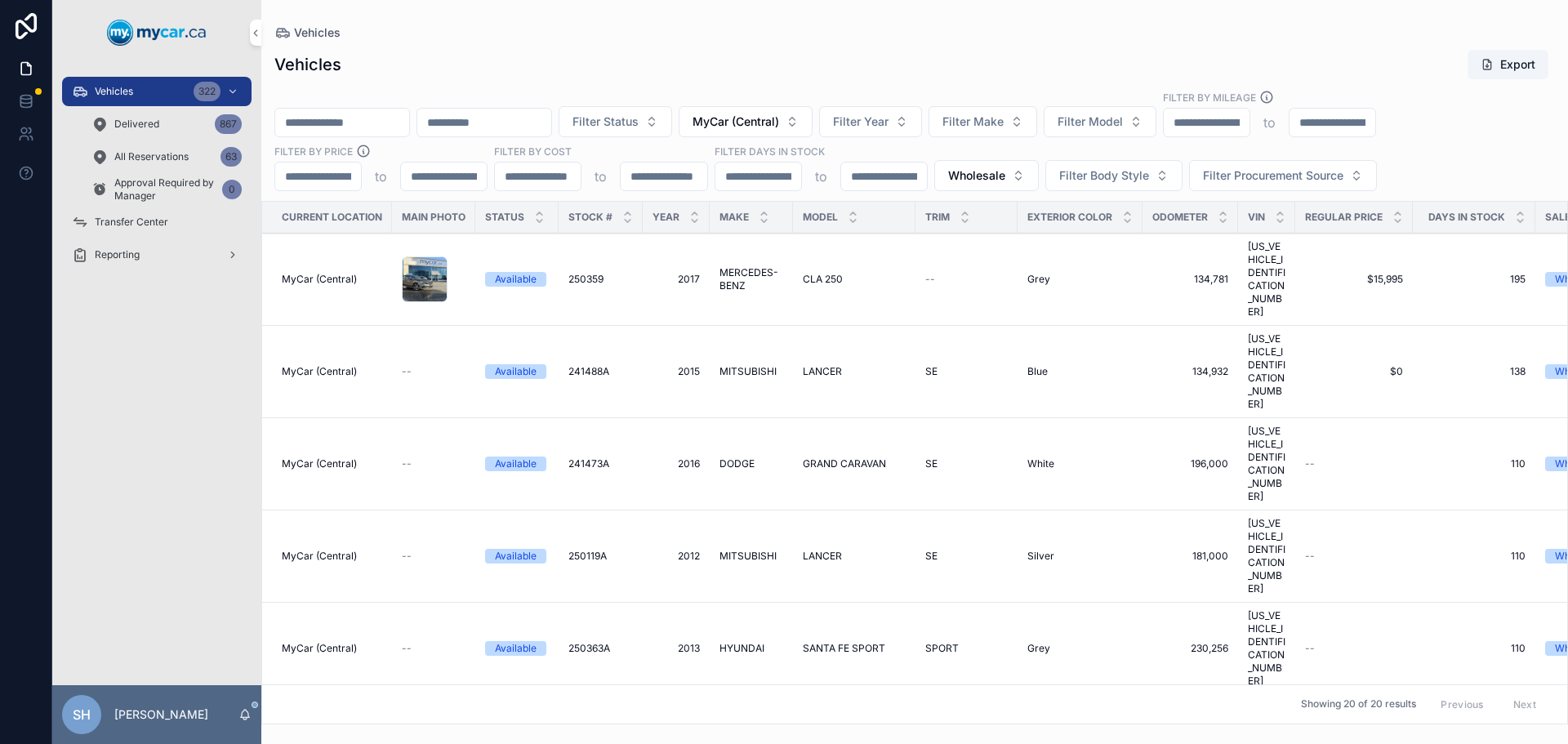
click at [851, 45] on div "Vehicles Export Filter Status MyCar (Central) Filter Year Filter Make Filter Mo…" at bounding box center [914, 381] width 1306 height 685
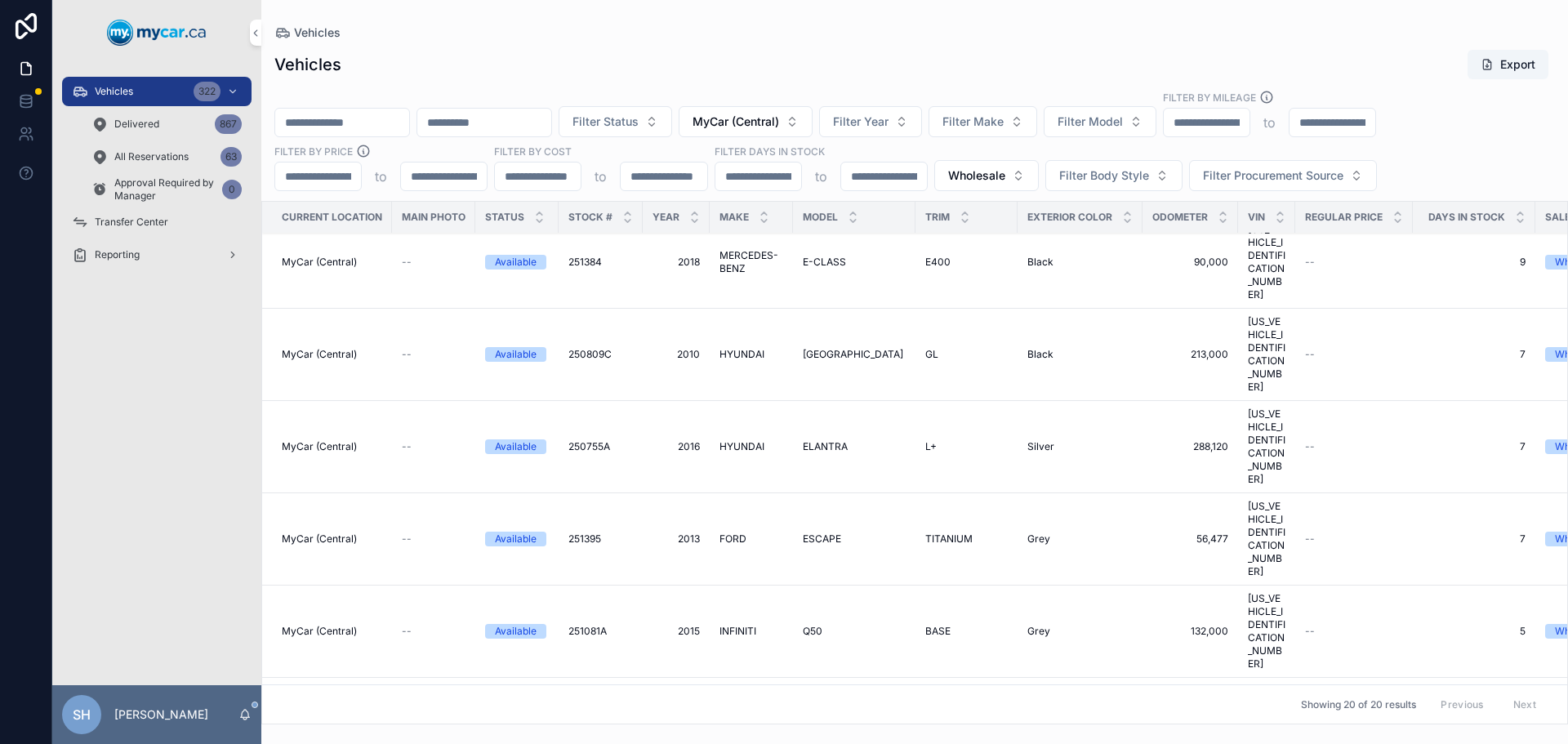
scroll to position [786, 0]
